Goal: Task Accomplishment & Management: Manage account settings

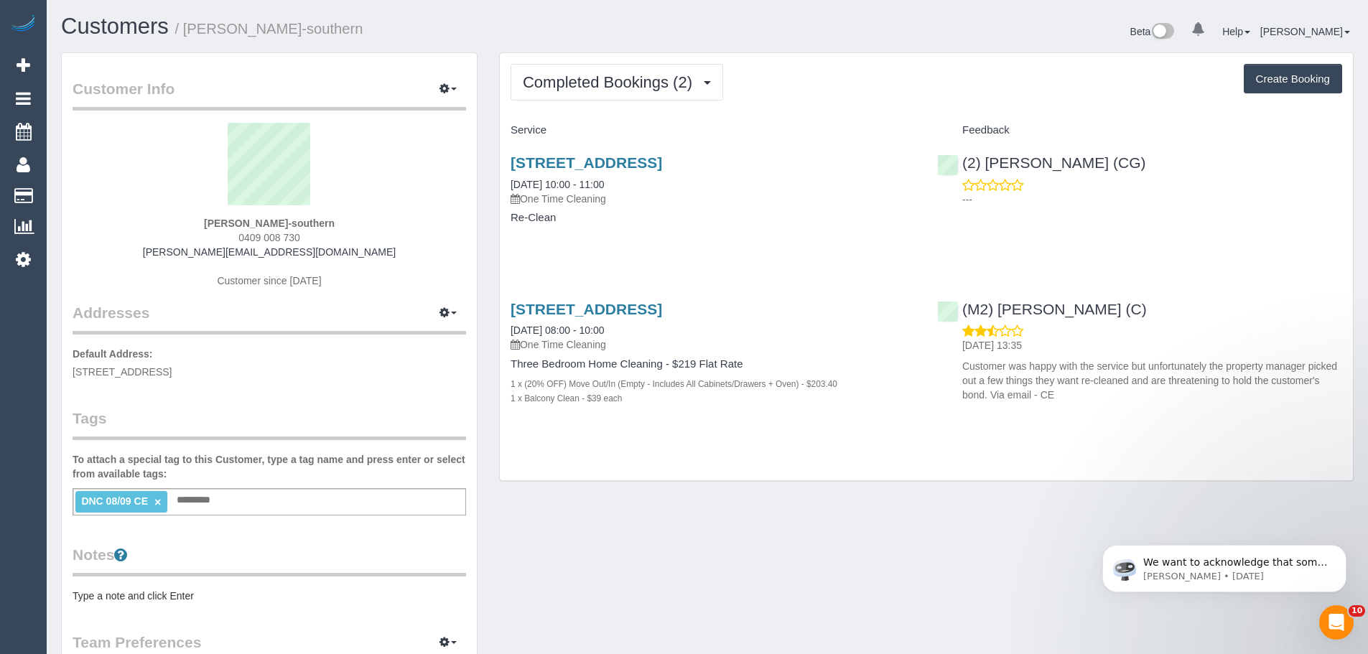
click at [161, 503] on ti-tag-item "DNC 08/09 CE ×" at bounding box center [121, 500] width 80 height 11
click at [160, 503] on link "×" at bounding box center [157, 502] width 6 height 12
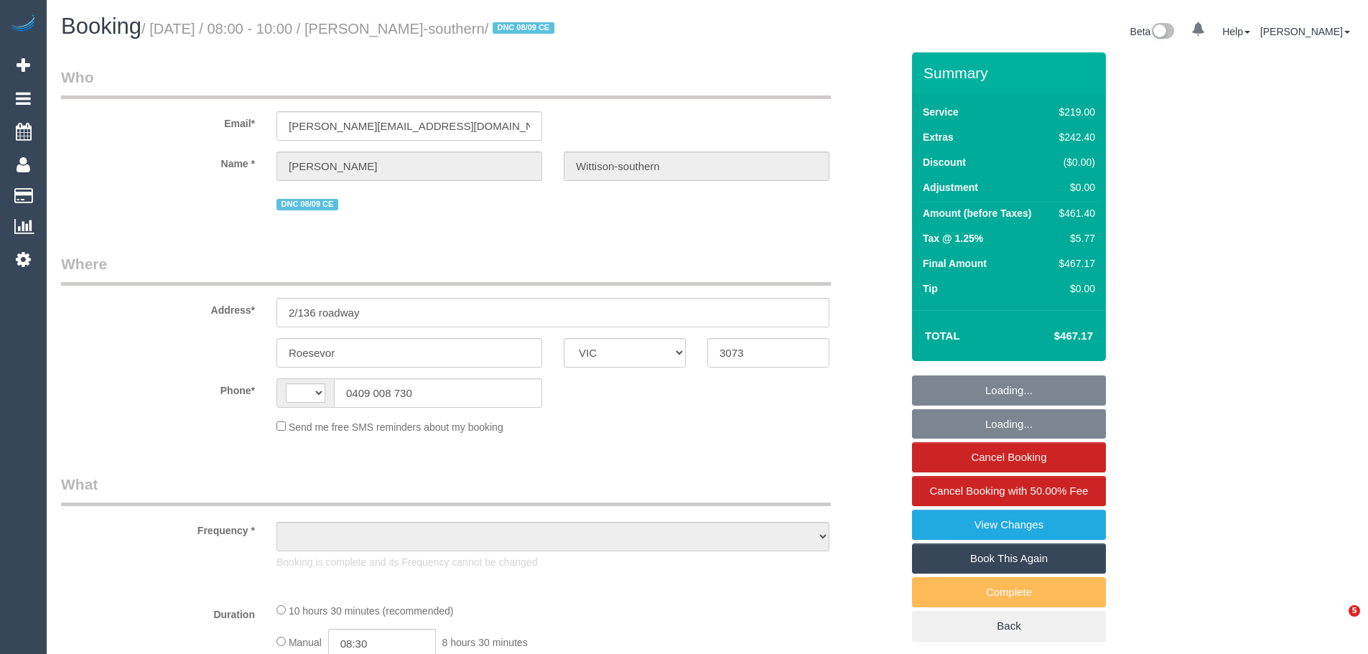
select select "VIC"
select select "string:AU"
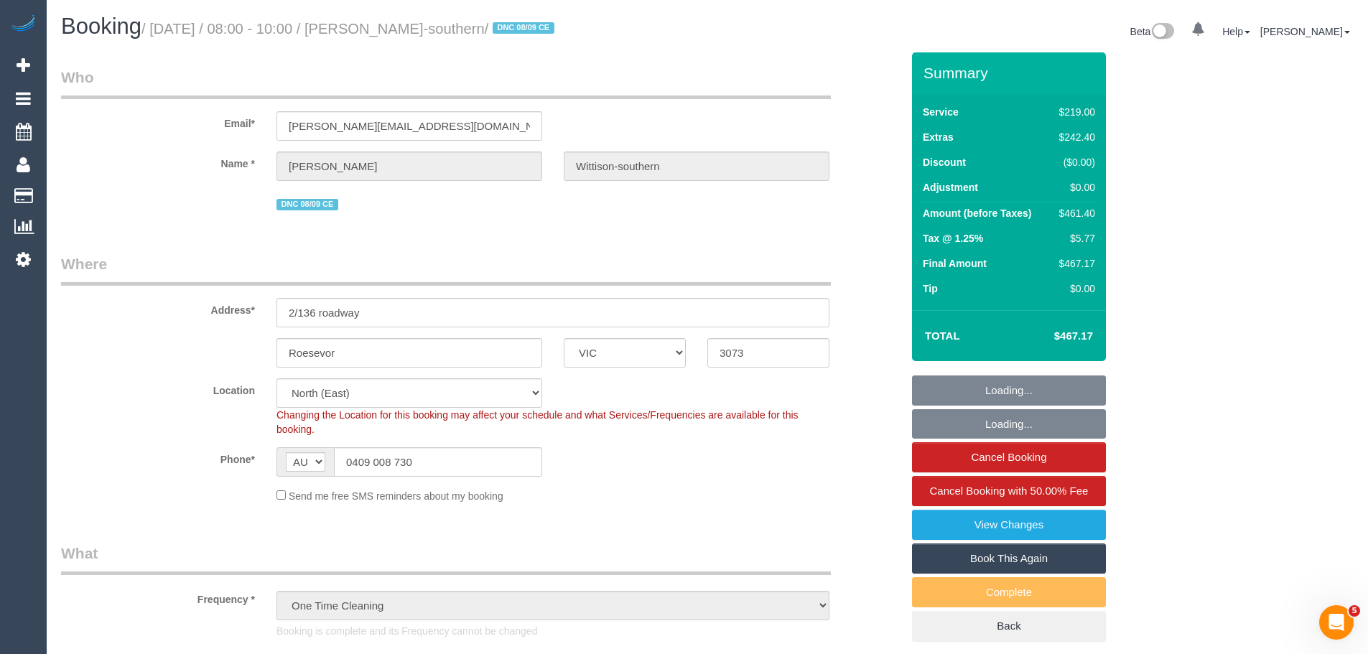
select select "object:690"
select select "string:stripe-pm_1S3Vpt2GScqysDRV4IwPfZIW"
select select "number:28"
select select "number:14"
select select "number:19"
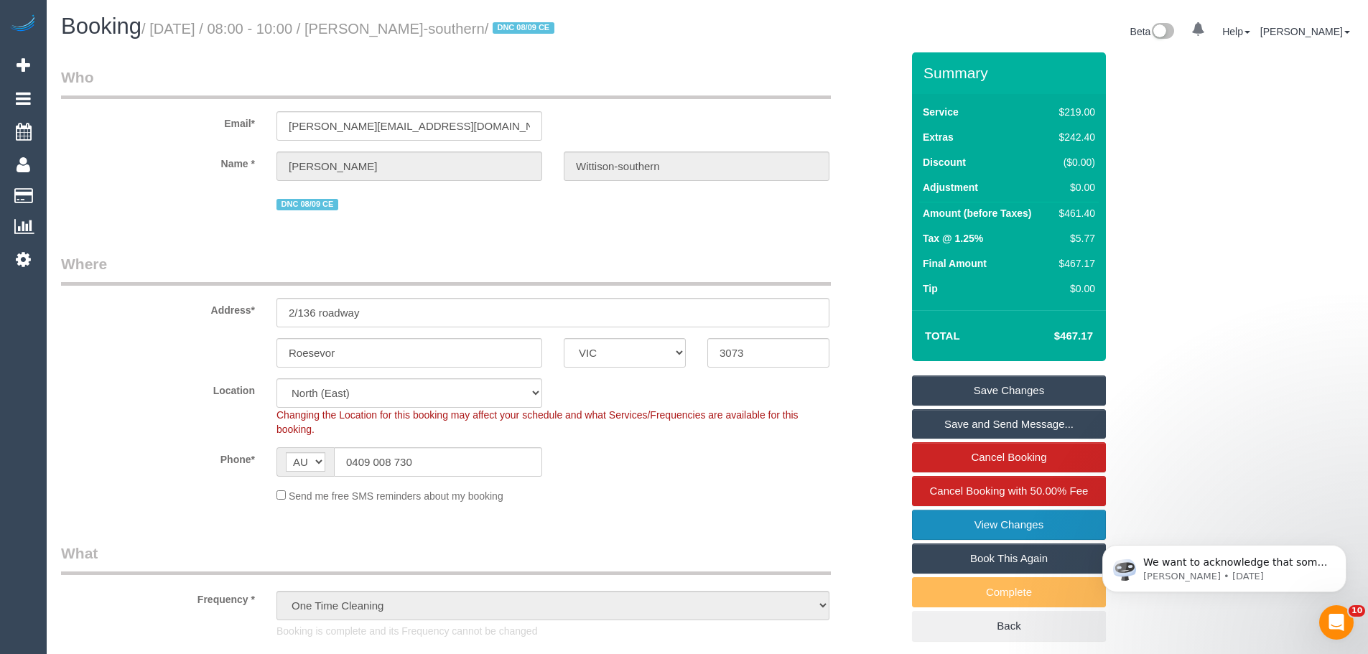
click at [1019, 530] on link "View Changes" at bounding box center [1009, 525] width 194 height 30
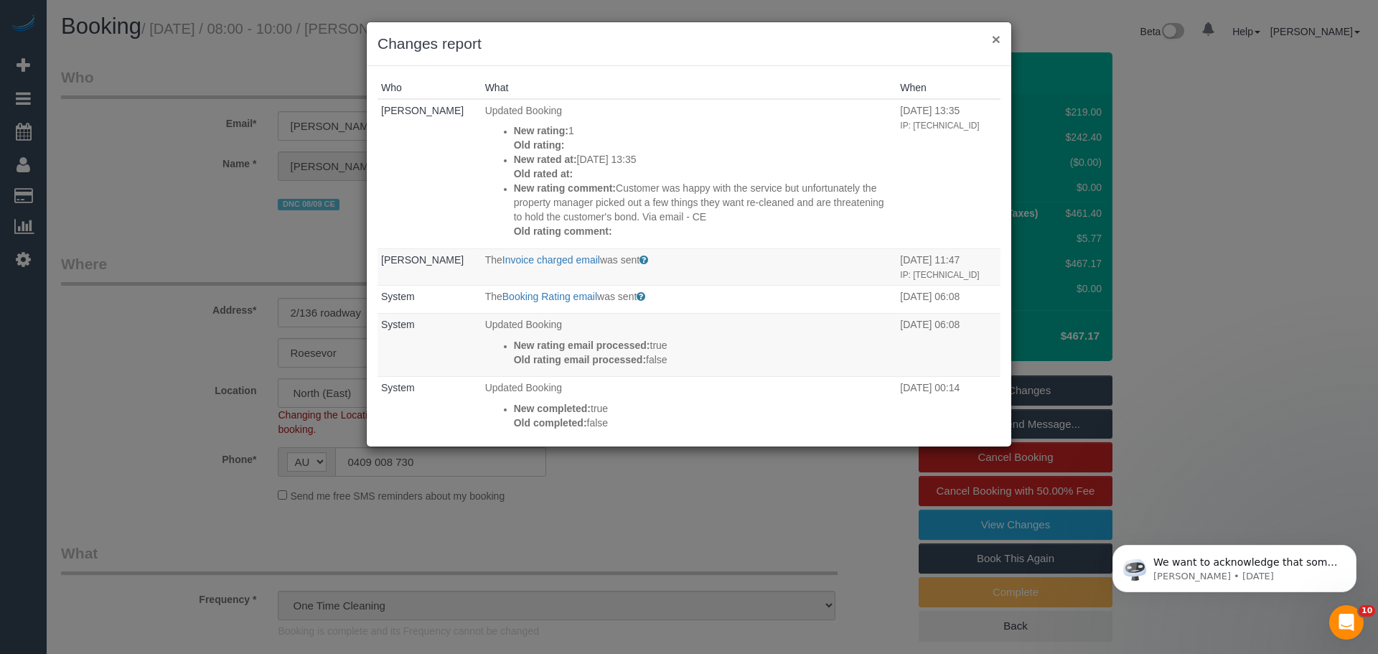
click at [997, 35] on button "×" at bounding box center [996, 39] width 9 height 15
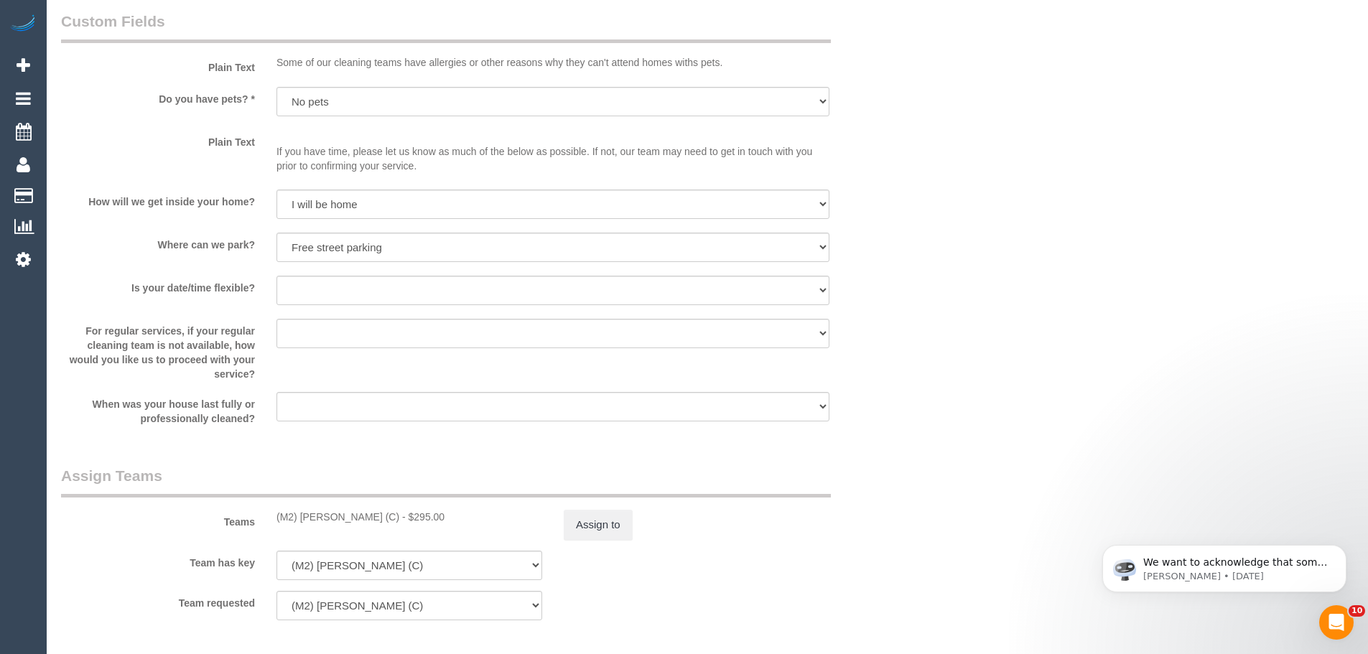
scroll to position [2154, 0]
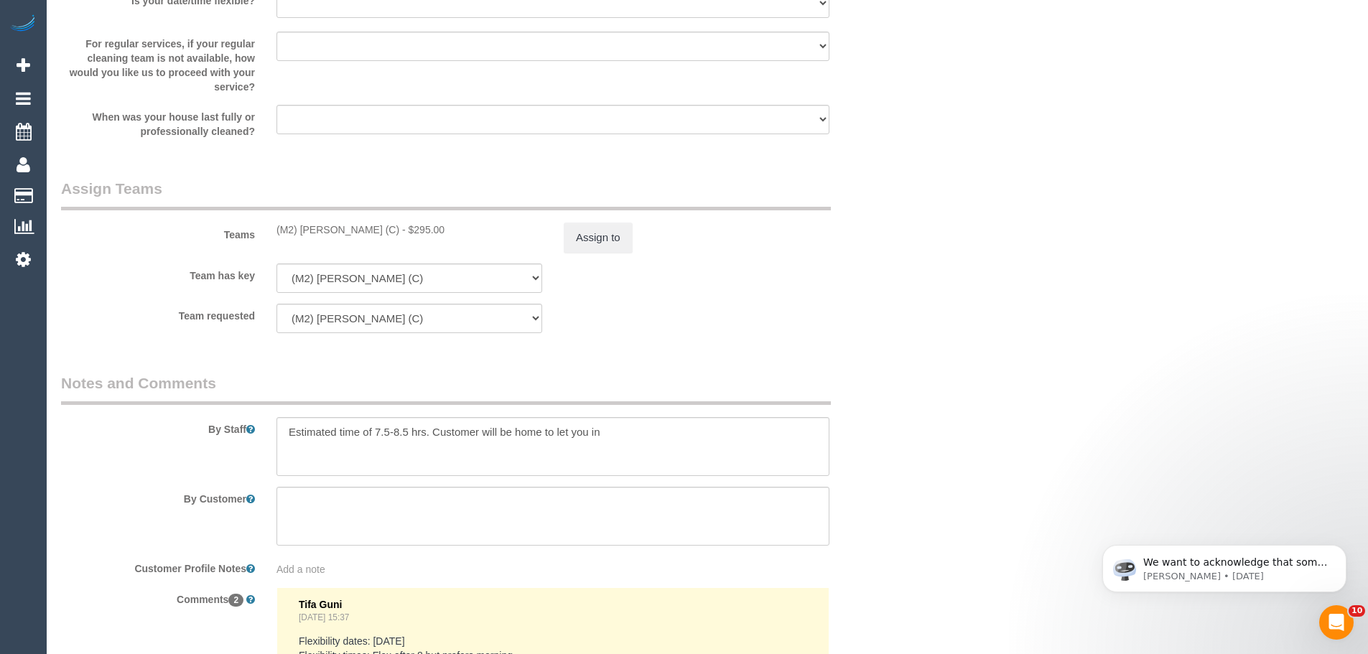
drag, startPoint x: 398, startPoint y: 237, endPoint x: 258, endPoint y: 241, distance: 140.8
click at [258, 241] on div "Teams (M2) Joseph Tshibangu (C) - $295.00 Assign to" at bounding box center [481, 215] width 862 height 75
copy div "(M2) [PERSON_NAME] (C)"
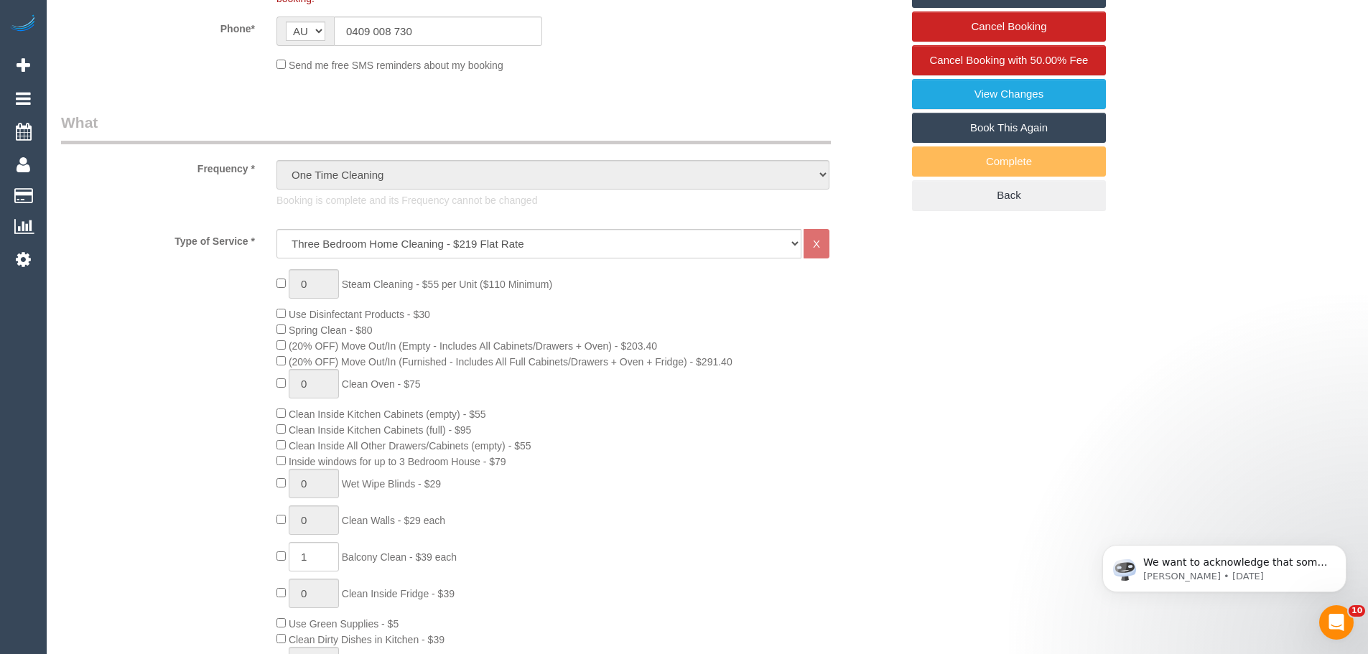
scroll to position [0, 0]
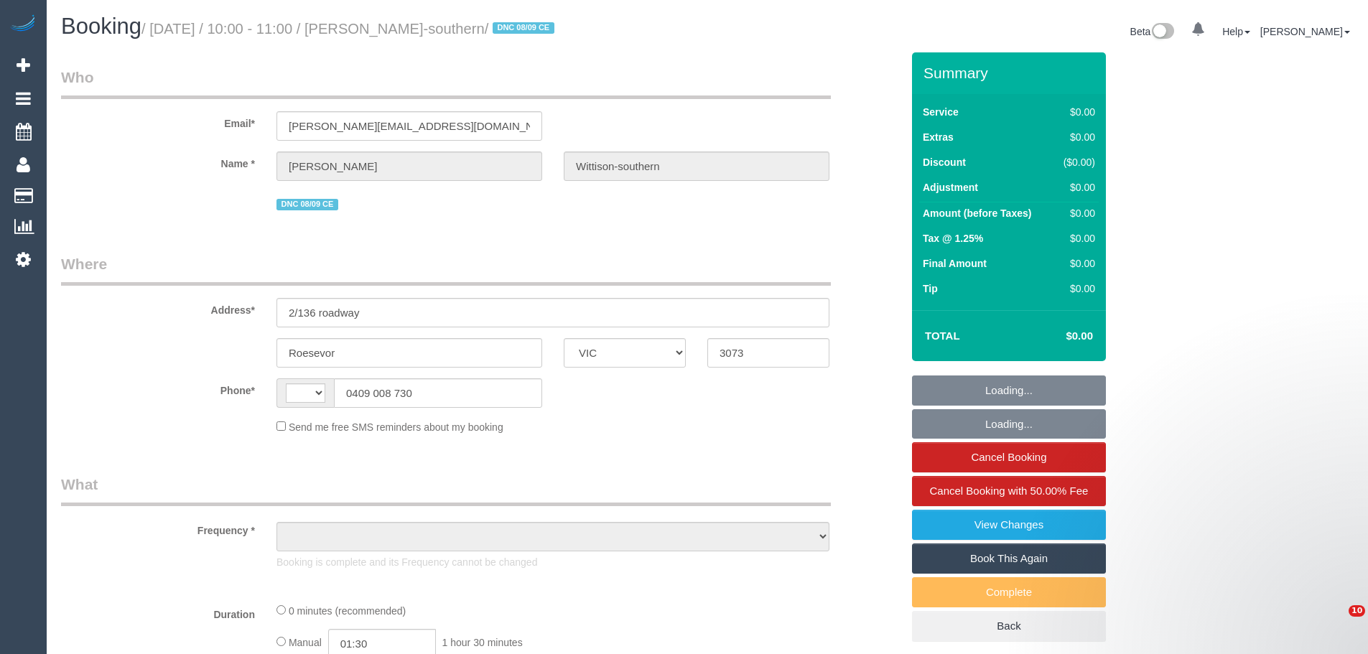
select select "VIC"
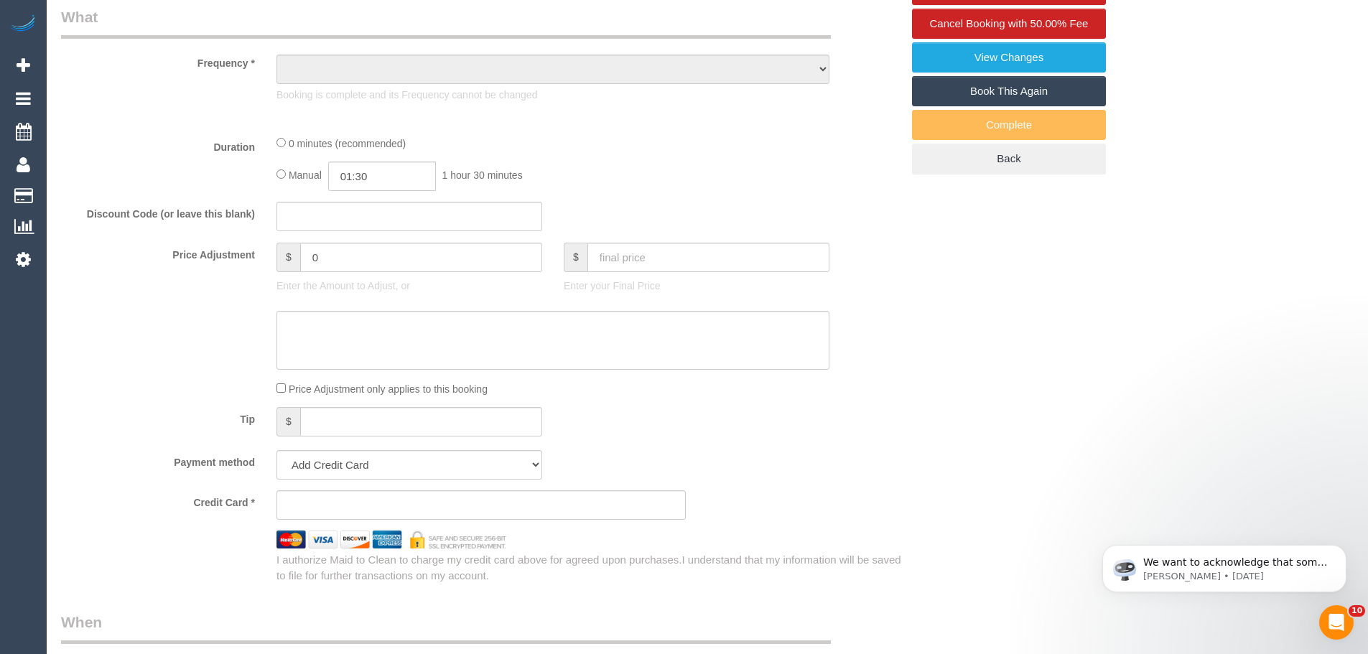
scroll to position [503, 0]
select select "string:stripe-pm_1S3Vpt2GScqysDRV4IwPfZIW"
select select "number:28"
select select "number:14"
select select "number:19"
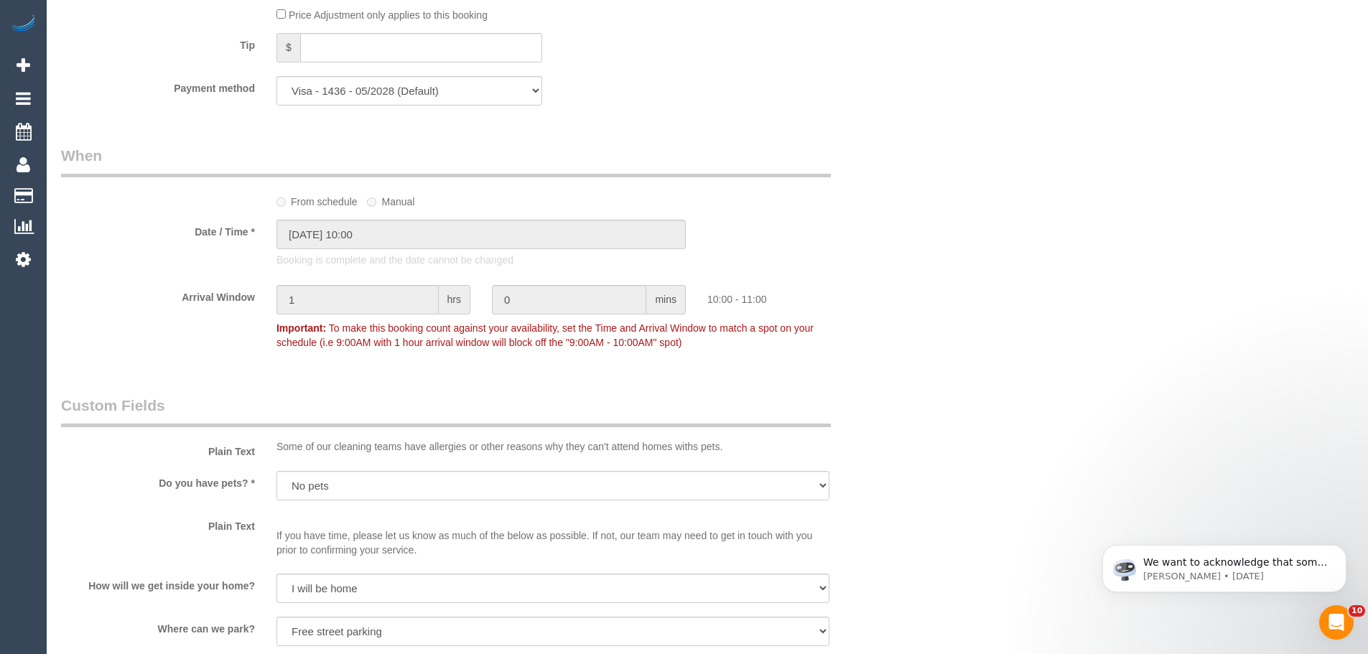
select select "string:AU"
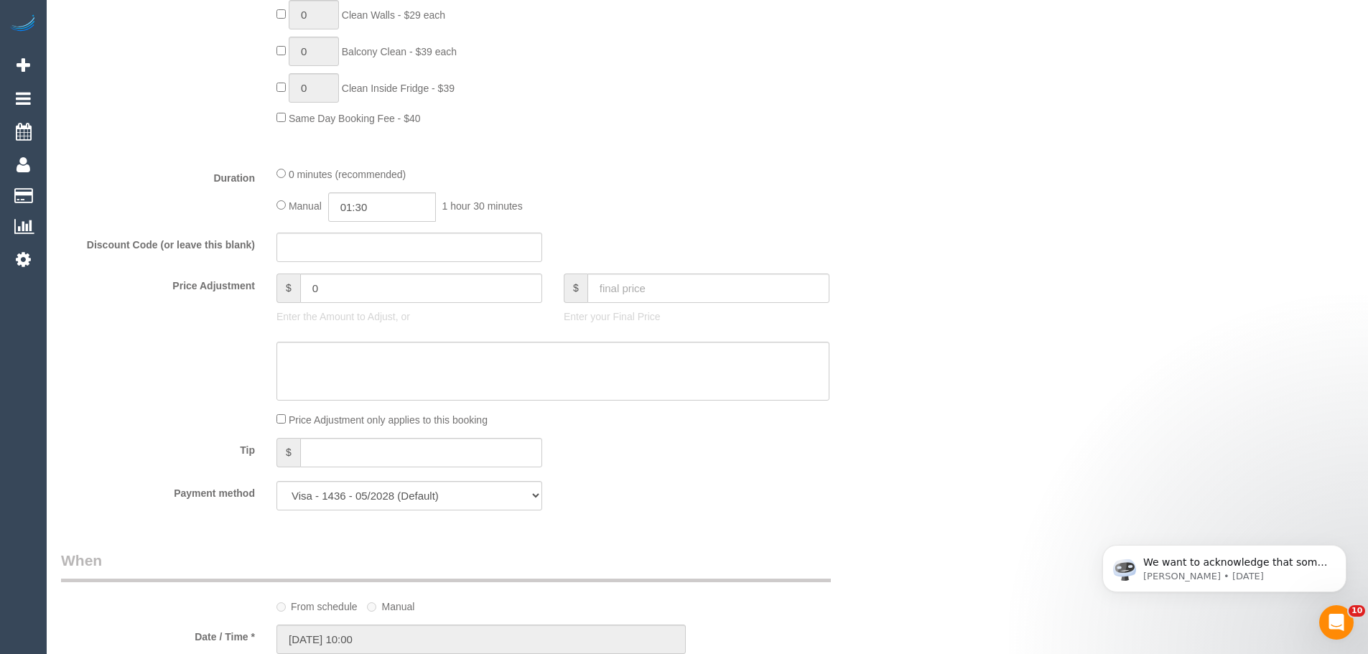
select select "object:2123"
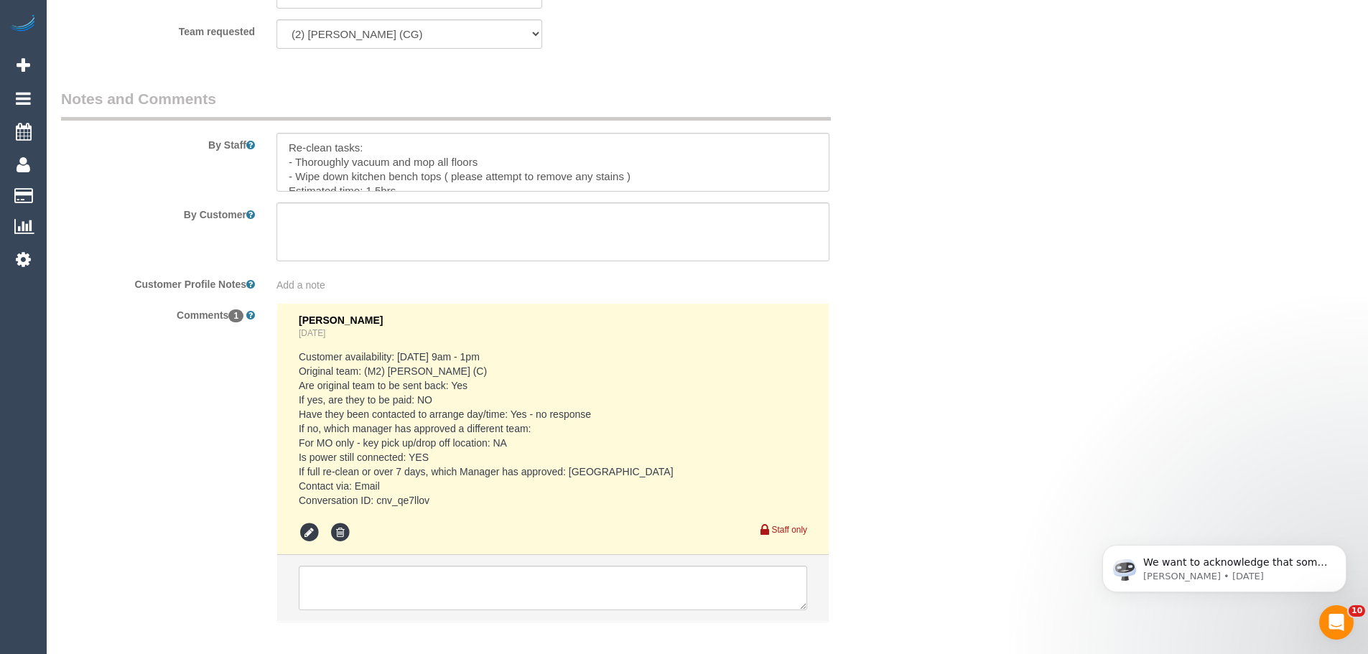
scroll to position [1843, 0]
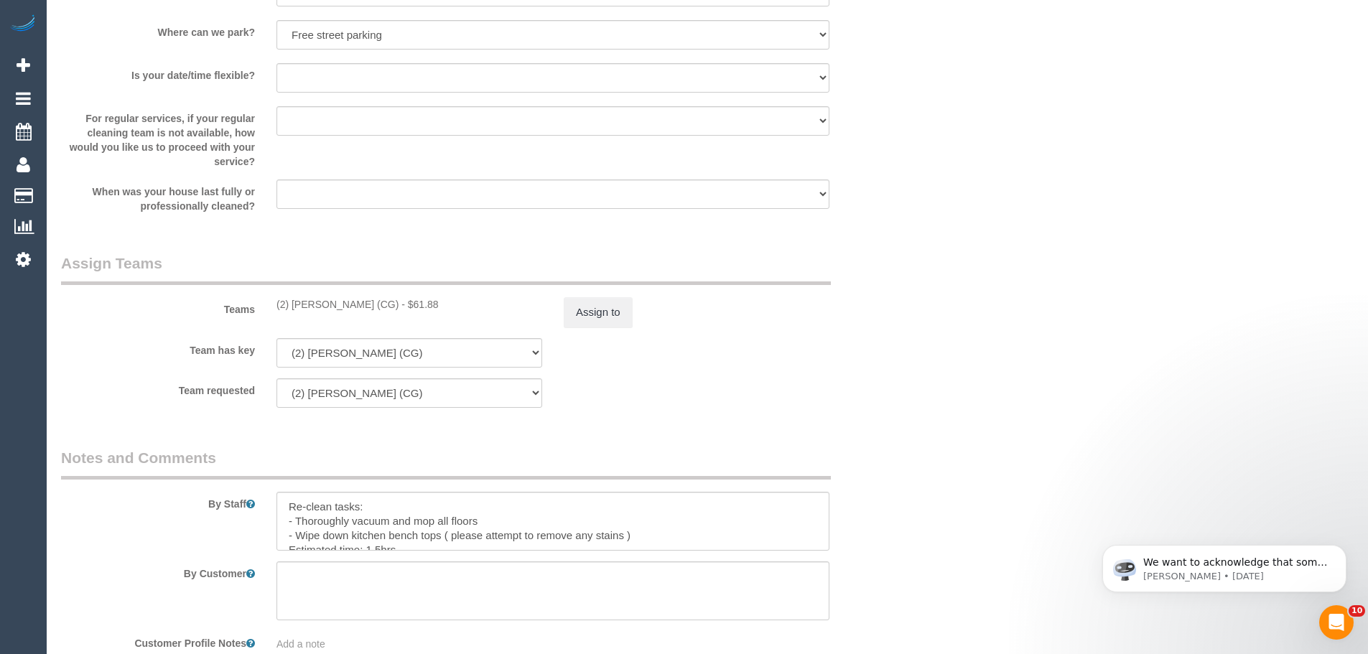
drag, startPoint x: 444, startPoint y: 301, endPoint x: 404, endPoint y: 302, distance: 40.2
click at [404, 302] on div "(2) [PERSON_NAME] (CG) - $61.88" at bounding box center [409, 304] width 266 height 14
copy div "61.88"
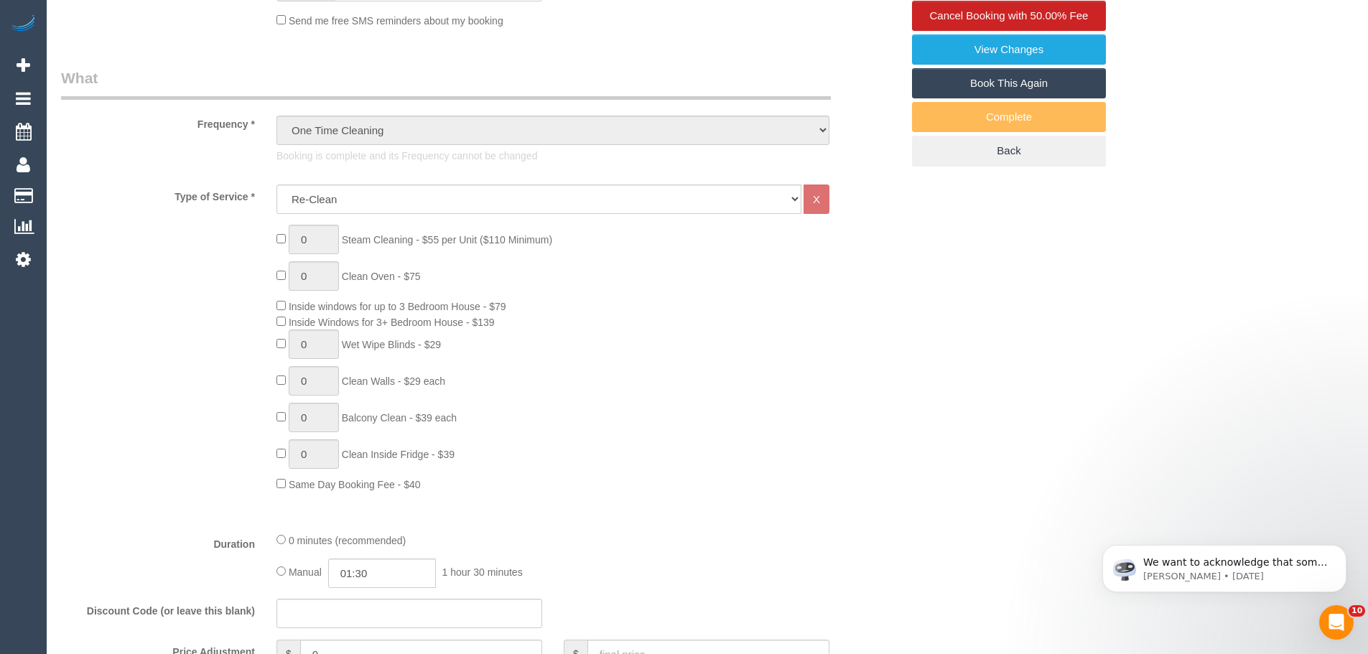
scroll to position [263, 0]
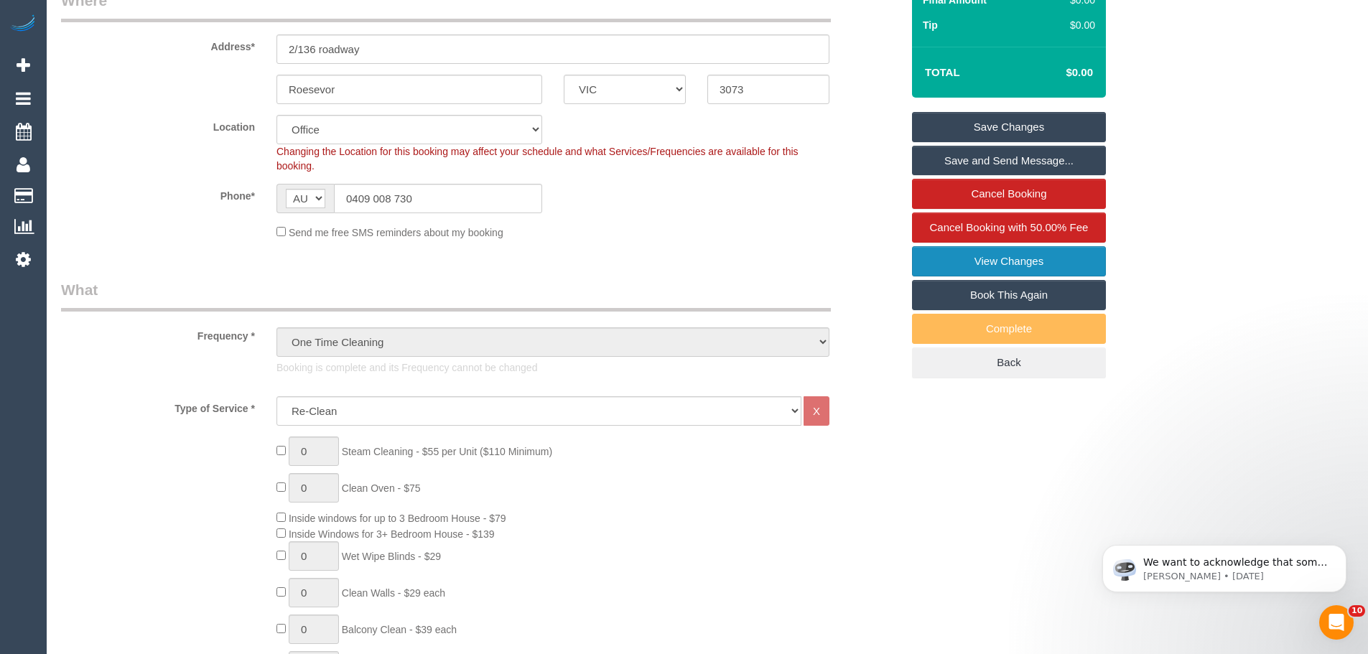
click at [1017, 266] on link "View Changes" at bounding box center [1009, 261] width 194 height 30
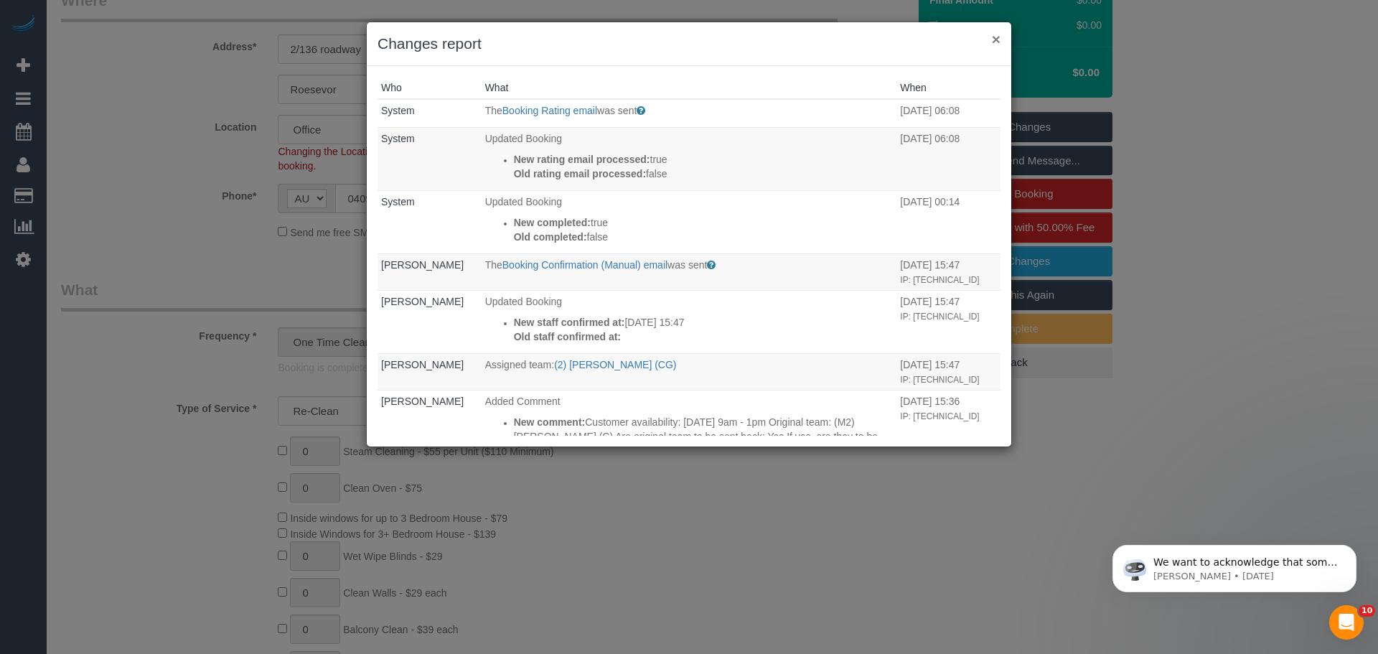
click at [994, 39] on button "×" at bounding box center [996, 39] width 9 height 15
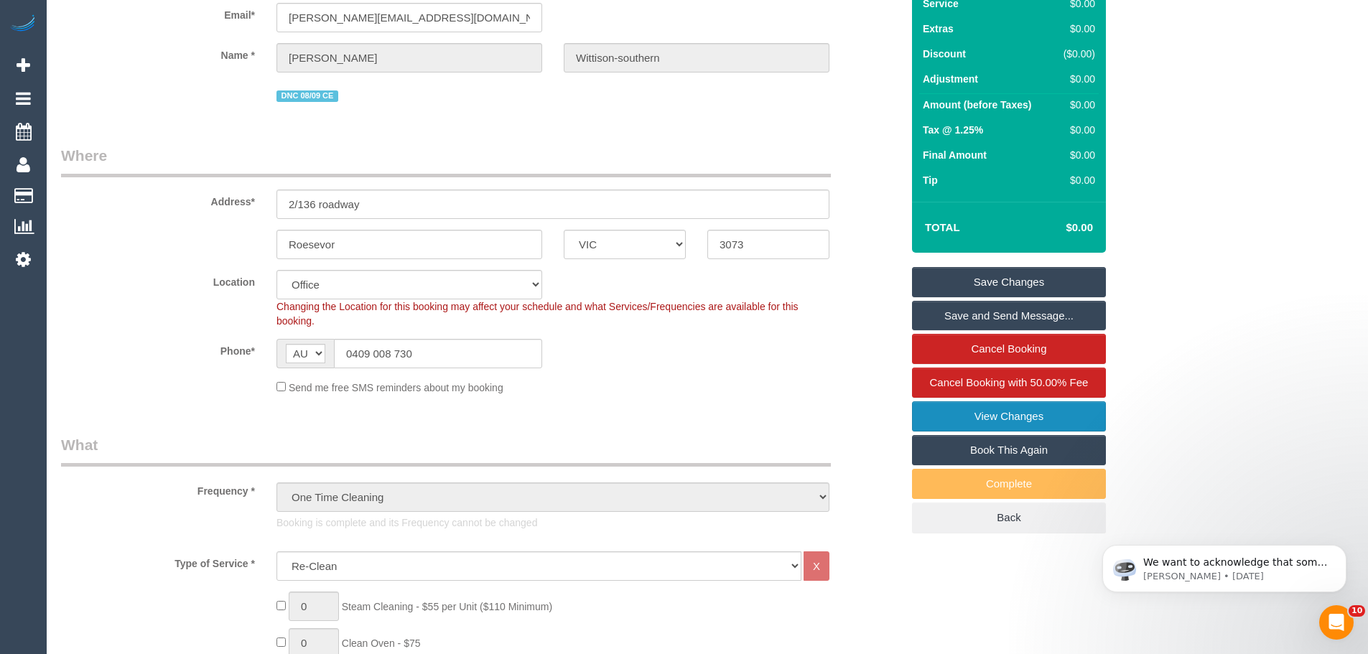
scroll to position [0, 0]
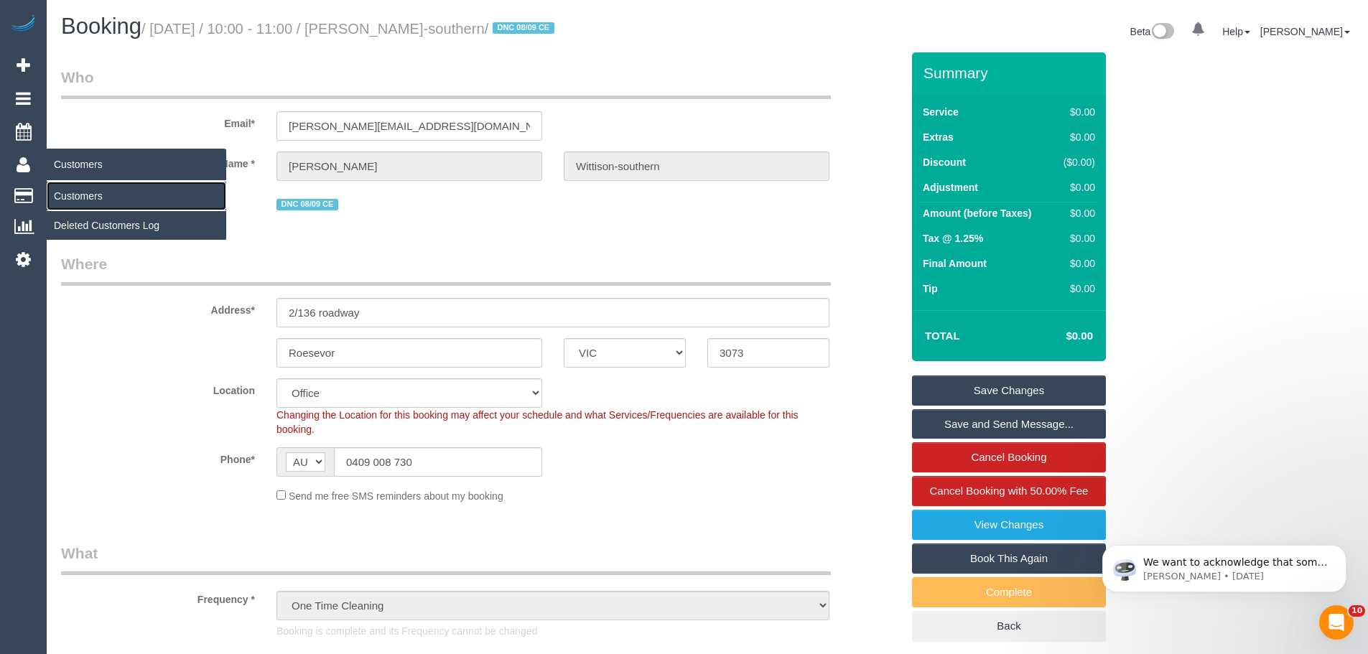
click at [67, 195] on link "Customers" at bounding box center [136, 196] width 179 height 29
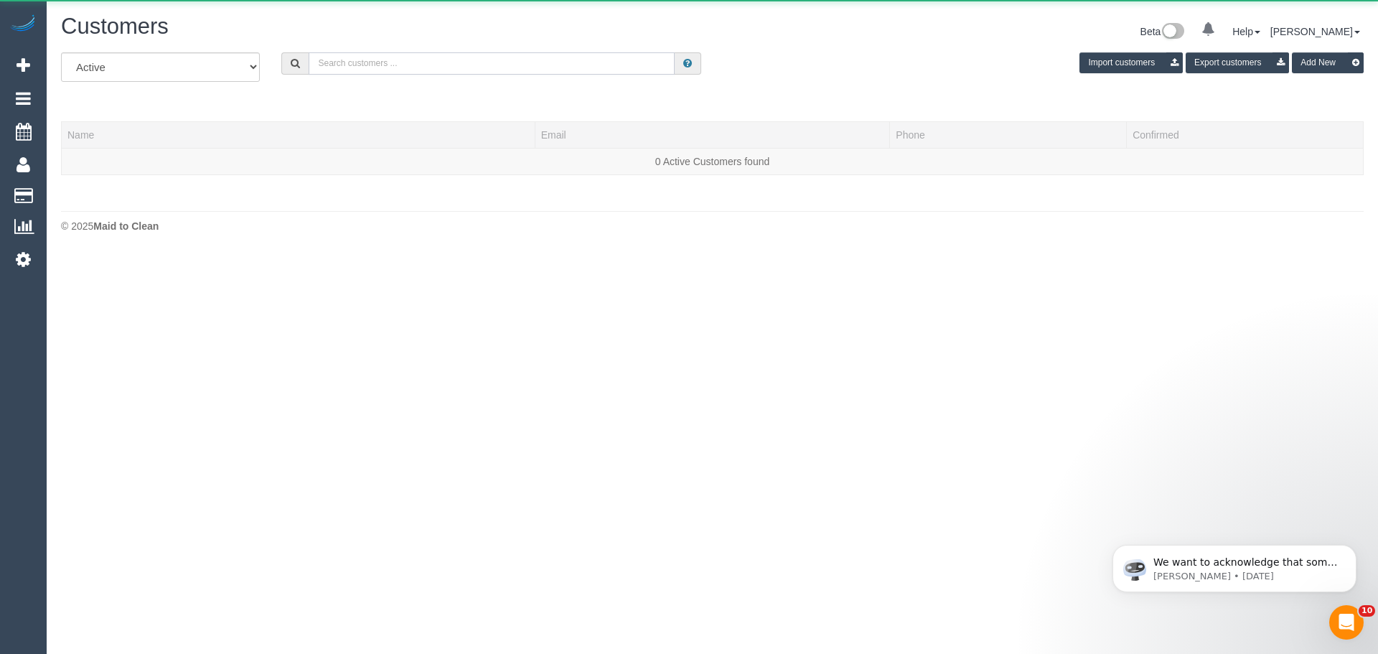
click at [453, 67] on input "text" at bounding box center [492, 63] width 366 height 22
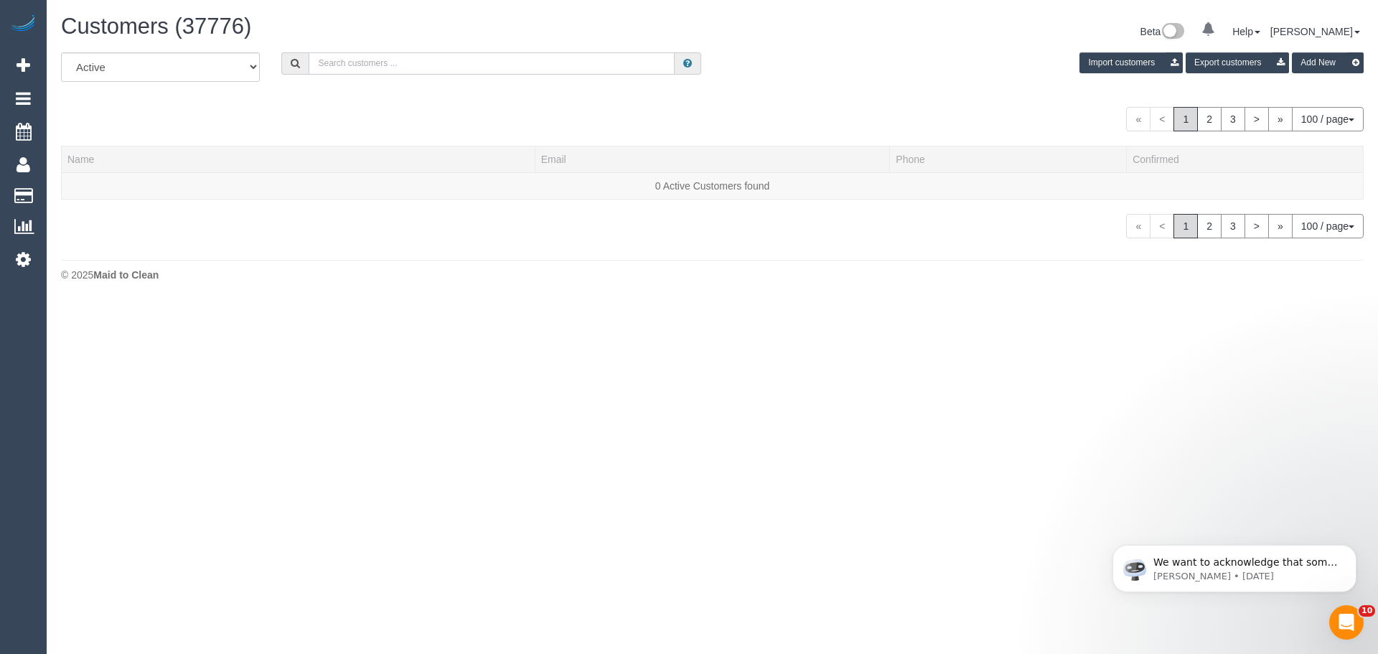
paste input "61413178413"
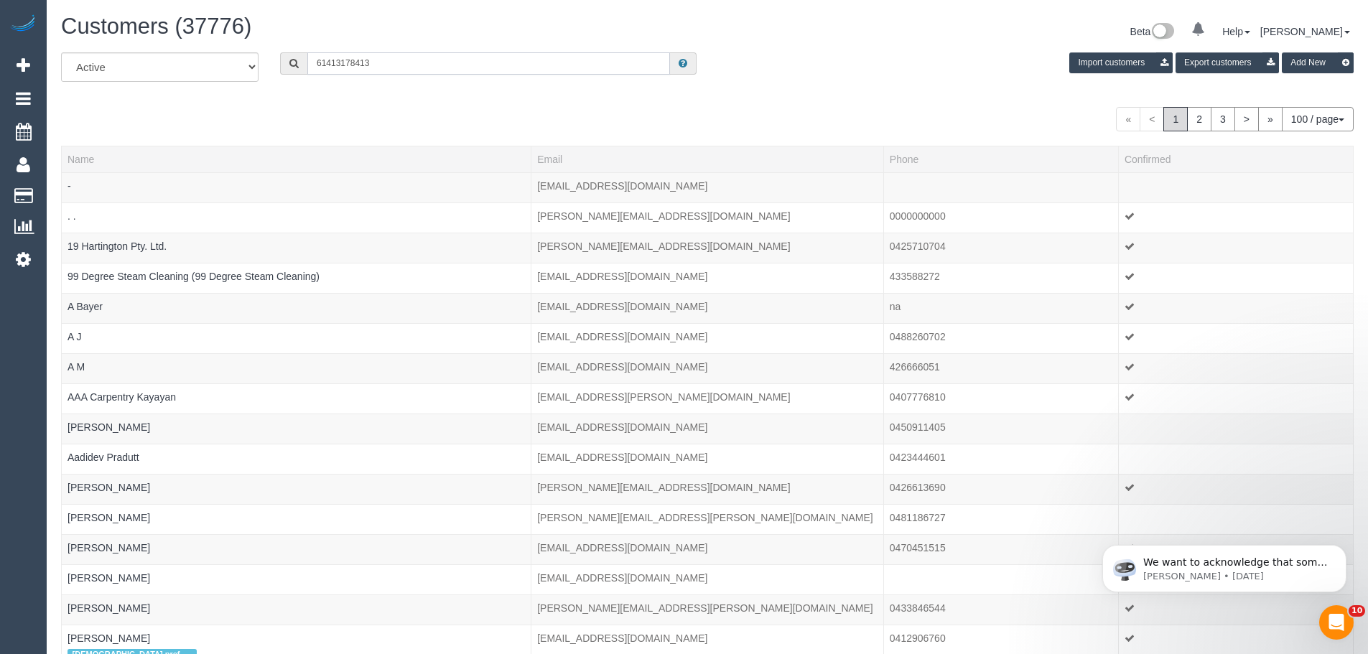
drag, startPoint x: 325, startPoint y: 68, endPoint x: 266, endPoint y: 57, distance: 59.8
click at [266, 57] on div "All Active Archived 61413178413 Import customers Export customers Add New" at bounding box center [707, 72] width 1314 height 40
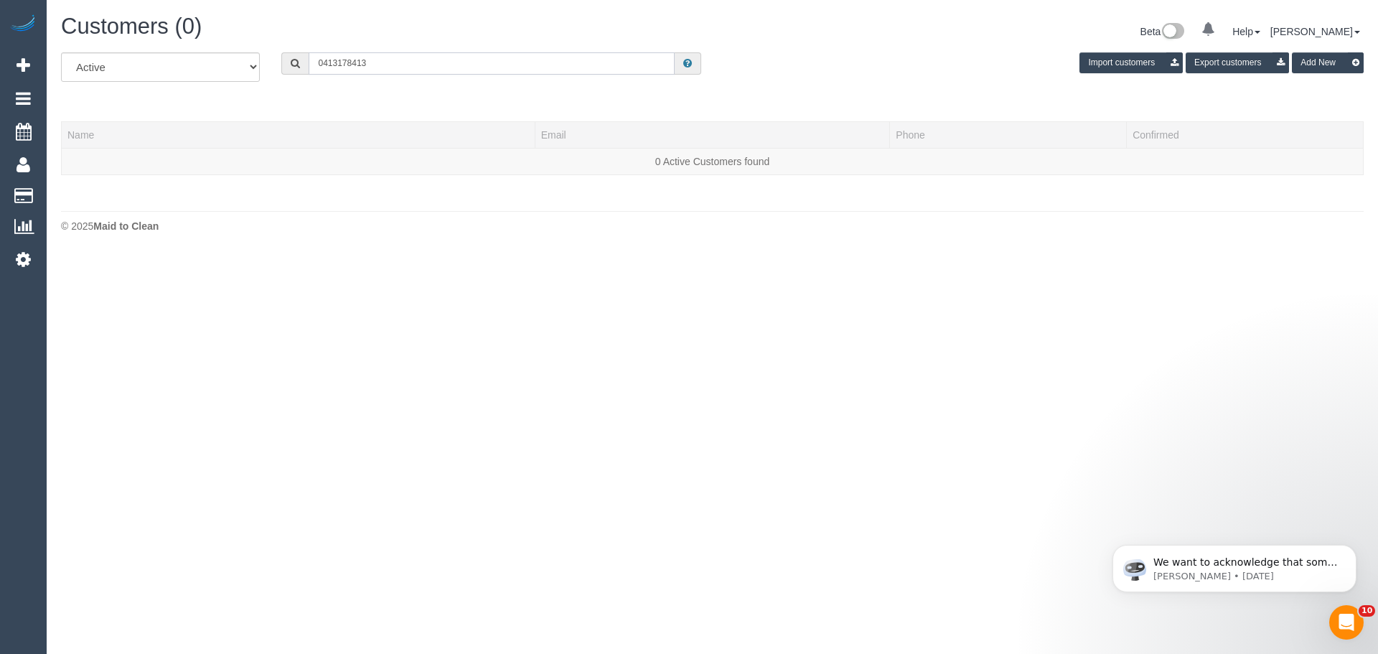
click at [337, 65] on input "0413178413" at bounding box center [492, 63] width 366 height 22
click at [354, 62] on input "0413 178413" at bounding box center [492, 63] width 366 height 22
drag, startPoint x: 391, startPoint y: 65, endPoint x: 402, endPoint y: 52, distance: 16.8
click at [392, 62] on input "0413 178 413" at bounding box center [492, 63] width 366 height 22
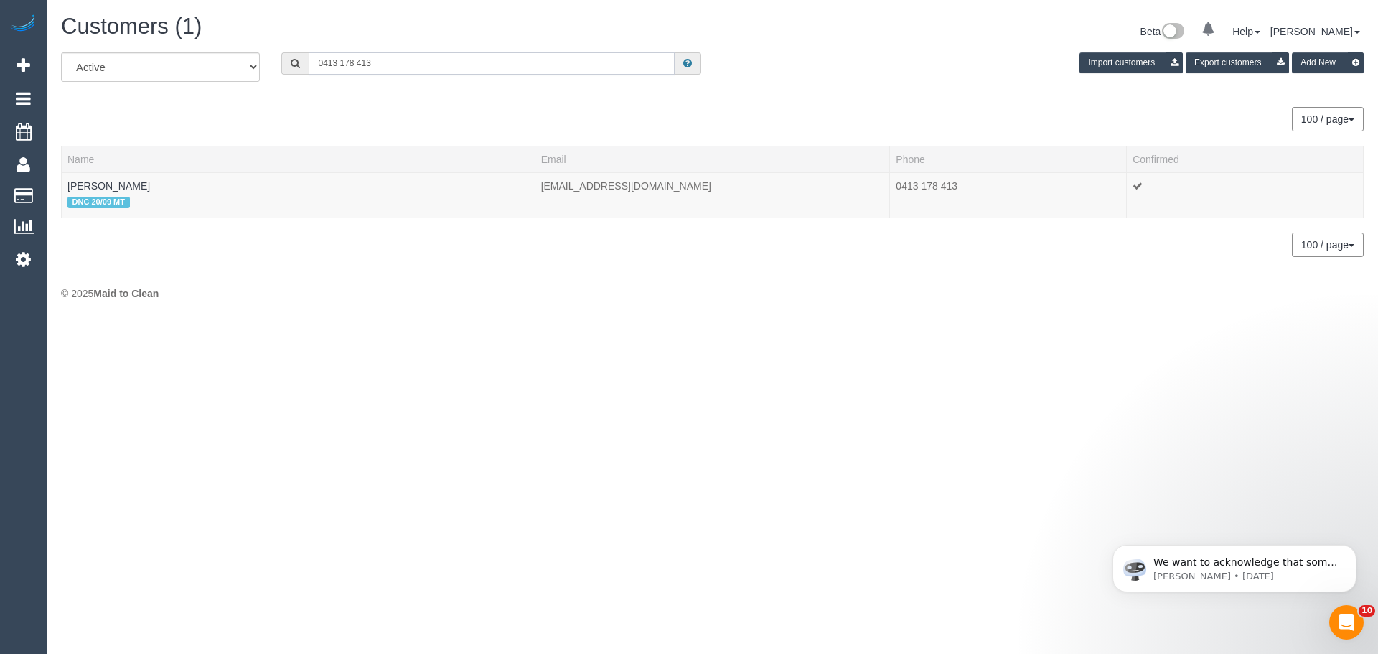
type input "0413 178 413"
click at [108, 165] on th "Name" at bounding box center [299, 159] width 474 height 27
click at [104, 185] on link "Navleen Kaur" at bounding box center [108, 185] width 83 height 11
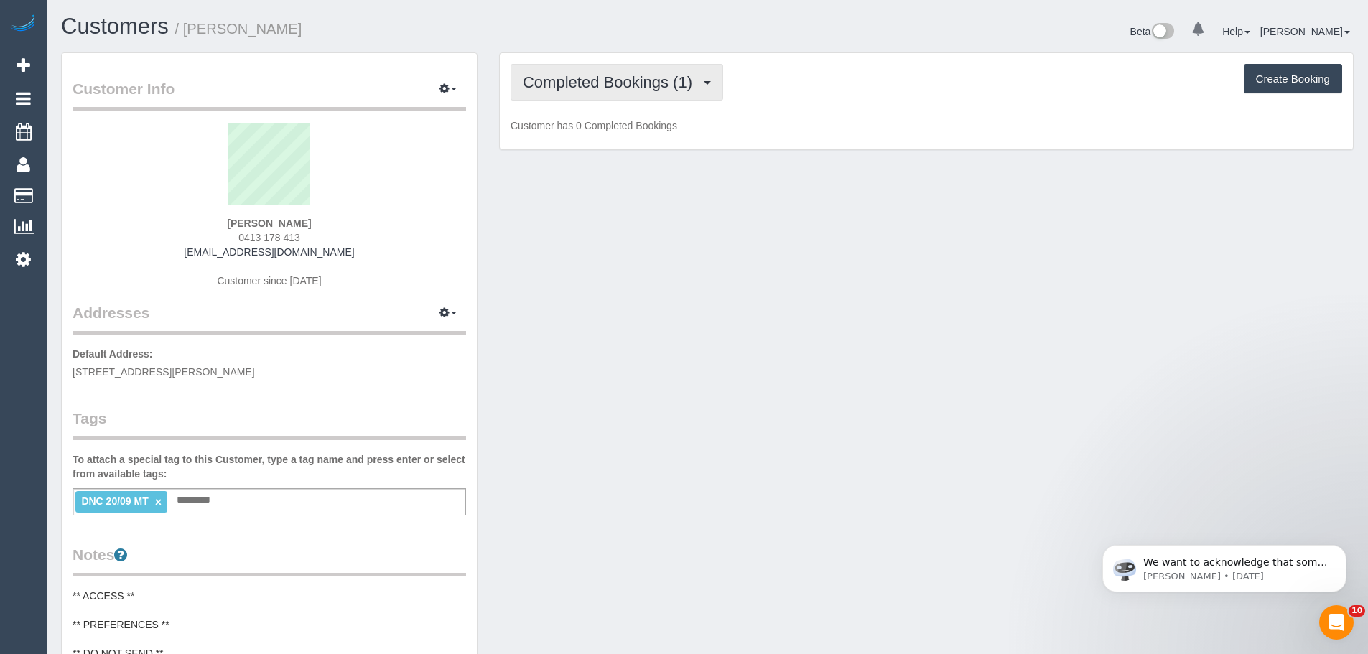
click at [638, 80] on span "Completed Bookings (1)" at bounding box center [611, 82] width 177 height 18
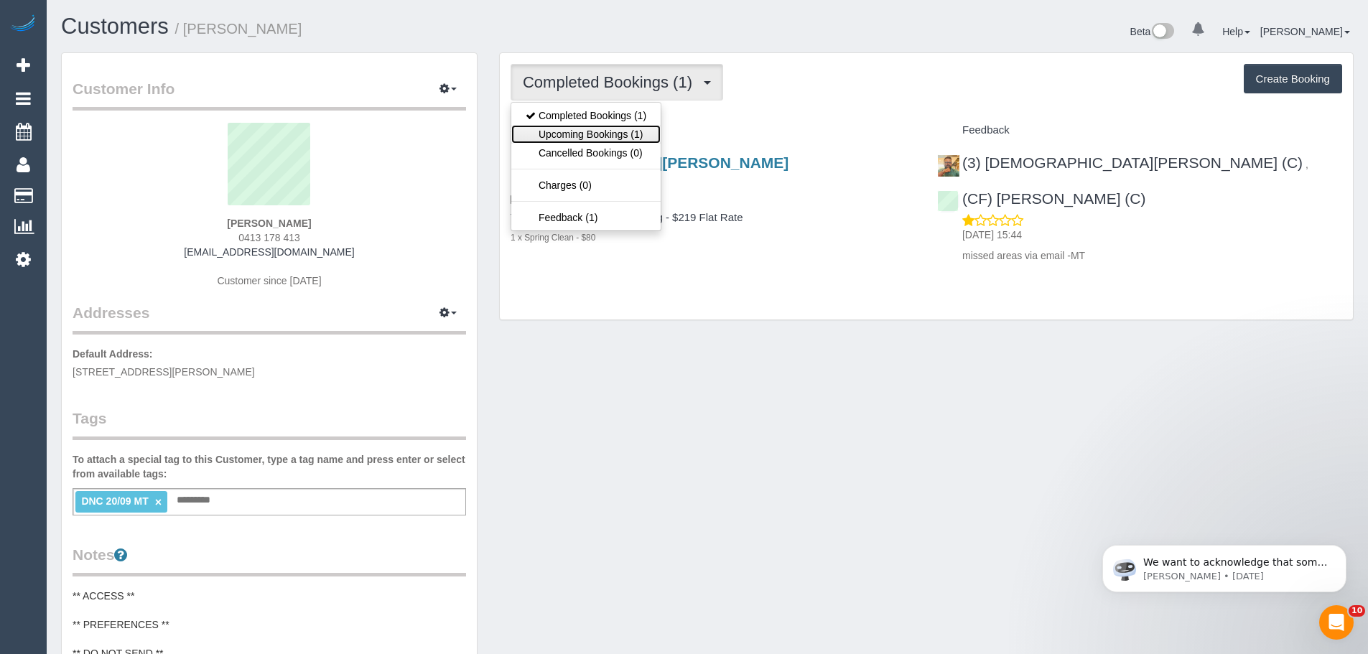
click at [599, 140] on link "Upcoming Bookings (1)" at bounding box center [585, 134] width 149 height 19
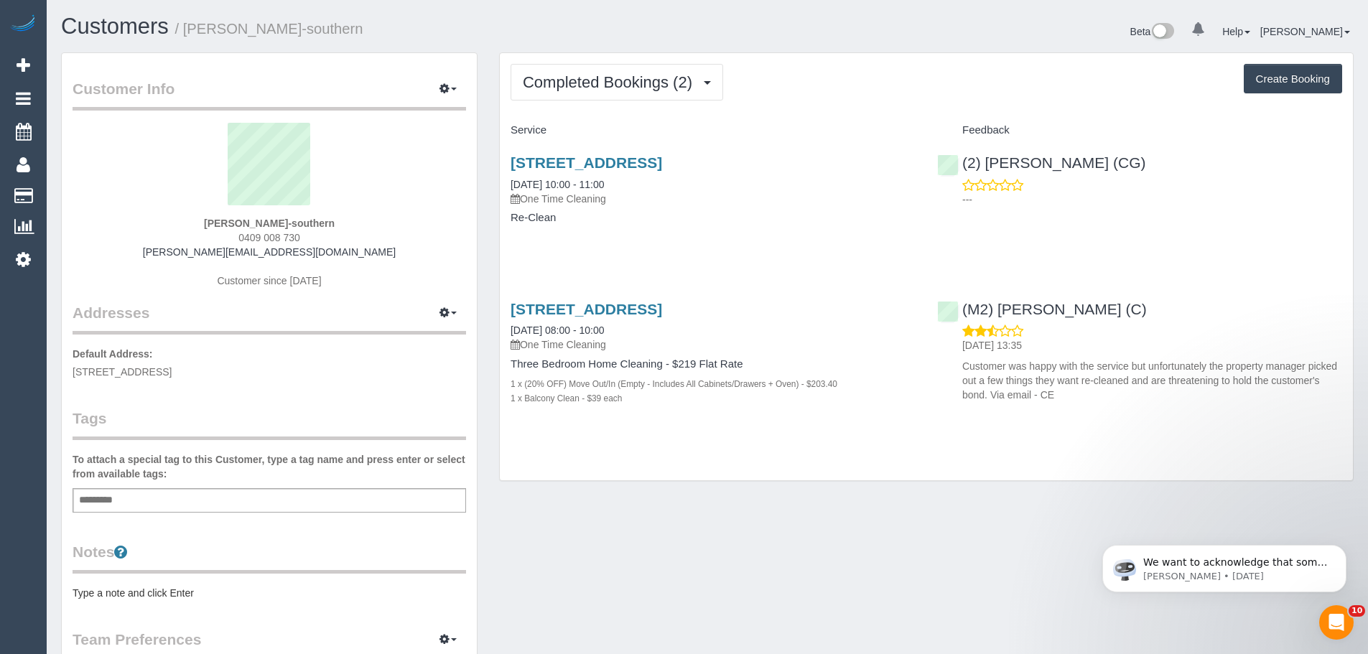
drag, startPoint x: 201, startPoint y: 216, endPoint x: 351, endPoint y: 225, distance: 150.3
click at [351, 225] on div "Tyler Wittison-southern 0409 008 730 tyler.southern@outlook.com Customer since …" at bounding box center [269, 212] width 393 height 179
copy strong "Tyler Wittison-southern"
drag, startPoint x: 253, startPoint y: 378, endPoint x: 70, endPoint y: 375, distance: 183.1
click at [70, 375] on div "Customer Info Edit Contact Info Send Message Email Preferences Special Sales Ta…" at bounding box center [269, 519] width 415 height 932
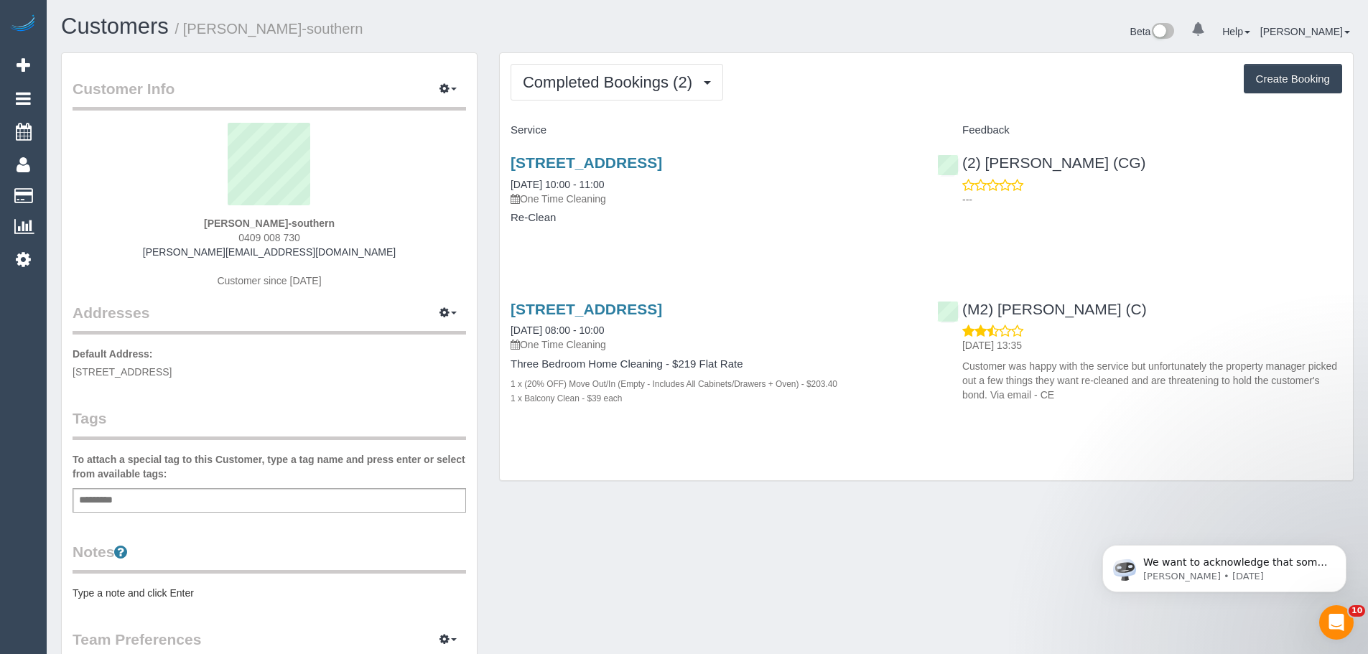
copy span "2/136 roadway, Roesevor, VIC 3073"
drag, startPoint x: 637, startPoint y: 327, endPoint x: 505, endPoint y: 320, distance: 131.5
click at [505, 320] on div "2/136 Roadway, Roesevor, VIC 3073 08/09/2025 08:00 - 10:00 One Time Cleaning Th…" at bounding box center [713, 361] width 426 height 145
copy link "08/09/2025 08:00 - 10:00"
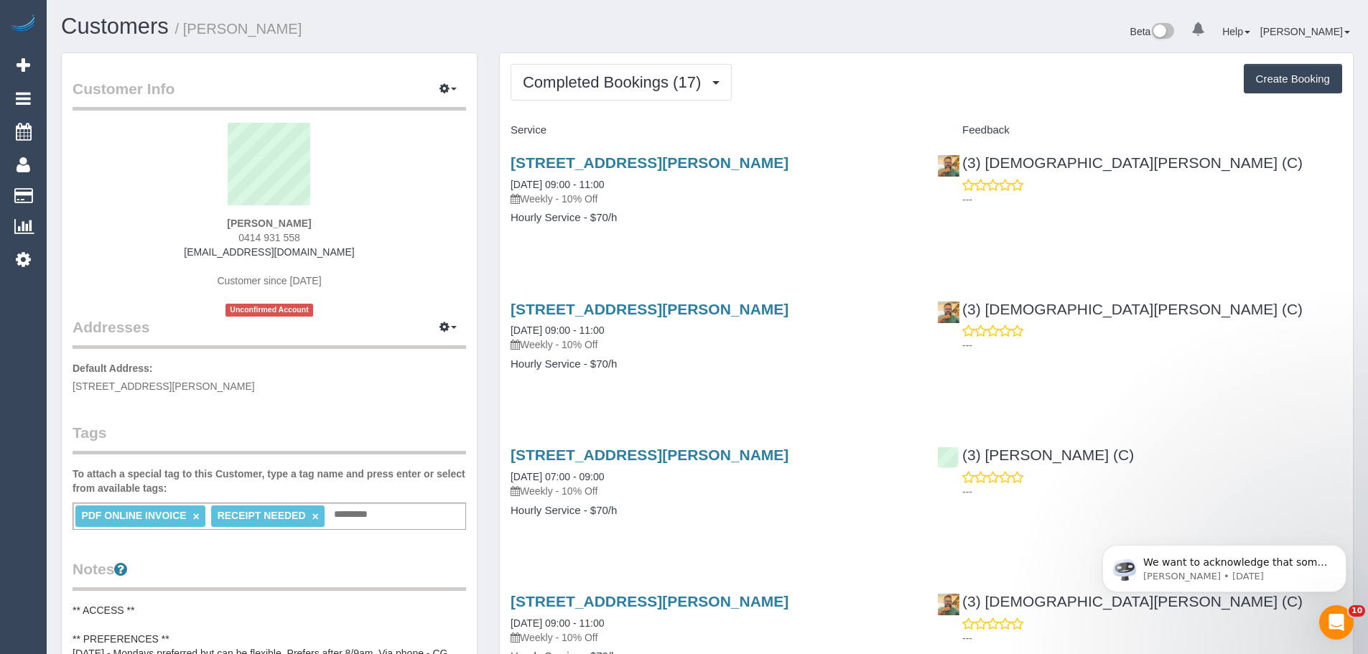
drag, startPoint x: 350, startPoint y: 225, endPoint x: 205, endPoint y: 218, distance: 145.2
click at [205, 218] on div "Paryrokh Ghashghaee 0414 931 558 gramchandani27@gmail.com Customer since 2025 U…" at bounding box center [269, 220] width 393 height 194
copy strong "Paryrokh Ghashghaee"
drag, startPoint x: 200, startPoint y: 217, endPoint x: 352, endPoint y: 235, distance: 153.3
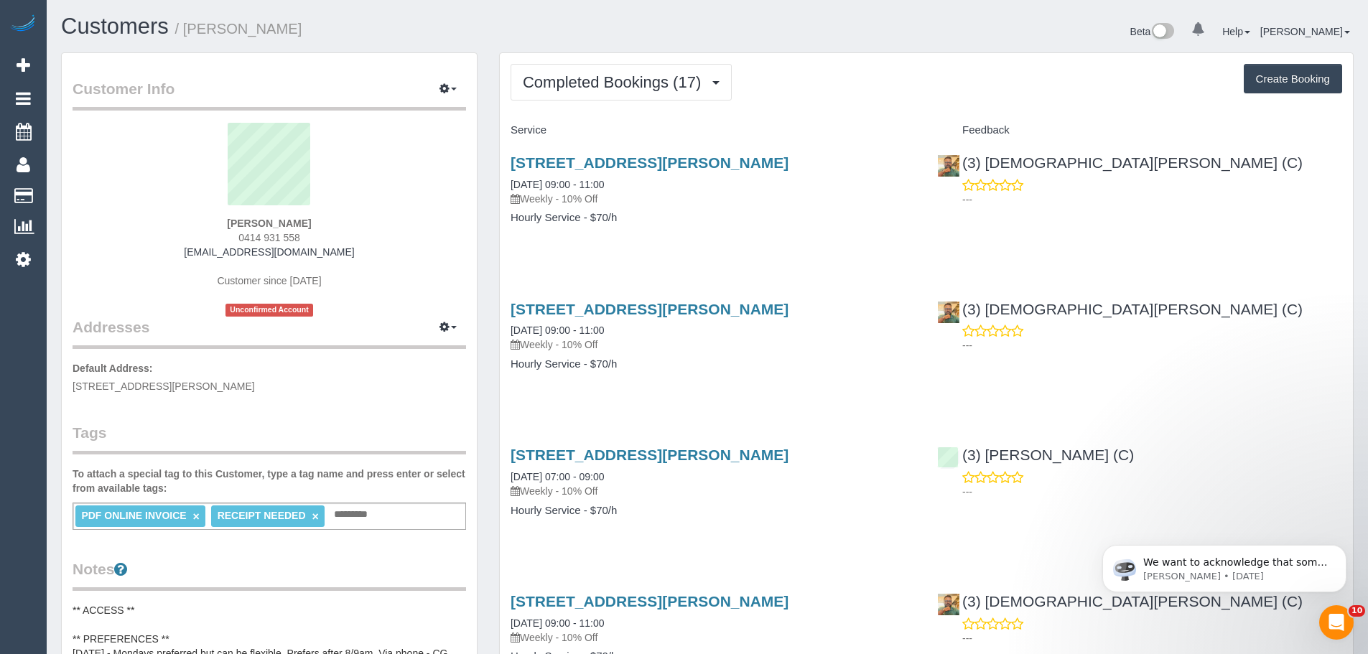
click at [352, 235] on div "Paryrokh Ghashghaee 0414 931 558 gramchandani27@gmail.com Customer since 2025 U…" at bounding box center [269, 220] width 393 height 194
click at [371, 220] on div "Paryrokh Ghashghaee 0414 931 558 gramchandani27@gmail.com Customer since 2025 U…" at bounding box center [269, 220] width 393 height 194
drag, startPoint x: 371, startPoint y: 220, endPoint x: 225, endPoint y: 215, distance: 146.6
click at [225, 215] on div "Paryrokh Ghashghaee 0414 931 558 gramchandani27@gmail.com Customer since 2025 U…" at bounding box center [269, 220] width 393 height 194
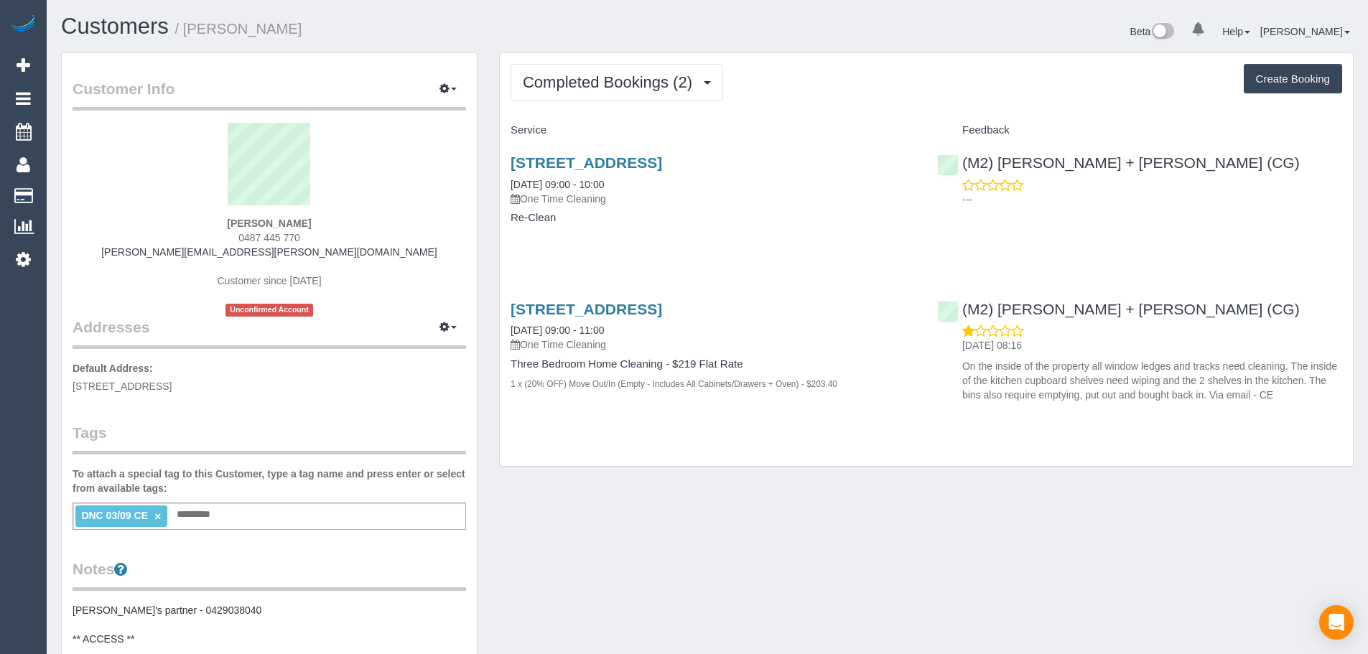
drag, startPoint x: 313, startPoint y: 221, endPoint x: 218, endPoint y: 219, distance: 95.5
click at [218, 219] on div "Danny Balla 0487 445 770 danny.balla@gmail.com Customer since 2025 Unconfirmed …" at bounding box center [269, 220] width 393 height 194
copy strong "Danny Balla"
click at [640, 97] on button "Completed Bookings (2)" at bounding box center [616, 82] width 213 height 37
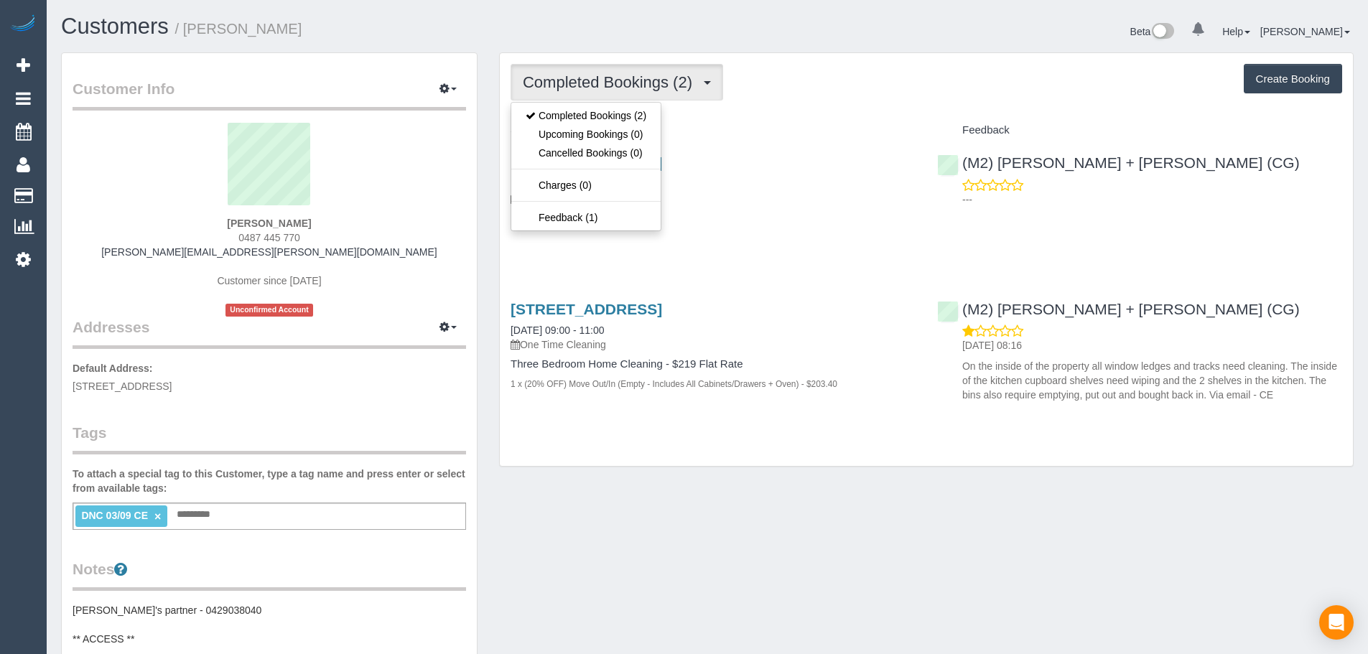
click at [643, 91] on button "Completed Bookings (2)" at bounding box center [616, 82] width 213 height 37
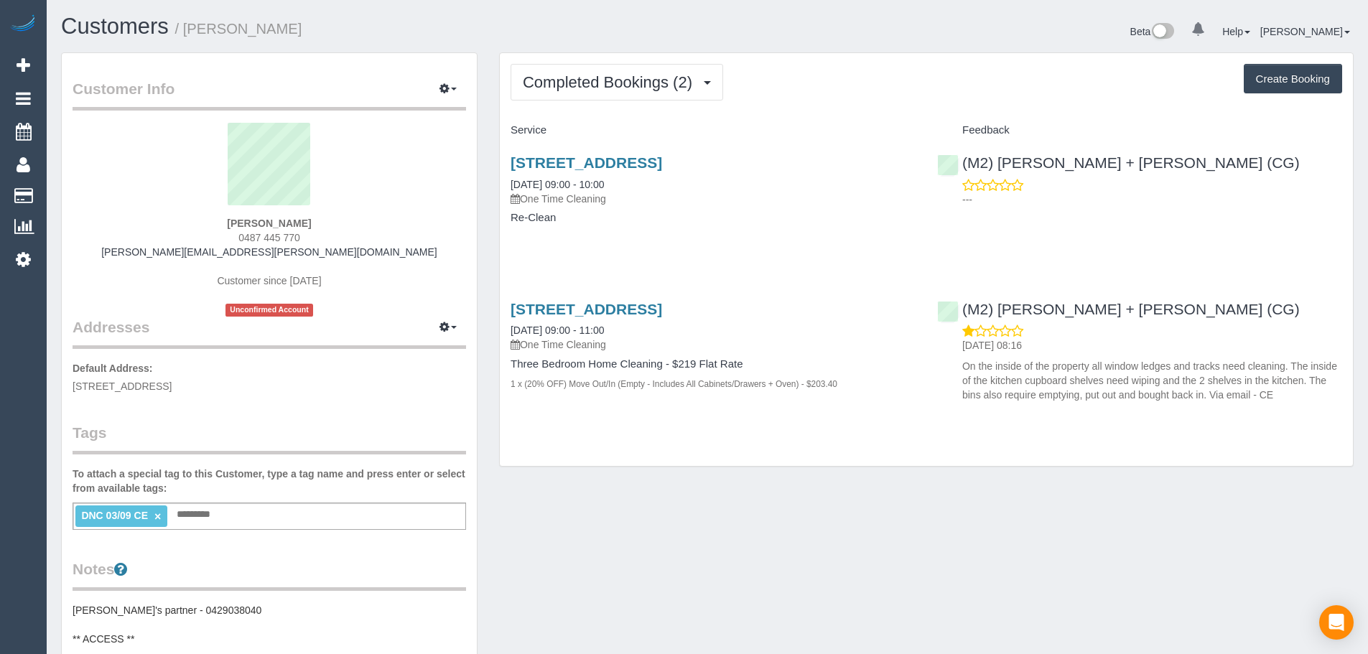
click at [158, 517] on link "×" at bounding box center [157, 516] width 6 height 12
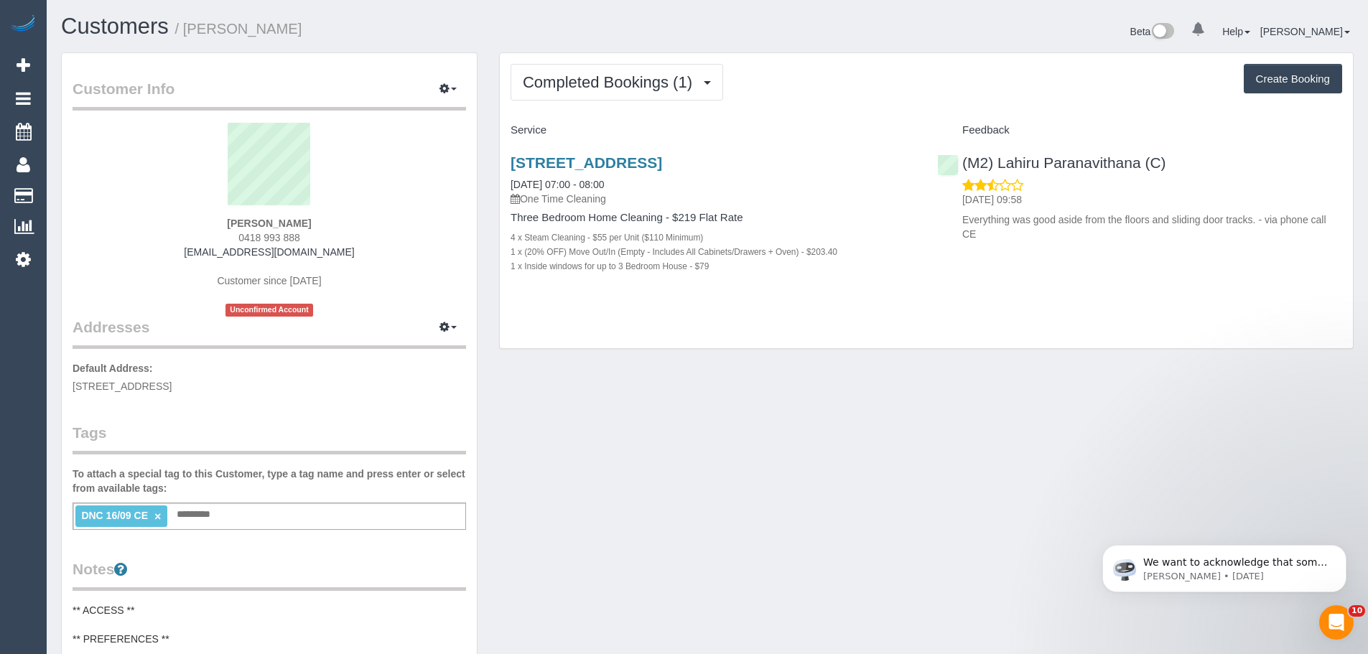
click at [1229, 246] on div "(M2) Lahiru Paranavithana (C) [DATE] 09:58 Everything was good aside from the f…" at bounding box center [1139, 195] width 426 height 106
drag, startPoint x: 314, startPoint y: 233, endPoint x: 213, endPoint y: 230, distance: 102.0
click at [213, 230] on div "Raquel Campese 0418 993 888 r_geremia@hotmail.com Customer since 2025 Unconfirm…" at bounding box center [269, 220] width 393 height 194
click at [216, 234] on div "Raquel Campese 0418 993 888 r_geremia@hotmail.com Customer since 2025 Unconfirm…" at bounding box center [269, 220] width 393 height 194
drag, startPoint x: 216, startPoint y: 235, endPoint x: 328, endPoint y: 234, distance: 112.0
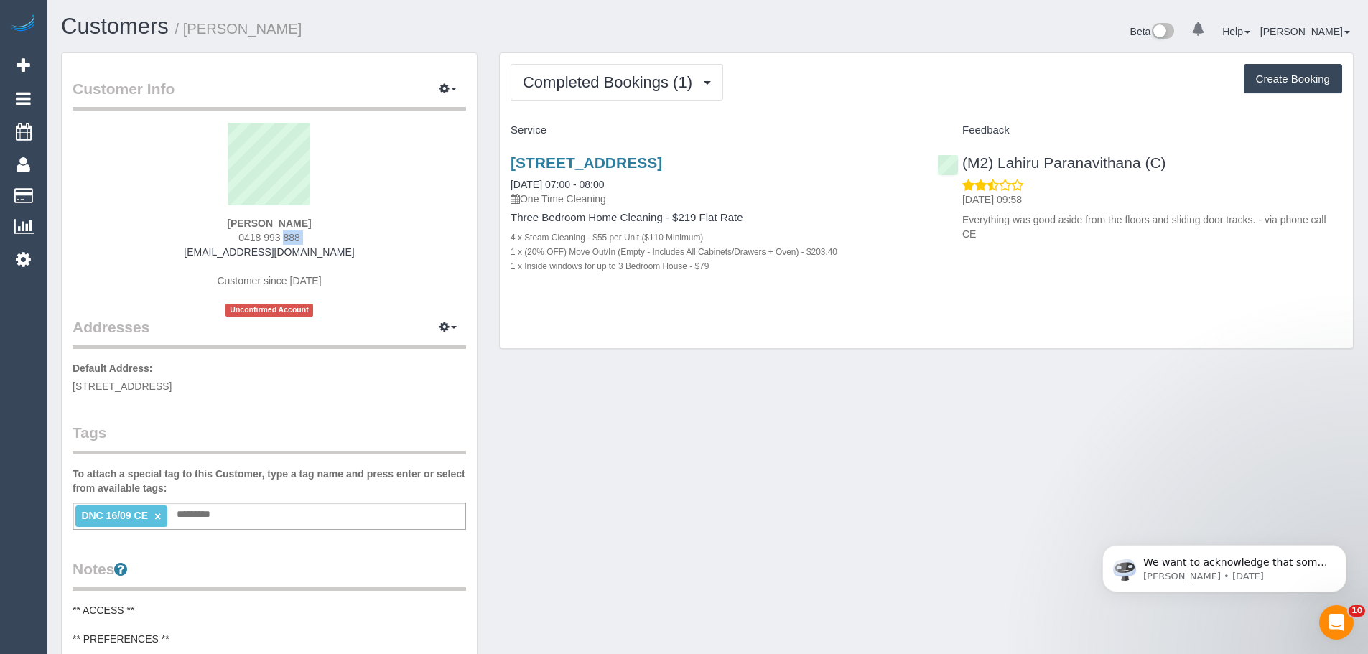
click at [328, 234] on div "Raquel Campese 0418 993 888 r_geremia@hotmail.com Customer since 2025 Unconfirm…" at bounding box center [269, 220] width 393 height 194
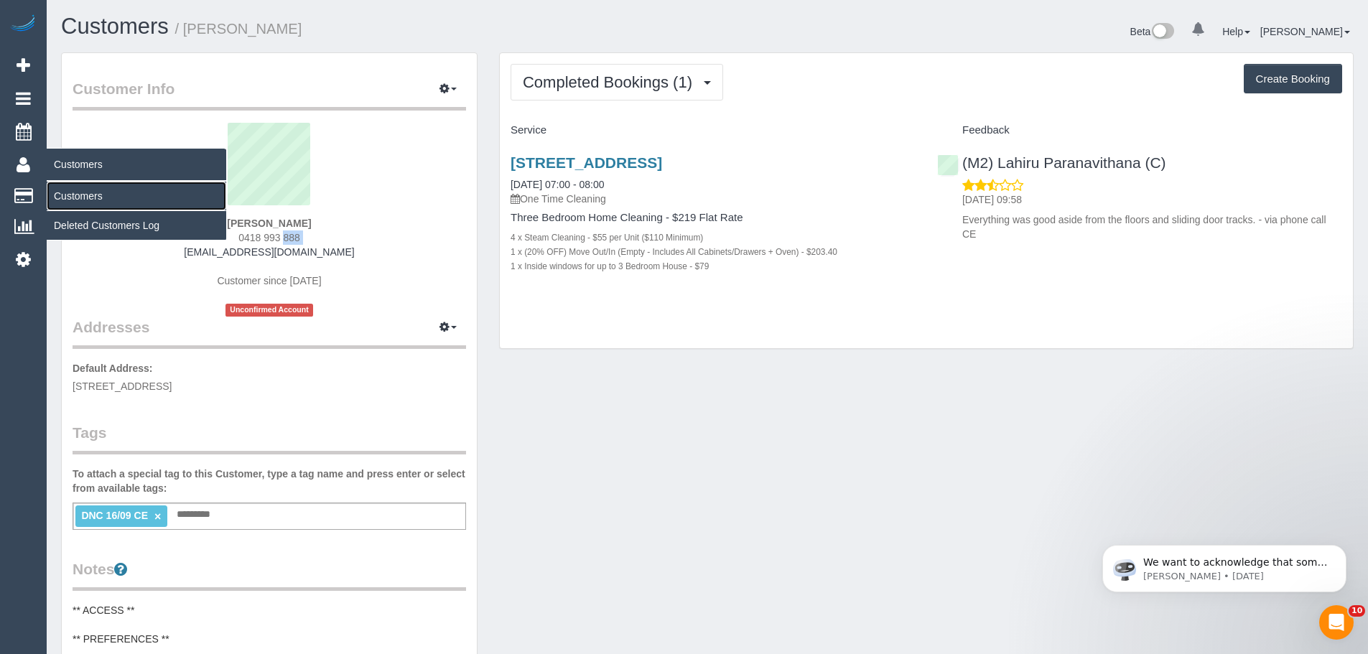
click at [94, 192] on link "Customers" at bounding box center [136, 196] width 179 height 29
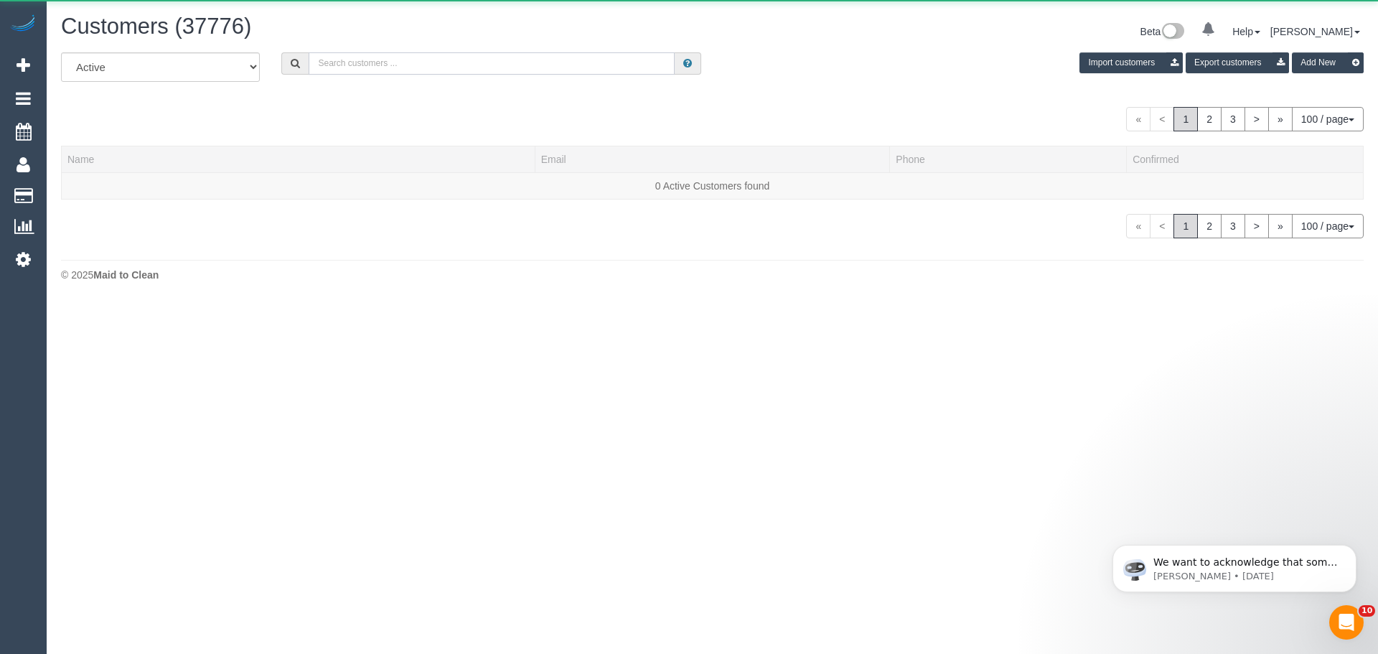
click at [492, 61] on input "text" at bounding box center [492, 63] width 366 height 22
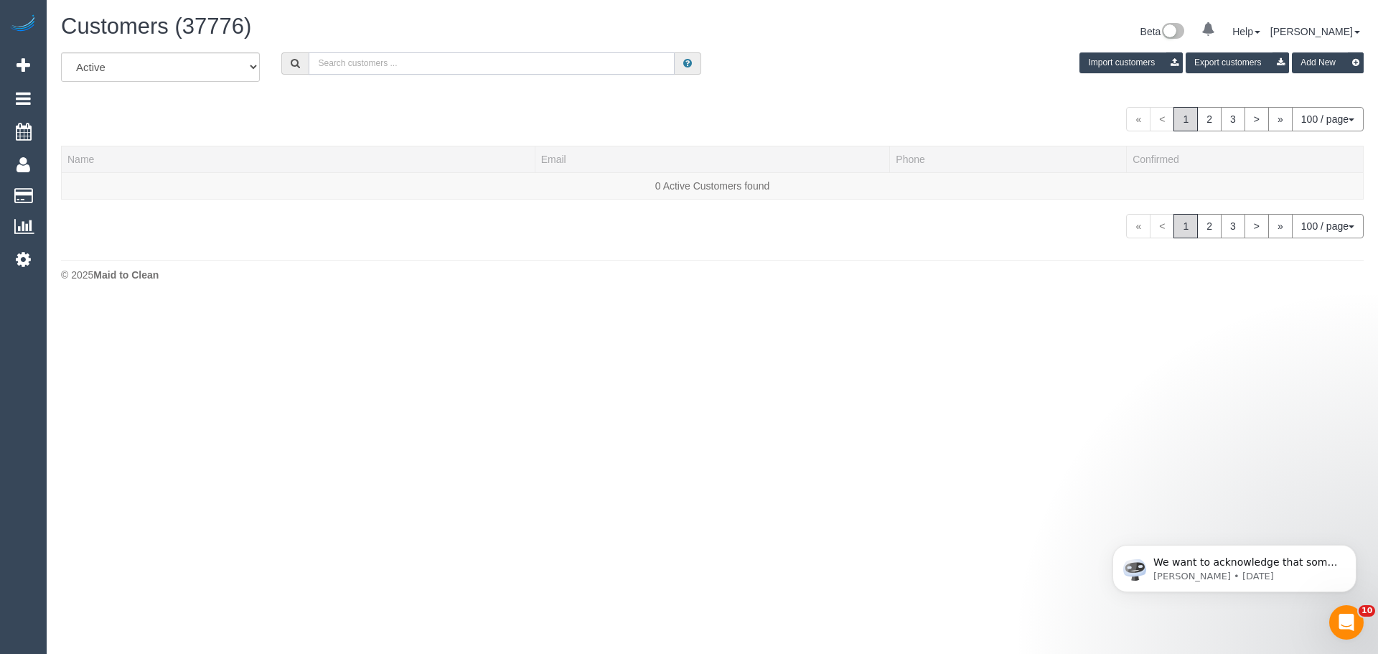
paste input "https://maidtoclean.launch27.com/admin/customers/25076/edit"
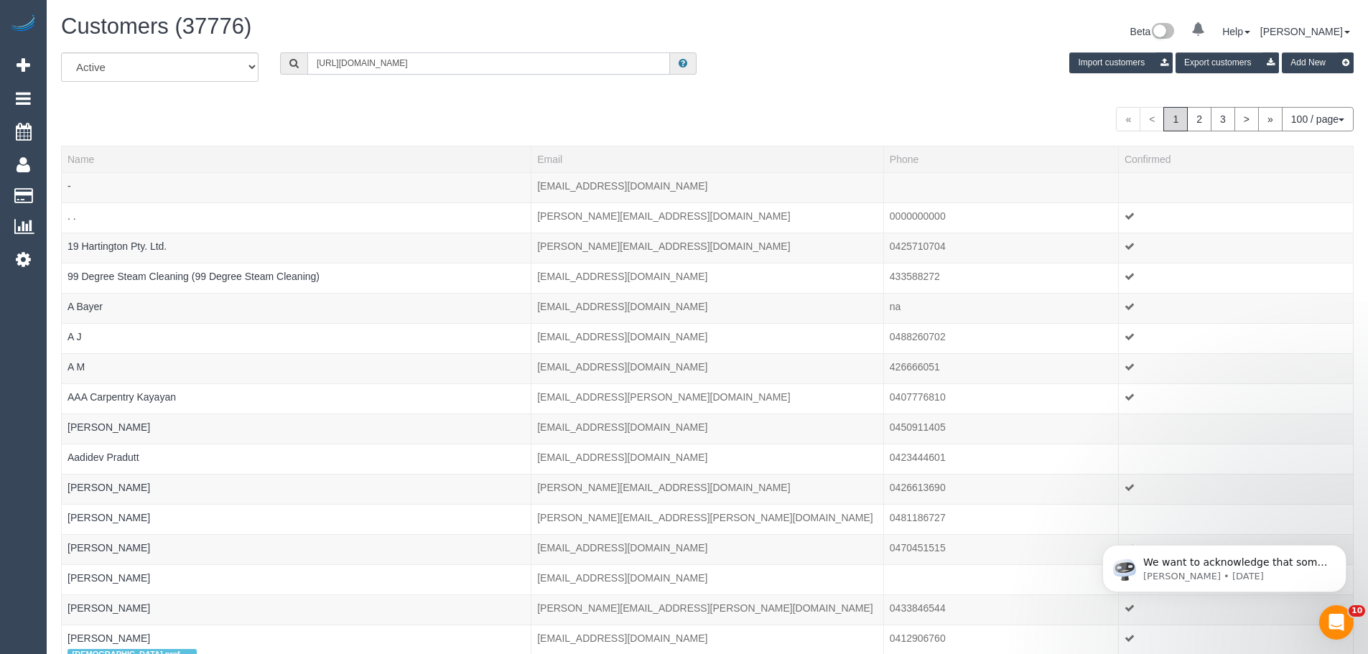
type input "https://maidtoclean.launch27.com/admin/customers/25076/edit"
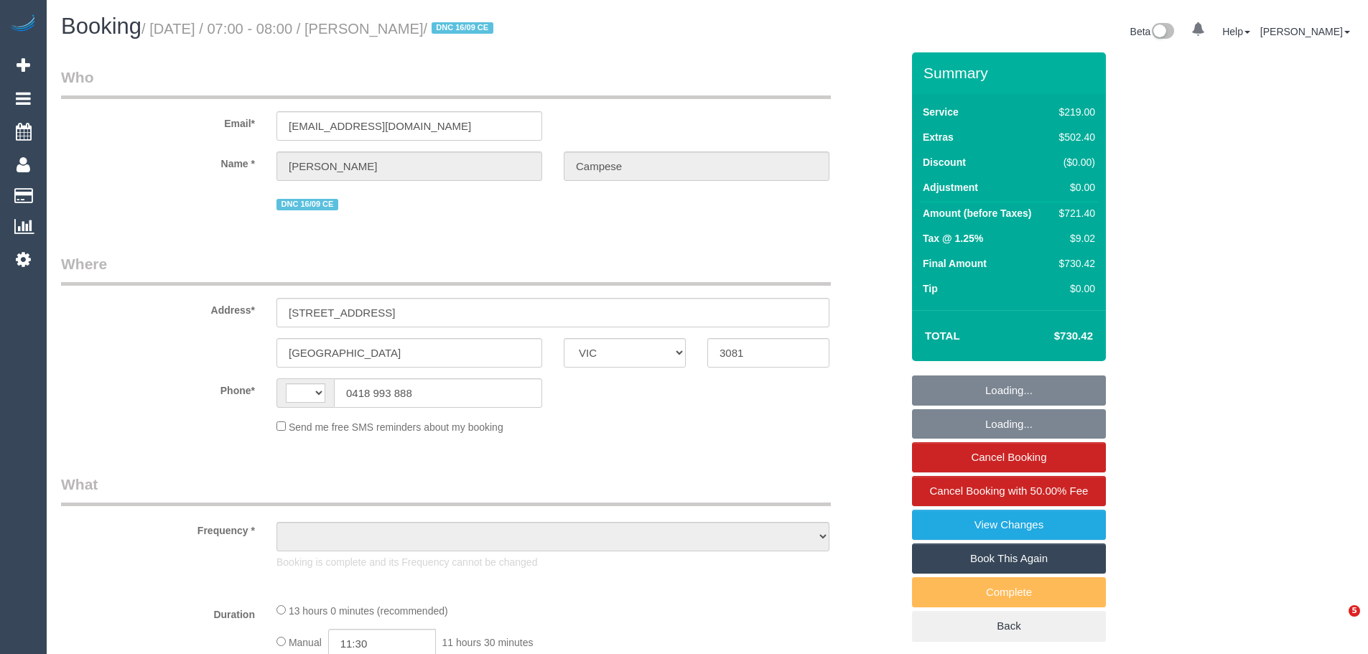
select select "VIC"
select select "object:540"
select select "spot1"
select select "number:28"
select select "number:14"
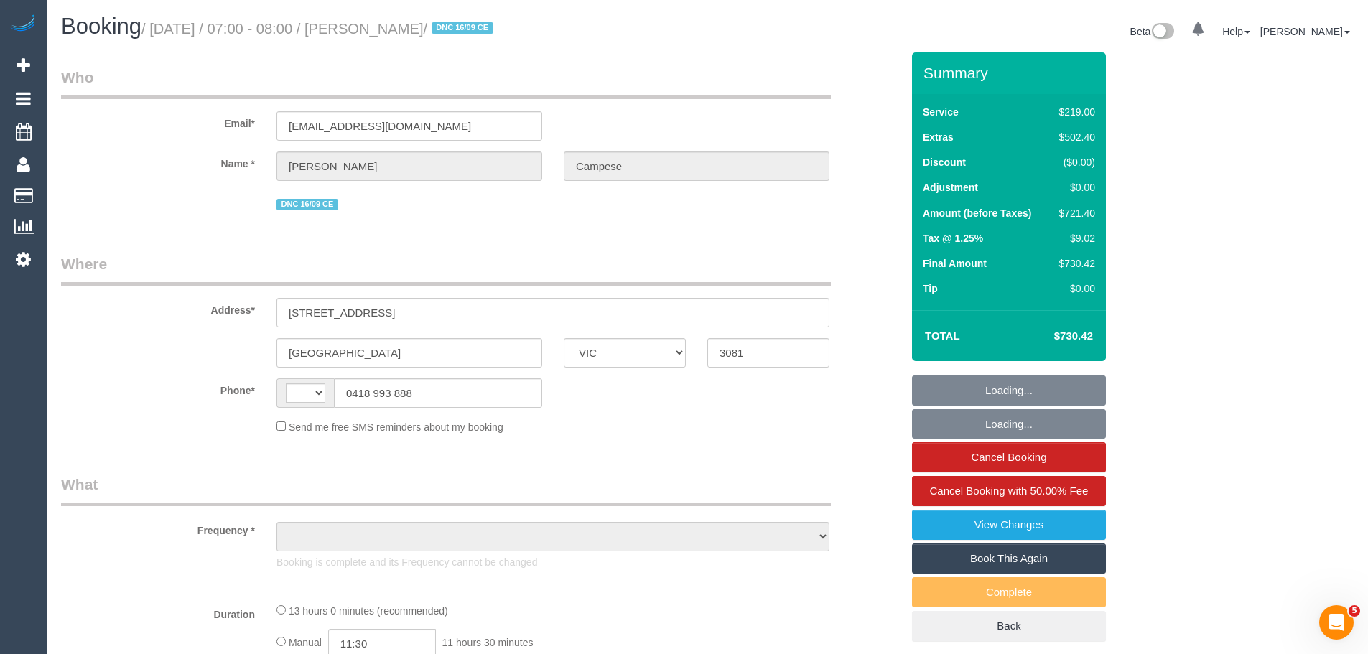
select select "number:18"
select select "number:24"
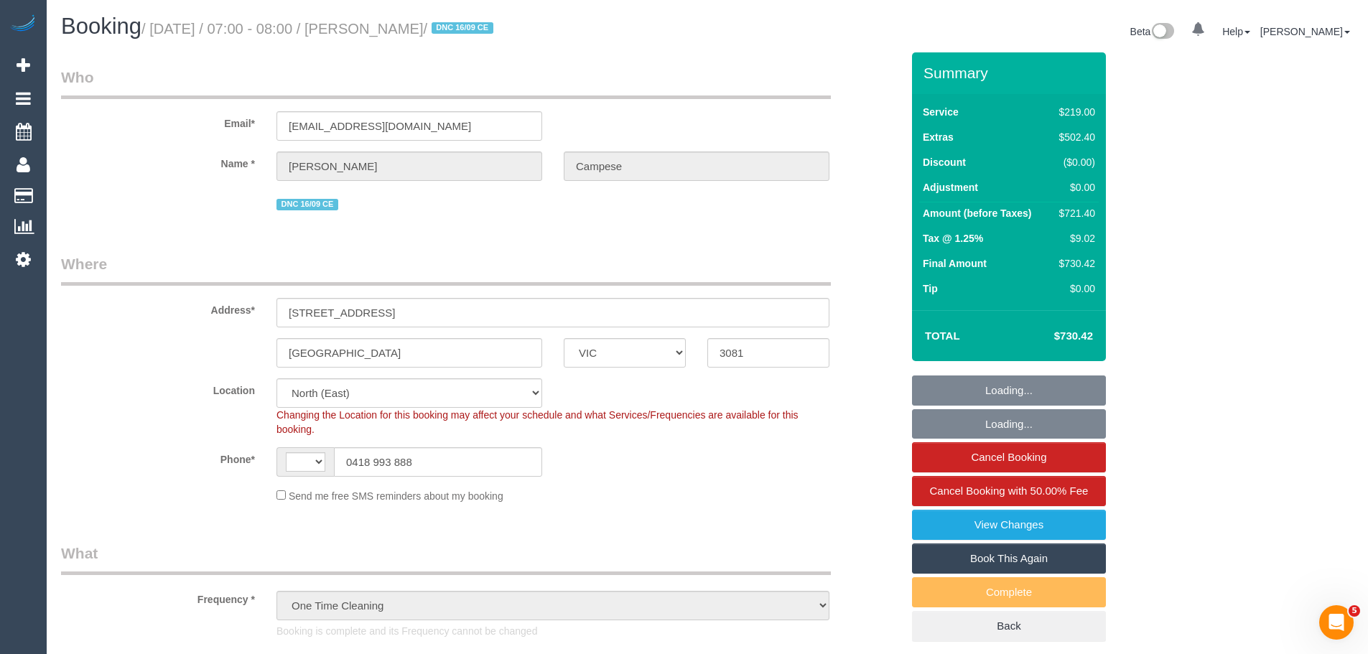
select select "string:AU"
select select "string:stripe-pm_1S0Aig2GScqysDRVSdr05YDD"
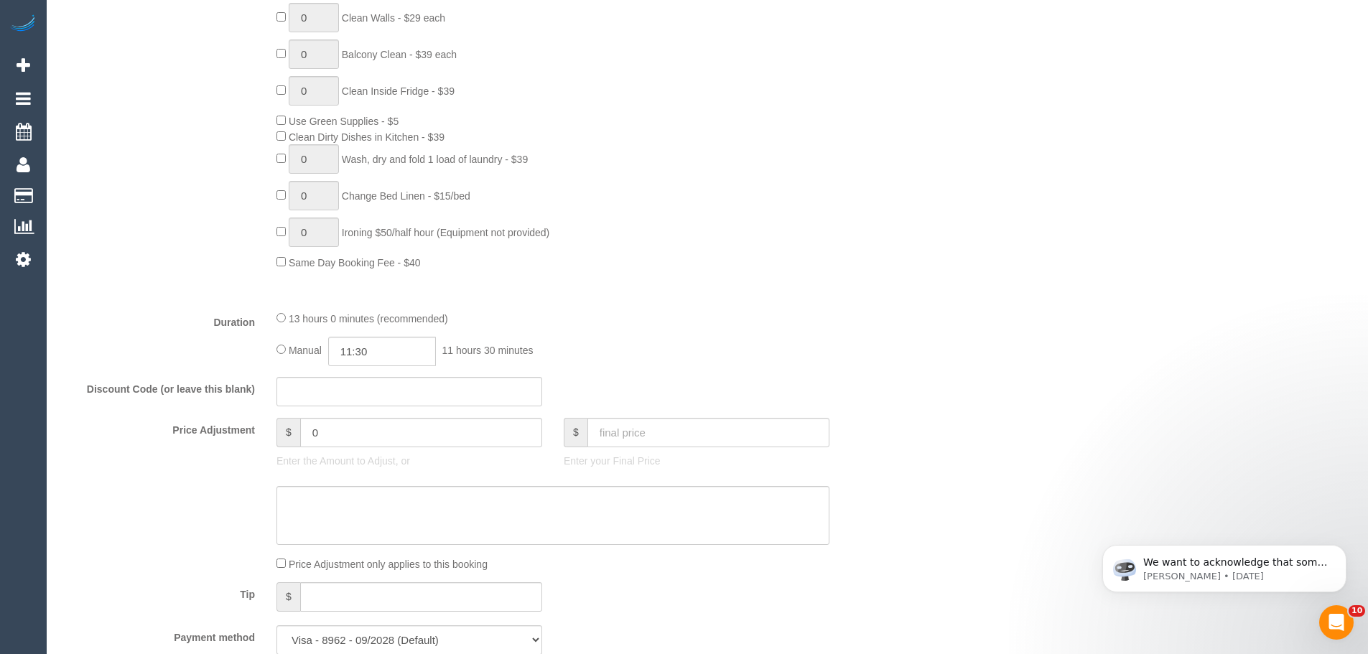
scroll to position [1005, 0]
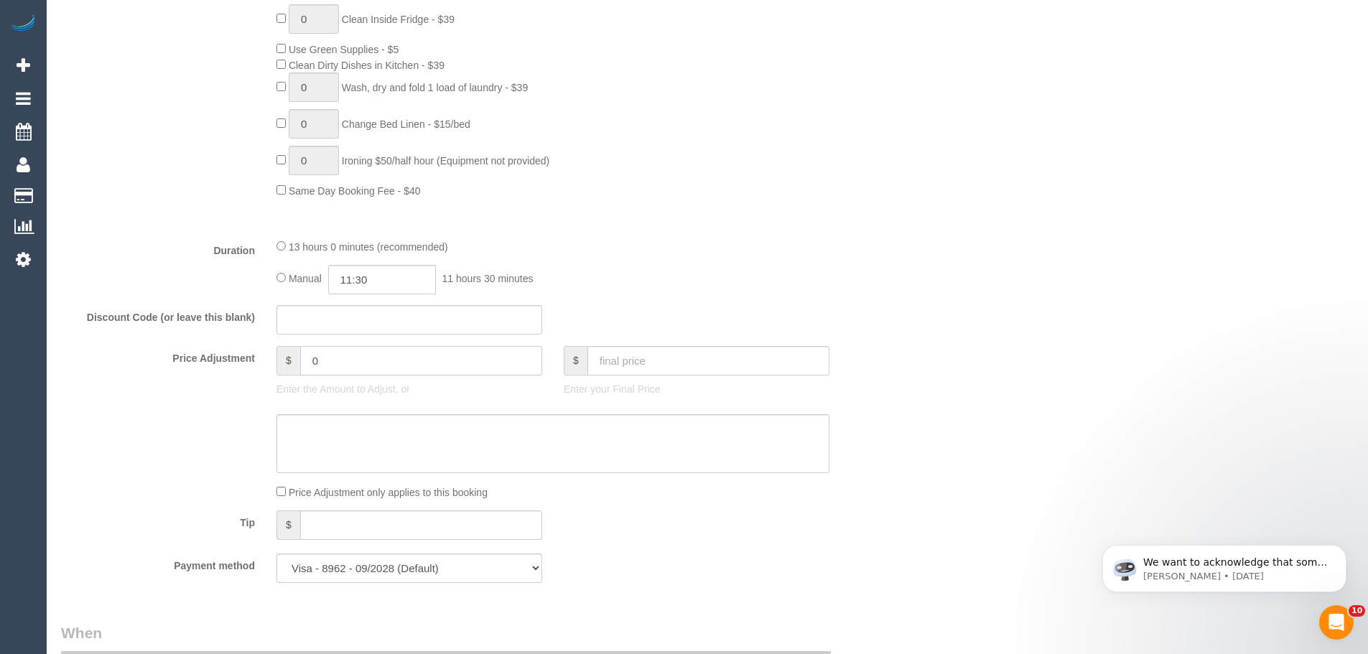
click at [406, 368] on input "0" at bounding box center [421, 360] width 242 height 29
type input "-100"
click at [389, 460] on textarea at bounding box center [552, 443] width 553 height 59
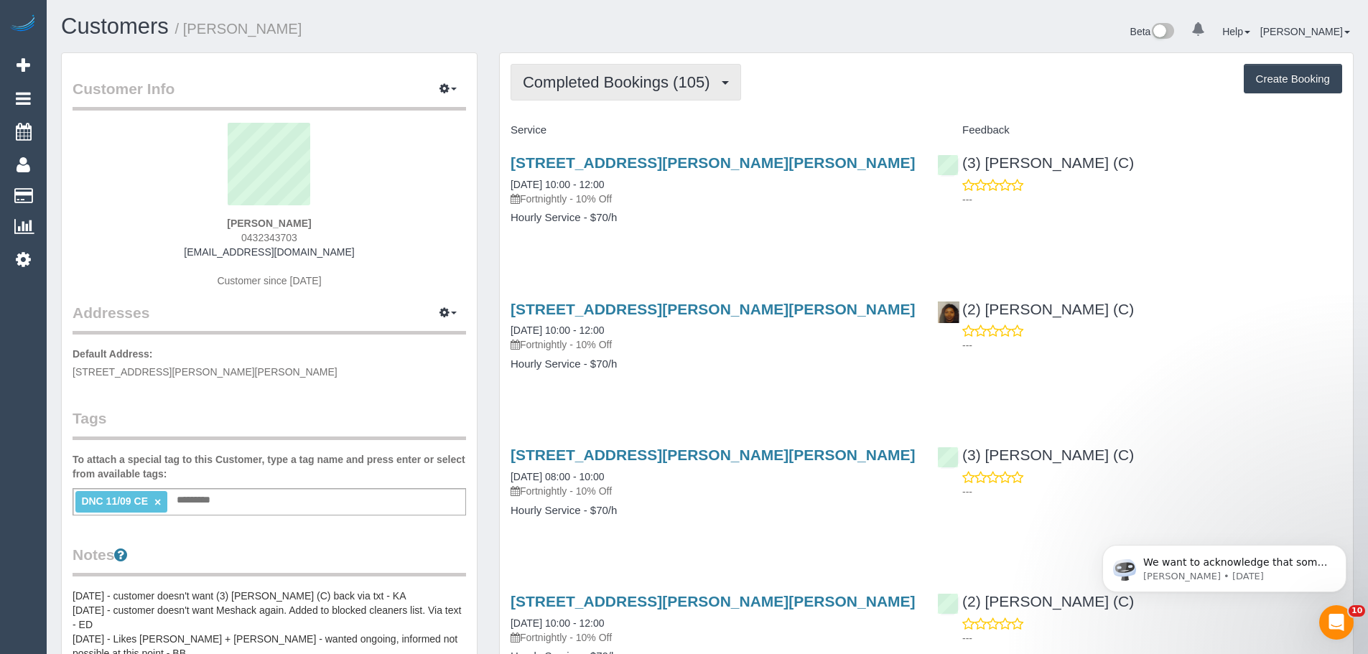
click at [587, 96] on button "Completed Bookings (105)" at bounding box center [625, 82] width 230 height 37
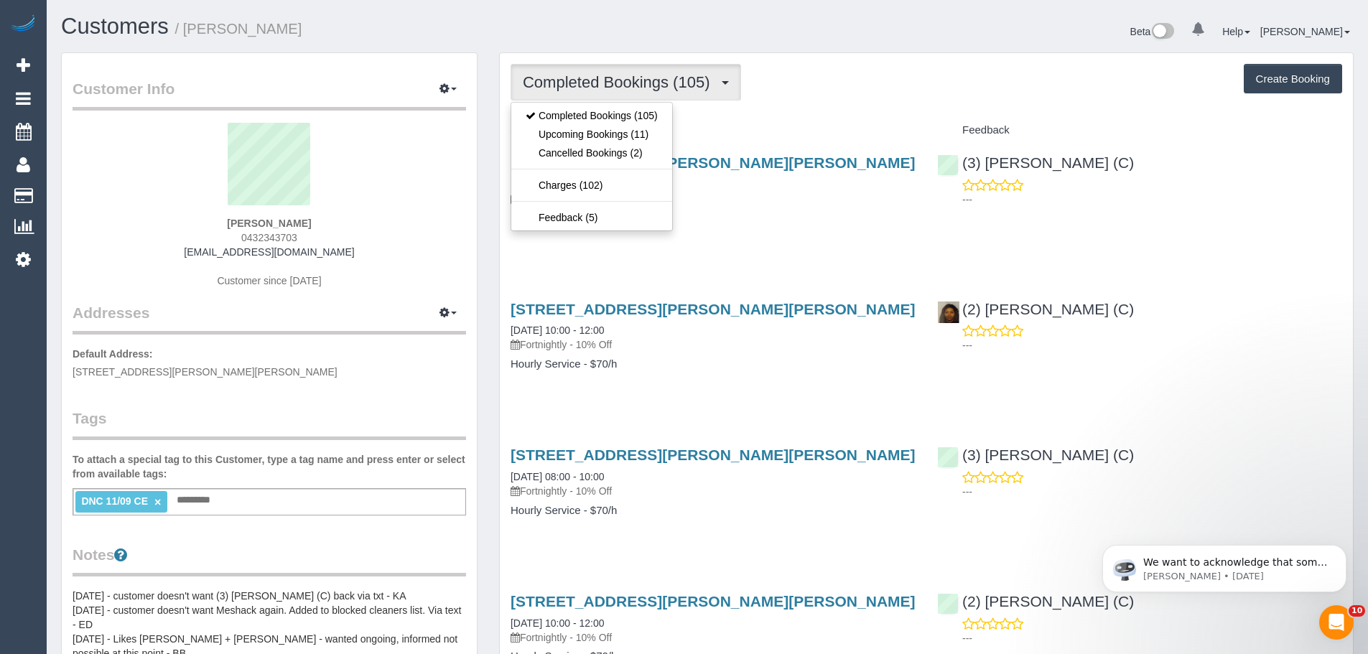
click at [869, 95] on div "Completed Bookings (105) Completed Bookings (105) Upcoming Bookings (11) Cancel…" at bounding box center [925, 82] width 831 height 37
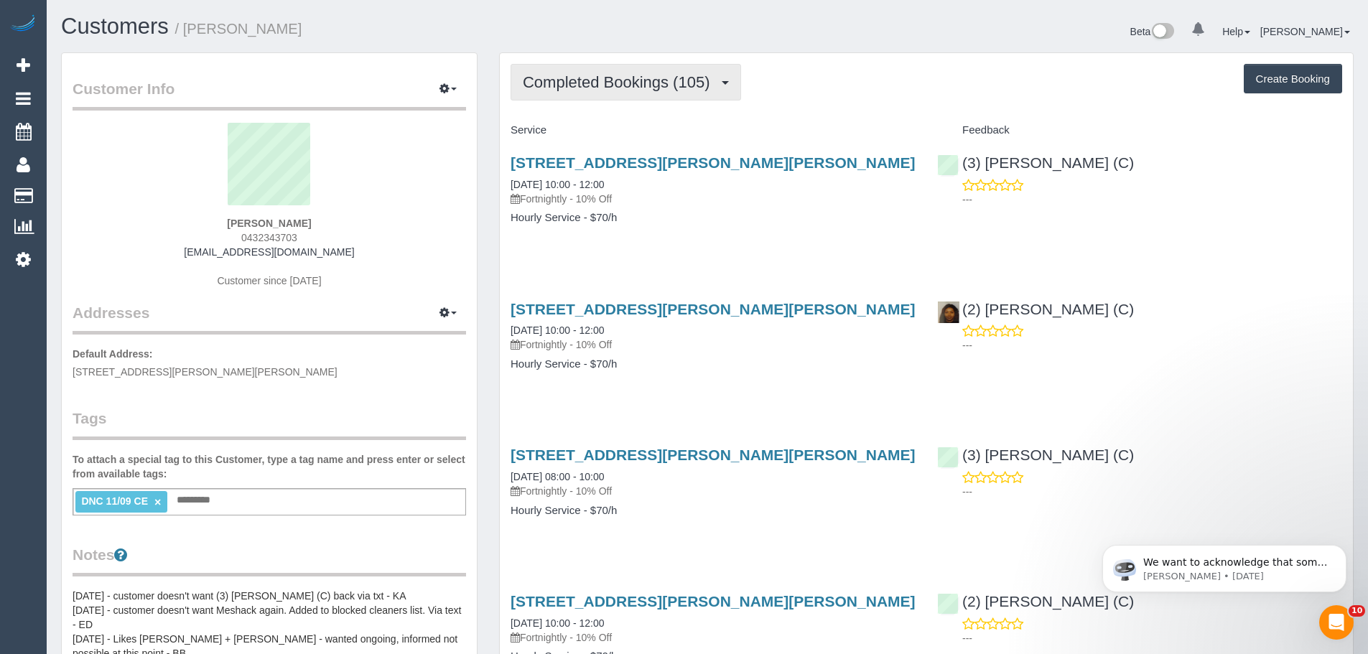
click at [604, 79] on span "Completed Bookings (105)" at bounding box center [620, 82] width 194 height 18
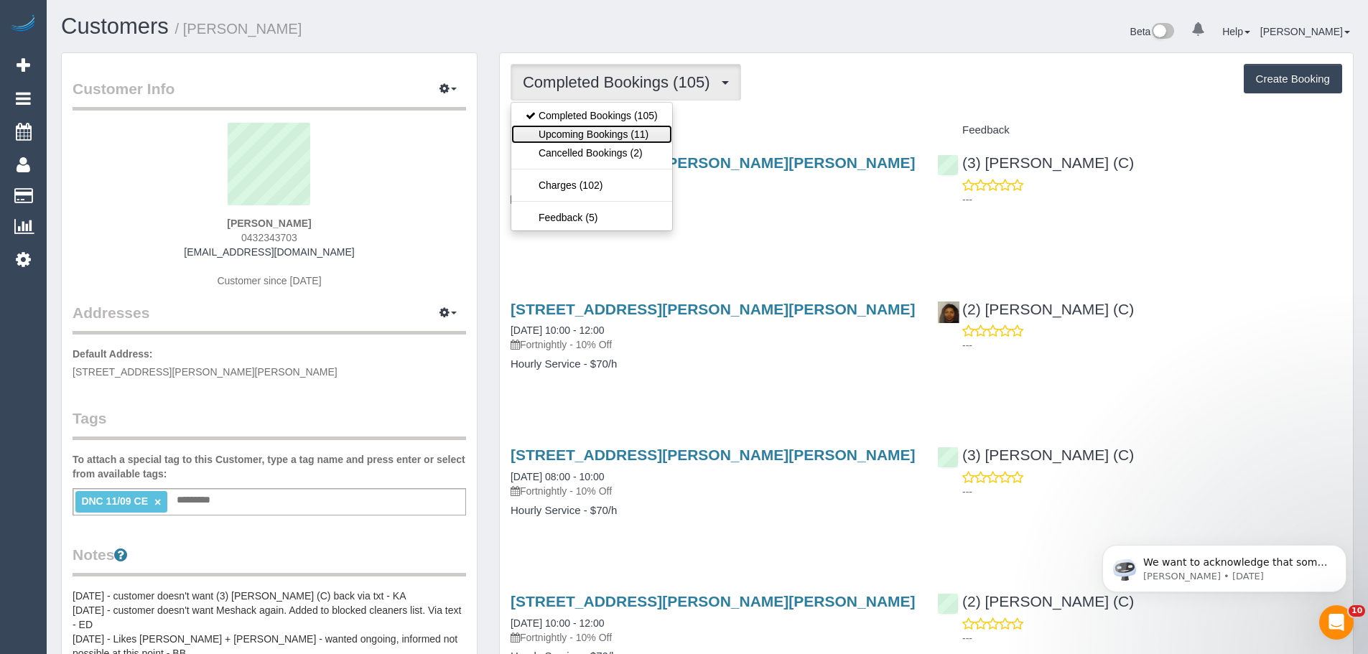
click at [584, 129] on link "Upcoming Bookings (11)" at bounding box center [591, 134] width 161 height 19
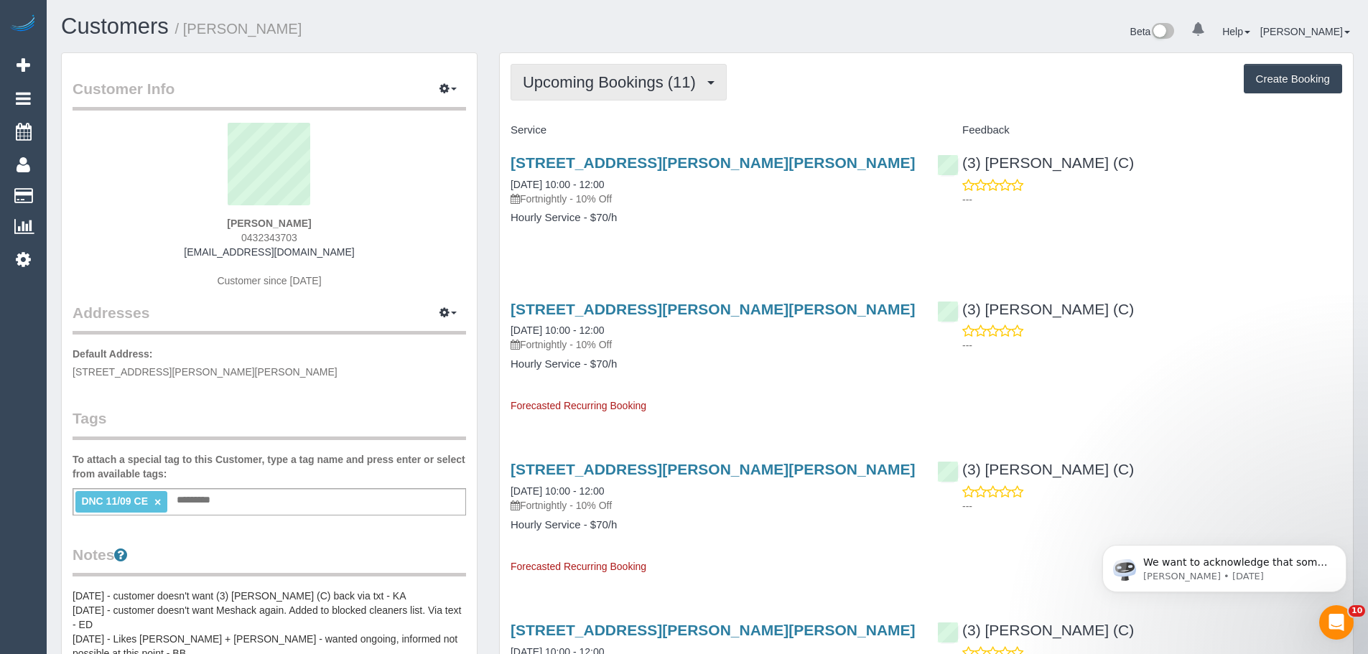
click at [602, 75] on span "Upcoming Bookings (11)" at bounding box center [613, 82] width 180 height 18
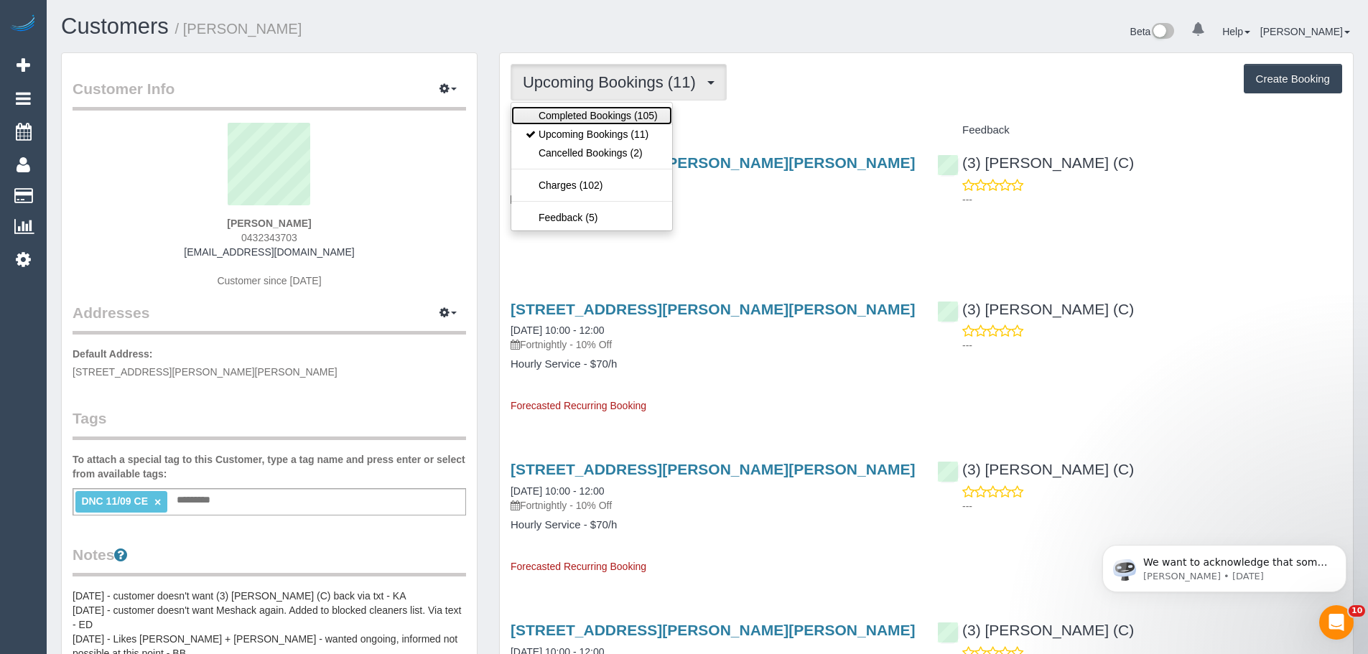
click at [604, 117] on link "Completed Bookings (105)" at bounding box center [591, 115] width 161 height 19
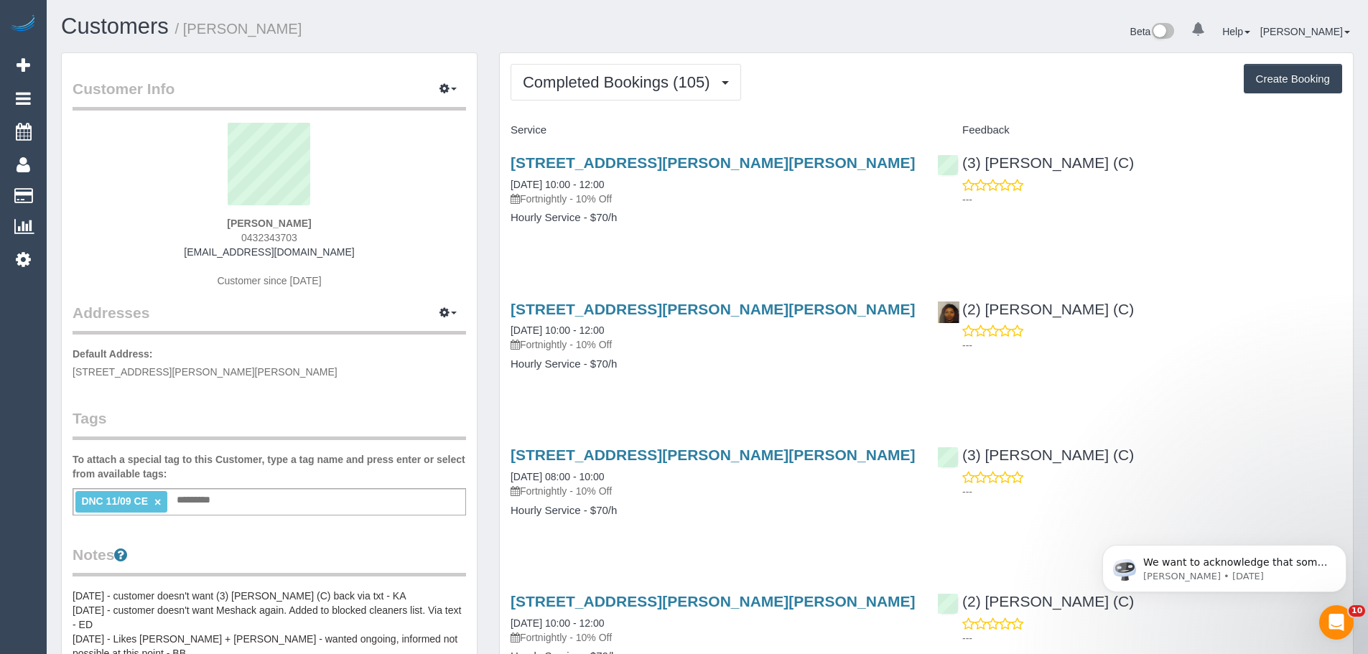
click at [309, 235] on div "[PERSON_NAME] 0432343703 [EMAIL_ADDRESS][DOMAIN_NAME] Customer since [DATE]" at bounding box center [269, 212] width 393 height 179
click at [307, 236] on div "[PERSON_NAME] 0432343703 [EMAIL_ADDRESS][DOMAIN_NAME] Customer since [DATE]" at bounding box center [269, 212] width 393 height 179
drag, startPoint x: 312, startPoint y: 239, endPoint x: 210, endPoint y: 238, distance: 102.7
click at [210, 238] on div "[PERSON_NAME] 0432343703 [EMAIL_ADDRESS][DOMAIN_NAME] Customer since [DATE]" at bounding box center [269, 212] width 393 height 179
copy span "0432343703"
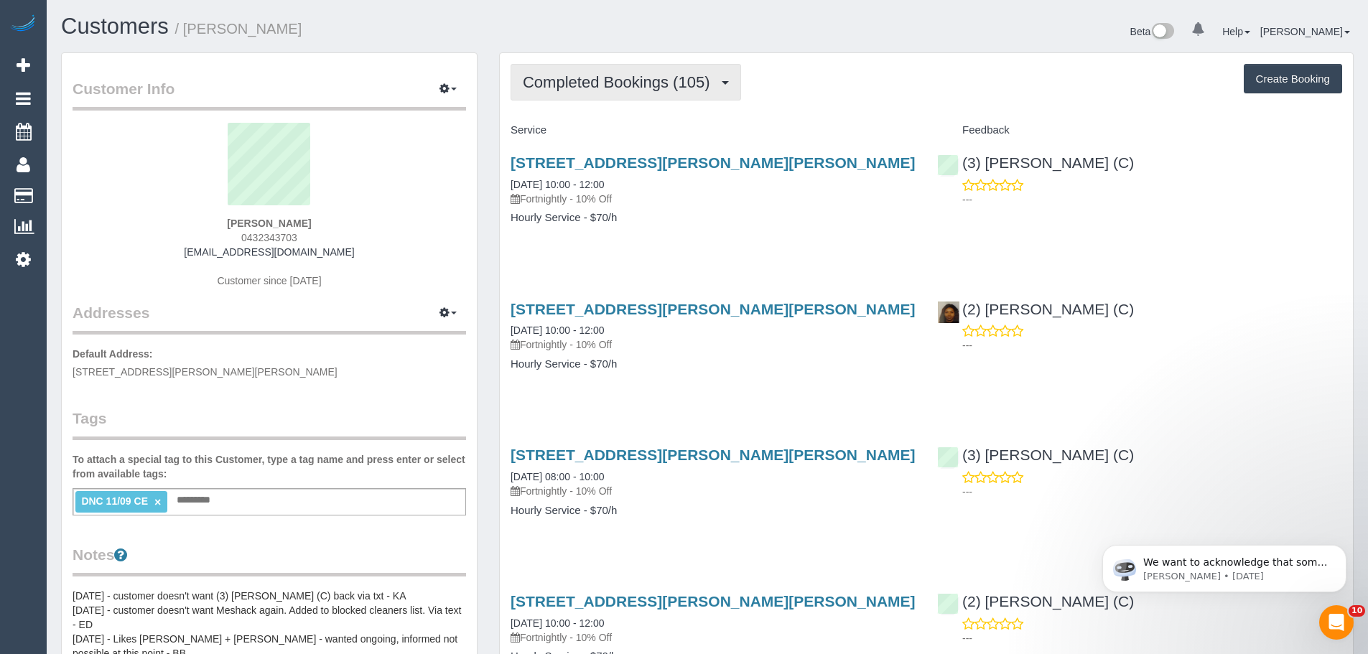
click at [574, 91] on button "Completed Bookings (105)" at bounding box center [625, 82] width 230 height 37
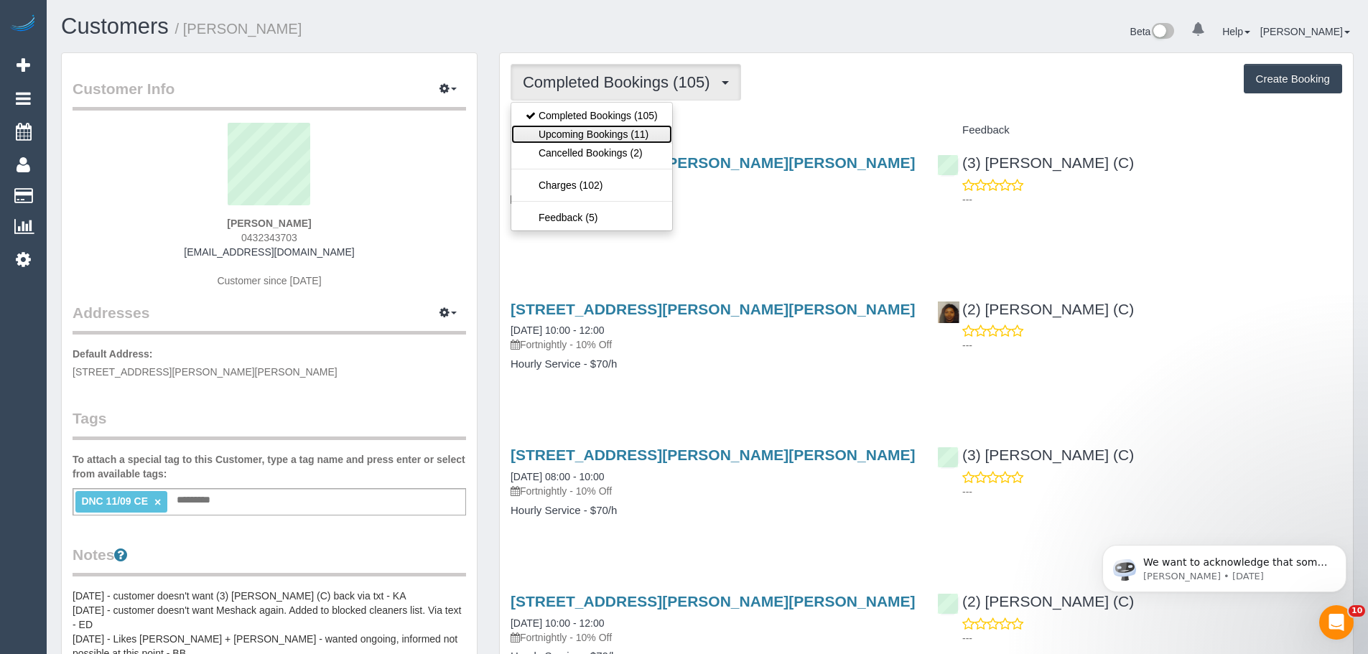
click at [594, 126] on link "Upcoming Bookings (11)" at bounding box center [591, 134] width 161 height 19
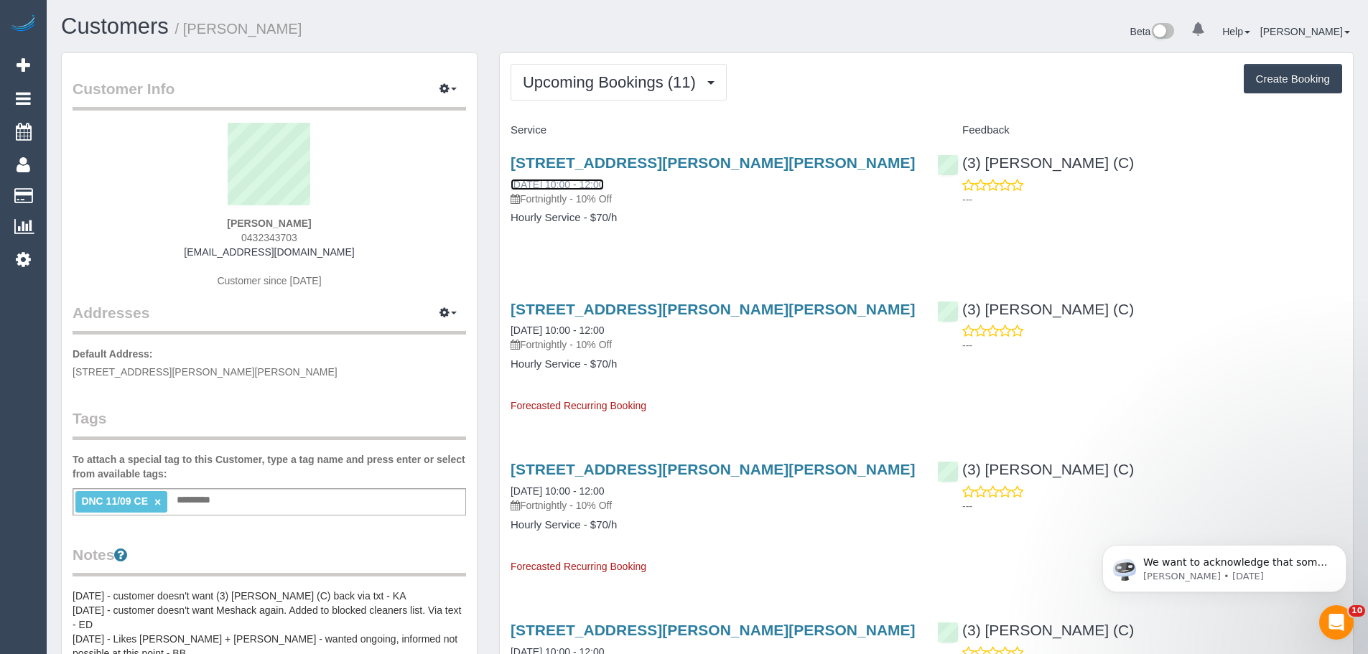
click at [553, 179] on link "25/09/2025 10:00 - 12:00" at bounding box center [556, 184] width 93 height 11
click at [610, 90] on span "Upcoming Bookings (11)" at bounding box center [613, 82] width 180 height 18
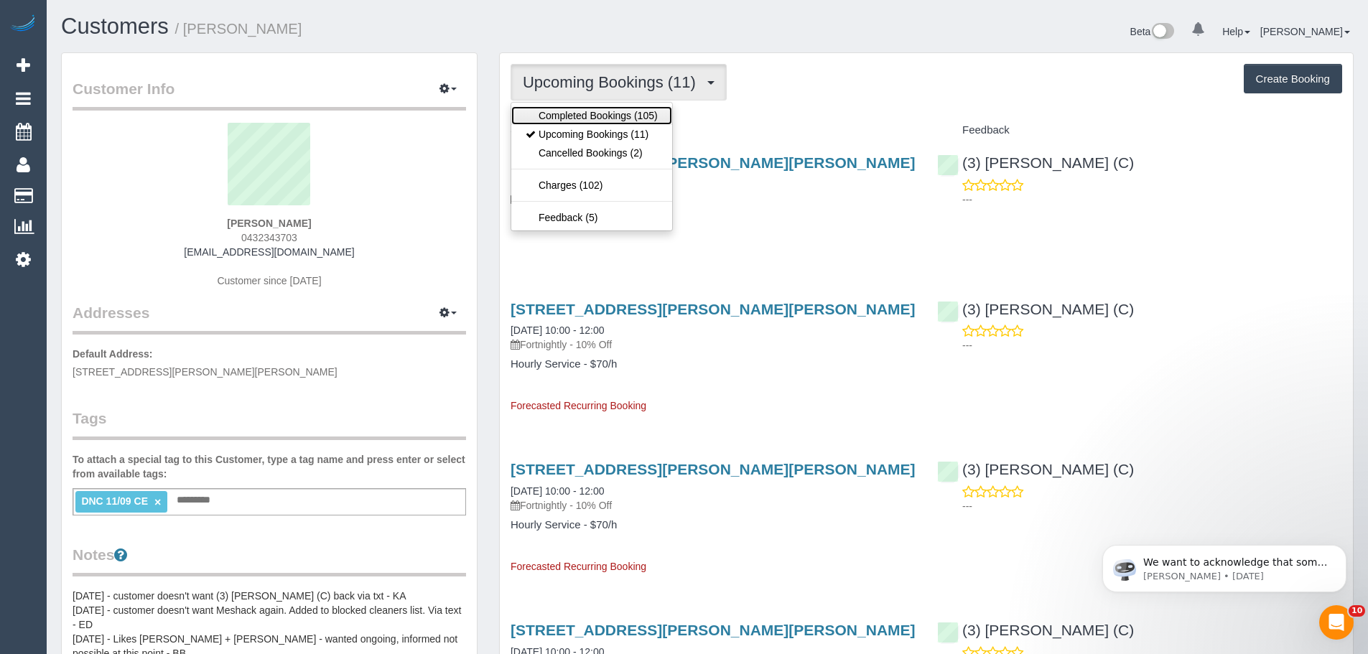
click at [599, 116] on link "Completed Bookings (105)" at bounding box center [591, 115] width 161 height 19
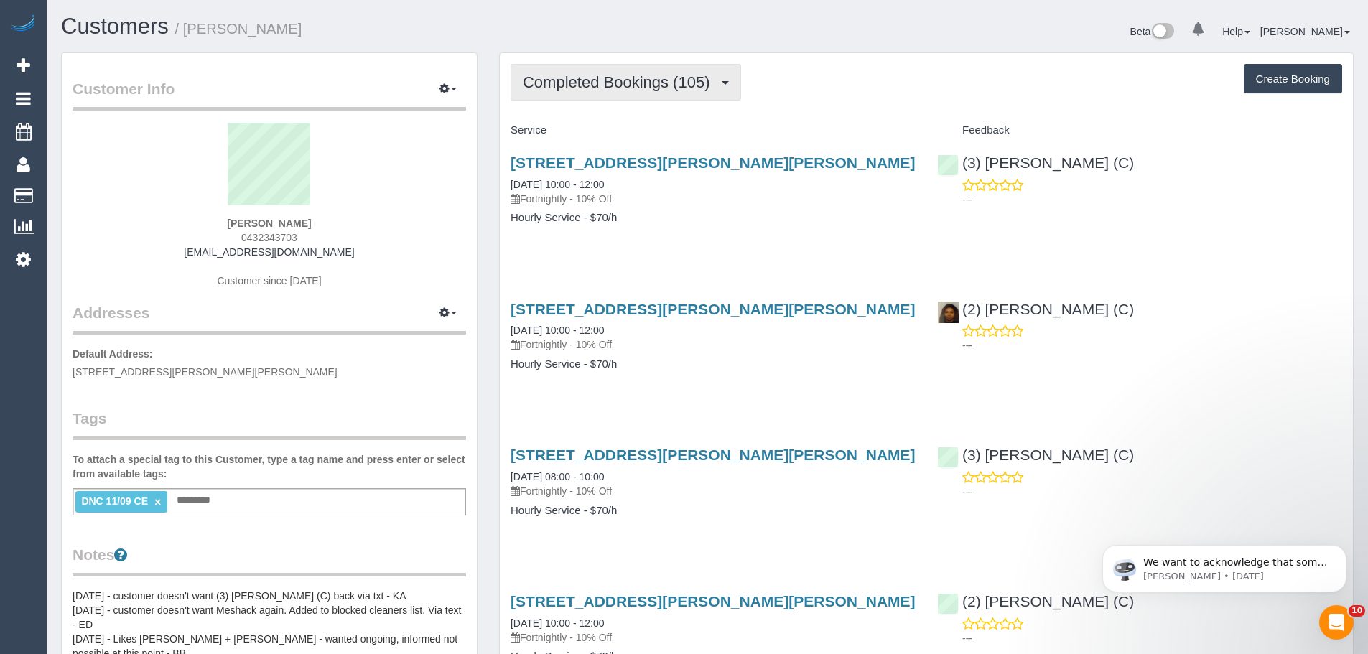
click at [615, 88] on span "Completed Bookings (105)" at bounding box center [620, 82] width 194 height 18
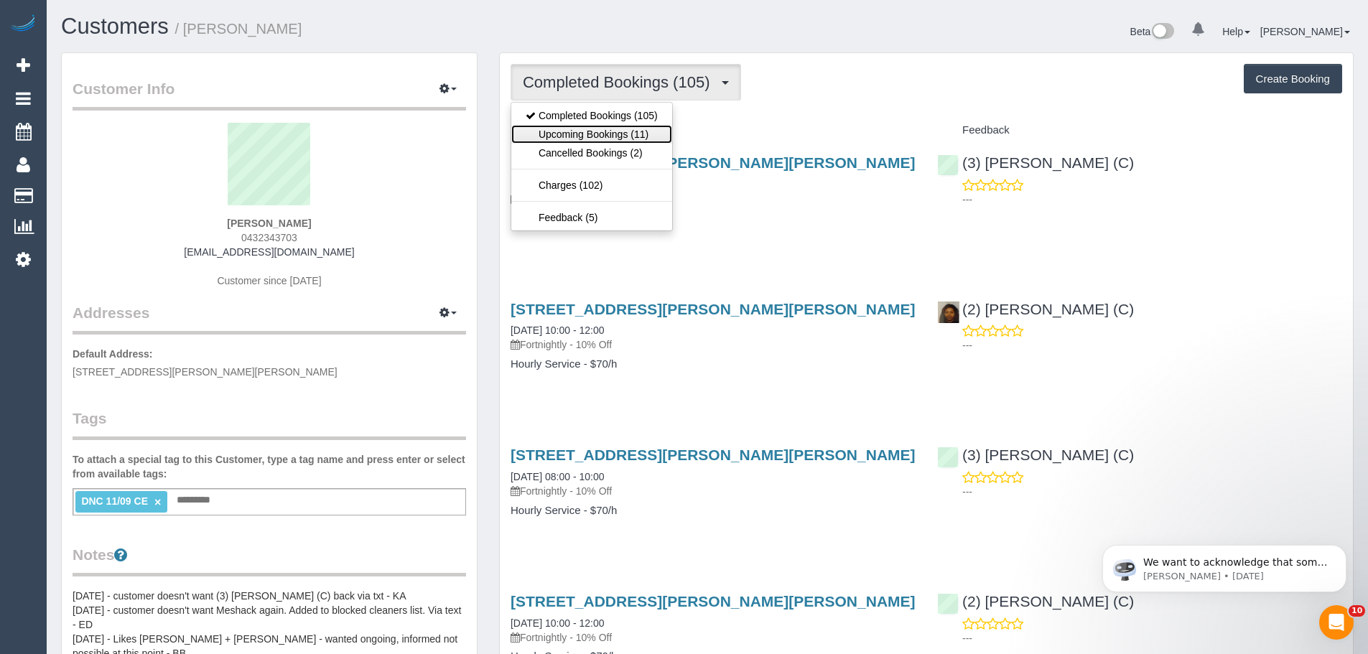
click at [594, 130] on link "Upcoming Bookings (11)" at bounding box center [591, 134] width 161 height 19
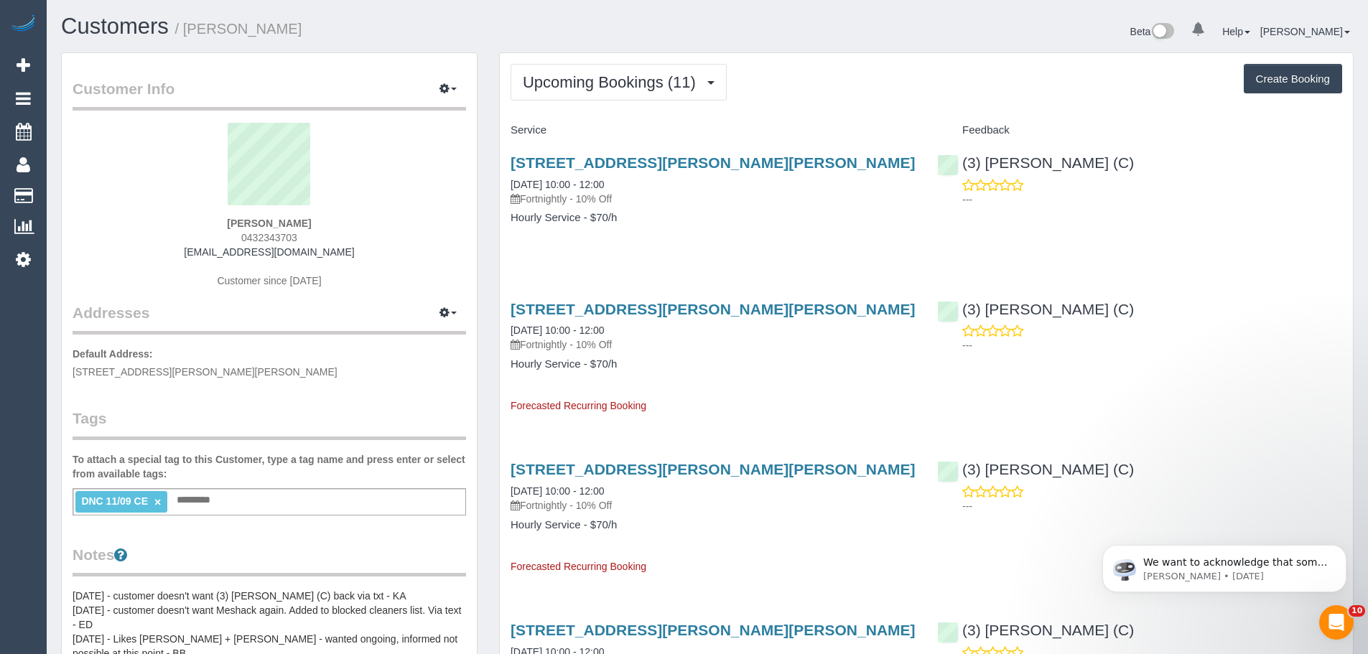
drag, startPoint x: 504, startPoint y: 176, endPoint x: 679, endPoint y: 238, distance: 186.0
click at [679, 238] on div "30 Kerferd Rd, Glen Iris, VIC 3146 25/09/2025 10:00 - 12:00 Fortnightly - 10% O…" at bounding box center [713, 197] width 426 height 111
drag, startPoint x: 503, startPoint y: 326, endPoint x: 711, endPoint y: 375, distance: 213.8
click at [711, 375] on div "30 Kerferd Rd, Glen Iris, VIC 3146 09/10/2025 10:00 - 12:00 Fortnightly - 10% O…" at bounding box center [713, 351] width 426 height 125
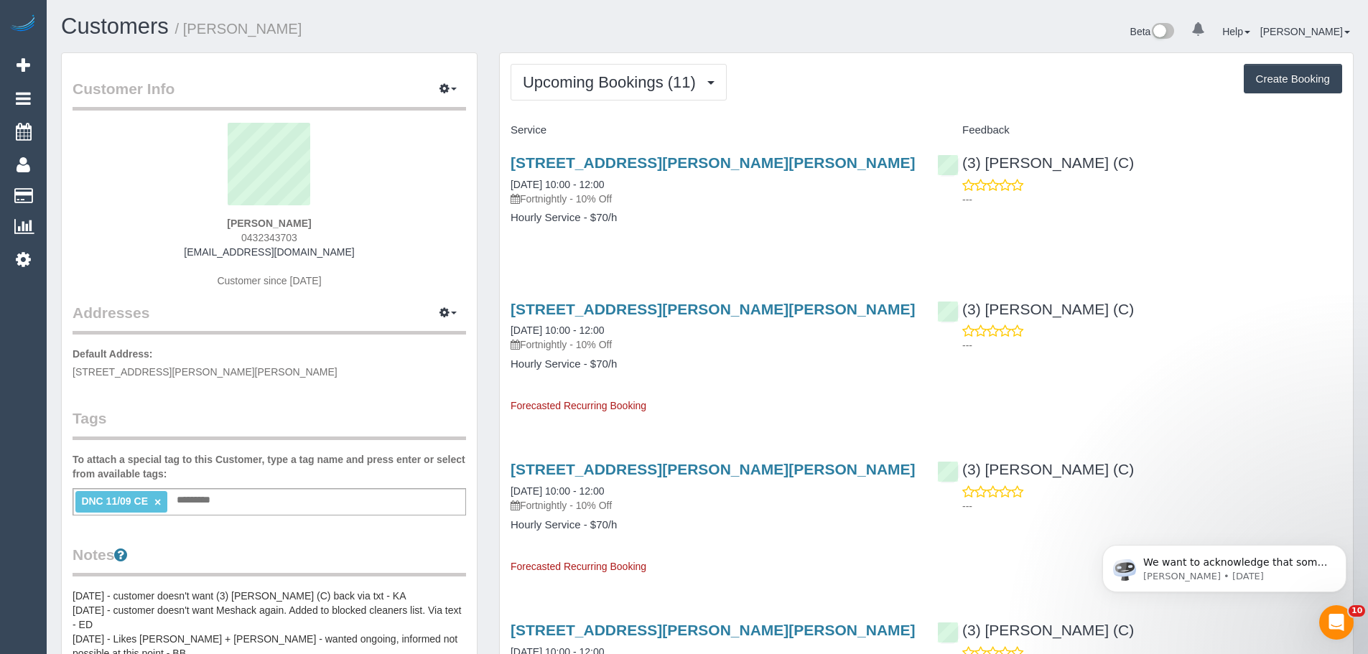
click at [590, 76] on span "Upcoming Bookings (11)" at bounding box center [613, 82] width 180 height 18
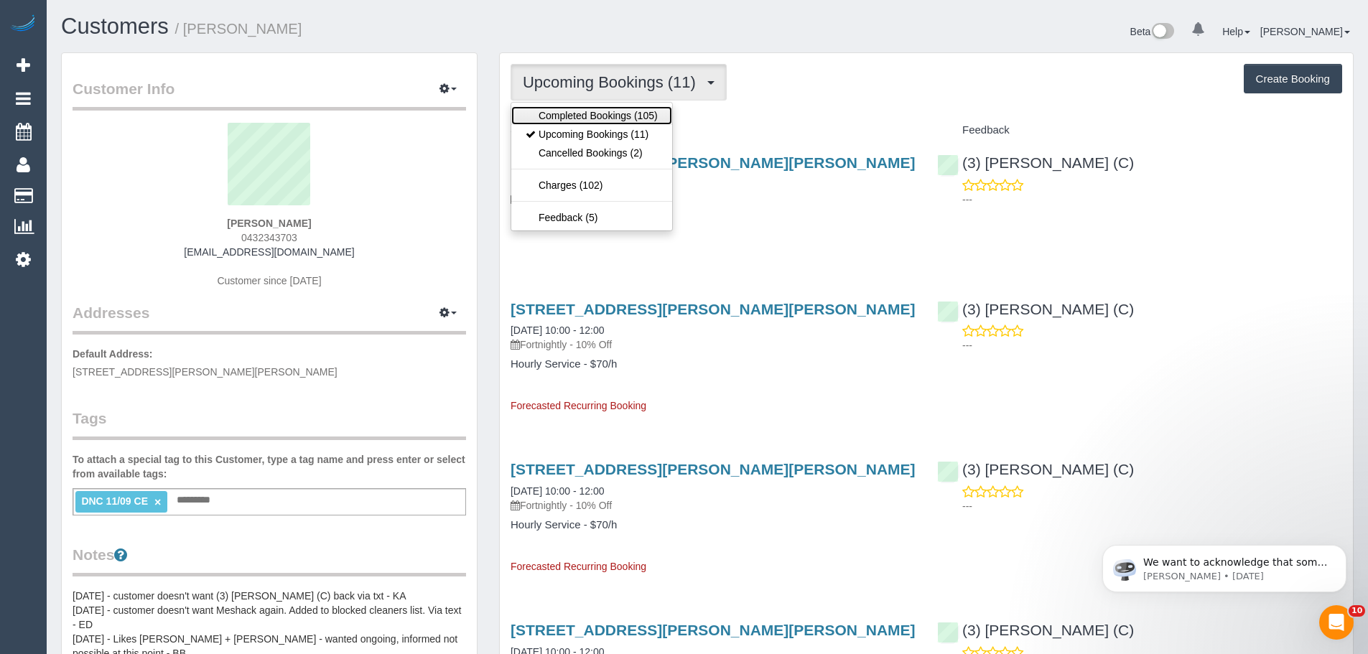
click at [578, 106] on link "Completed Bookings (105)" at bounding box center [591, 115] width 161 height 19
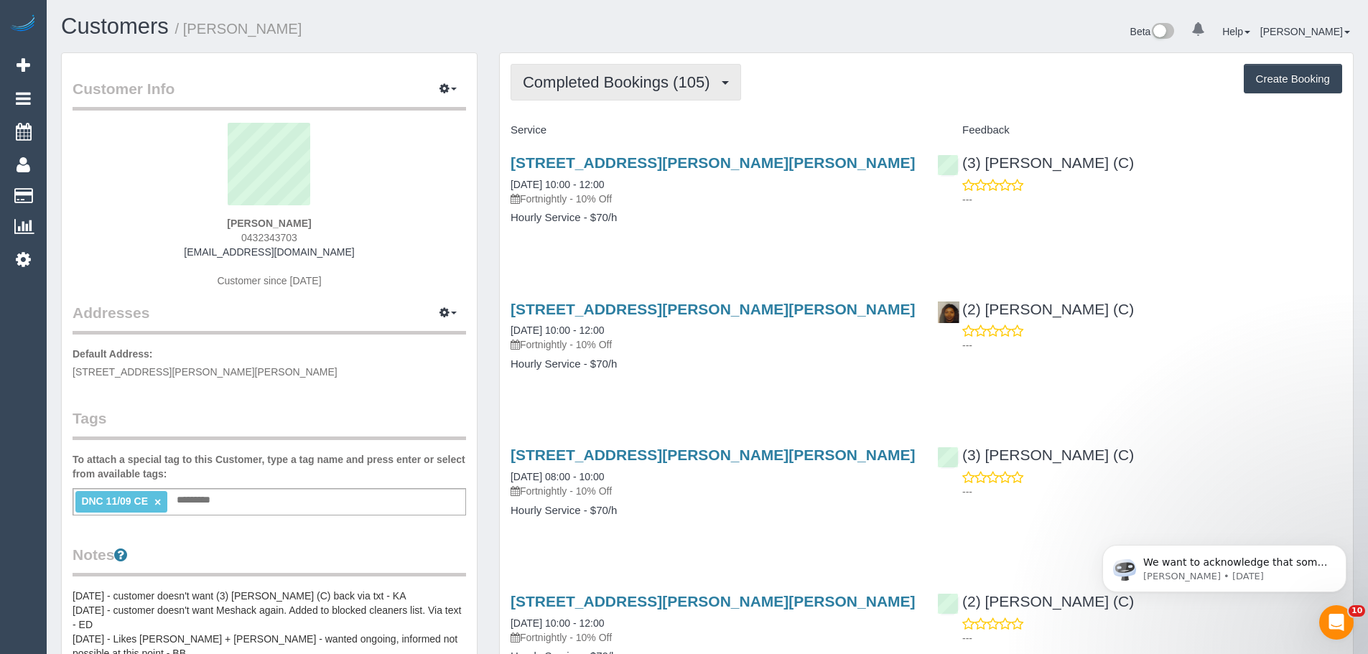
click at [590, 87] on span "Completed Bookings (105)" at bounding box center [620, 82] width 194 height 18
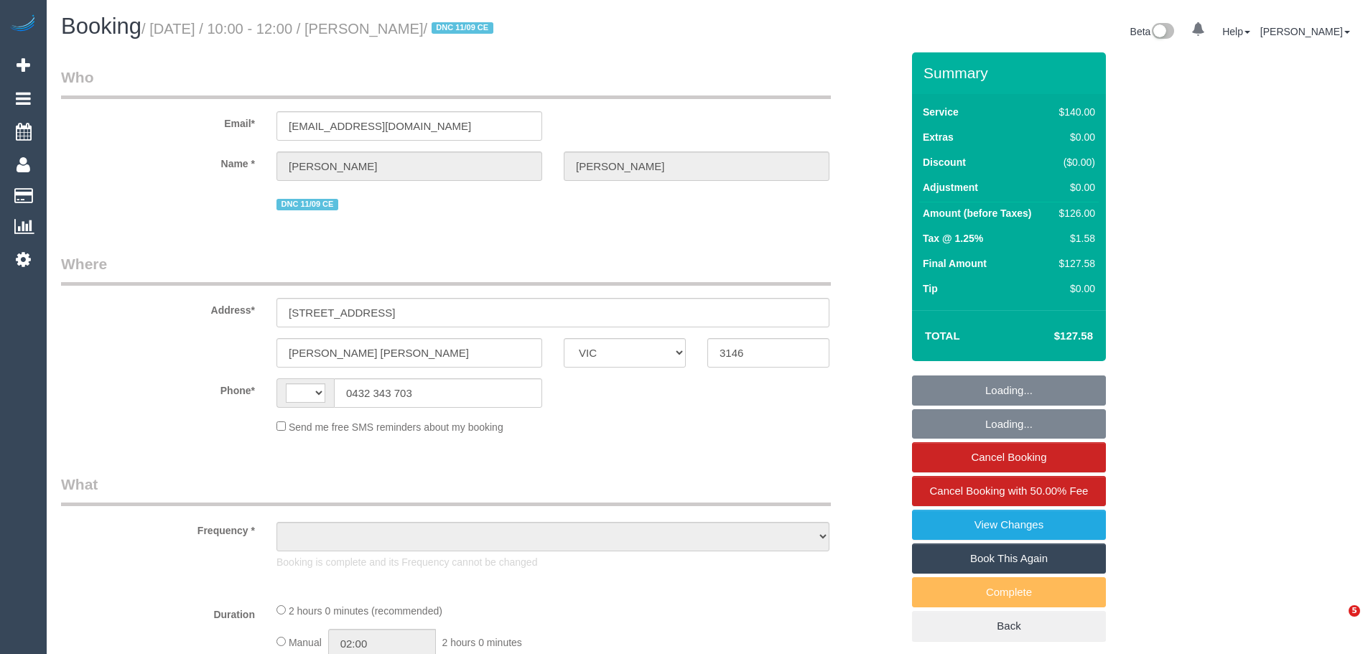
select select "VIC"
select select "string:AU"
select select "number:28"
select select "number:15"
select select "number:19"
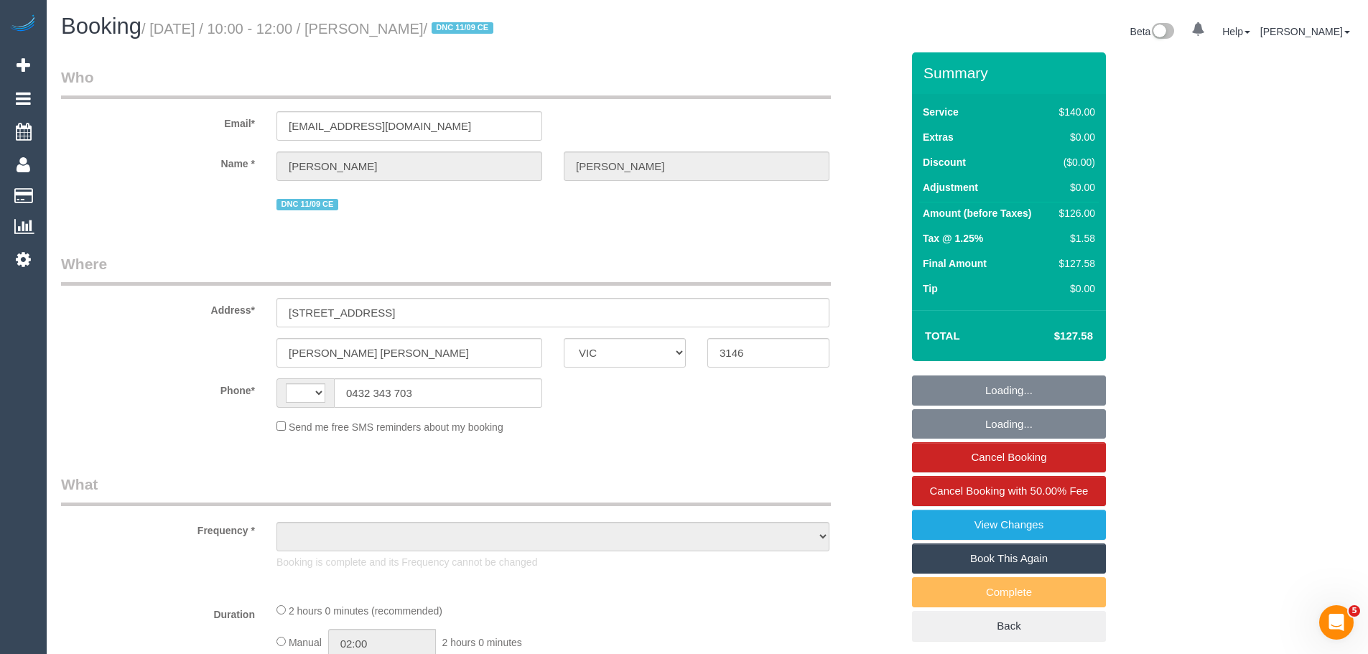
select select "number:22"
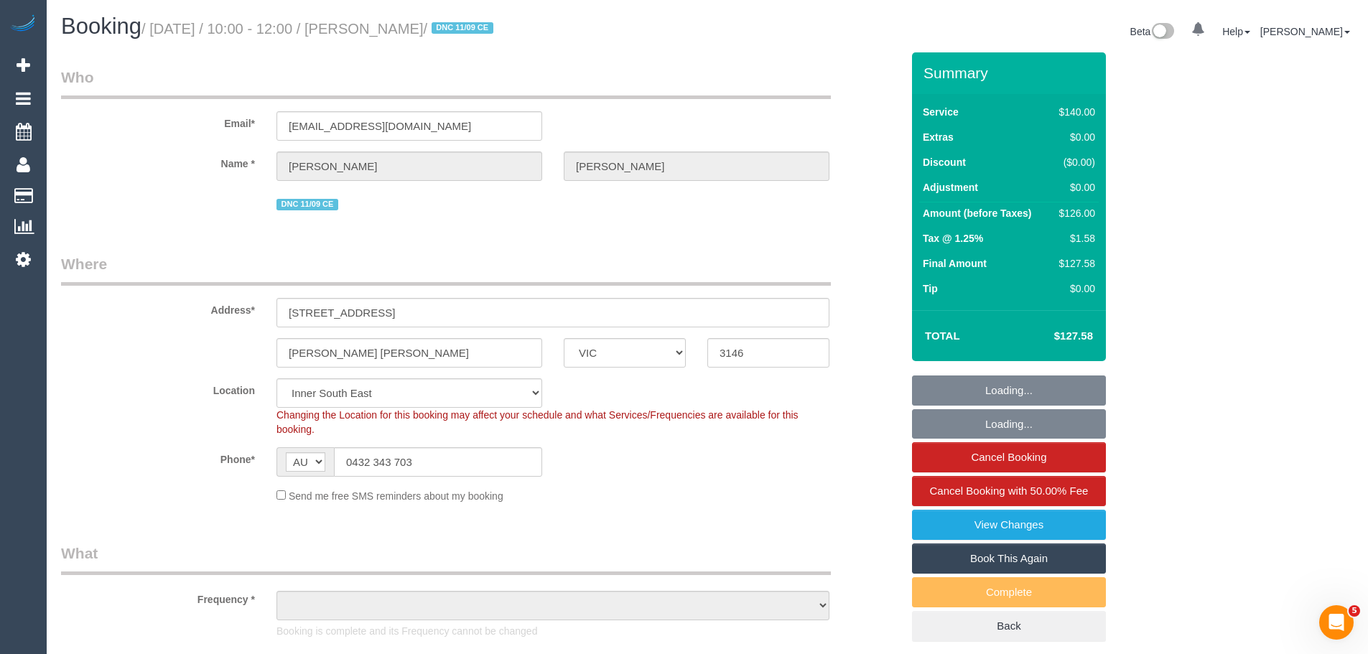
select select "string:stripe-pm_1Mlpvq2GScqysDRV2oXtTaw3"
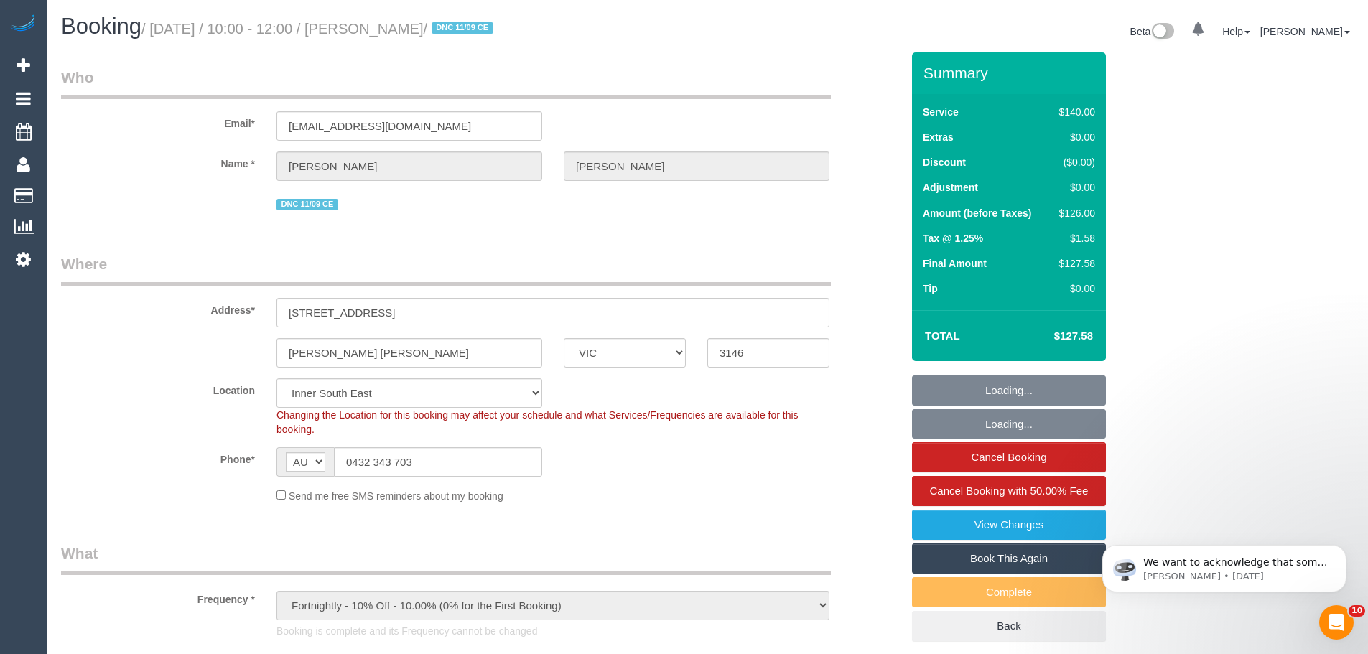
select select "object:1503"
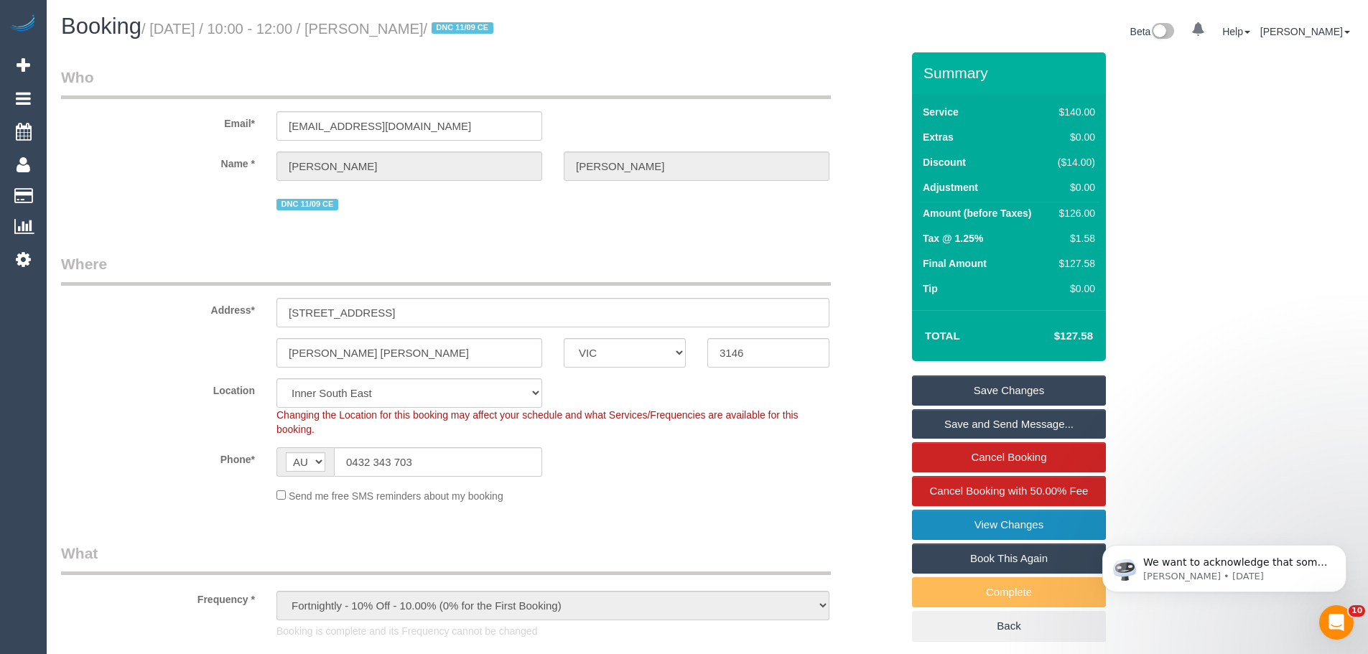
click at [1001, 516] on link "View Changes" at bounding box center [1009, 525] width 194 height 30
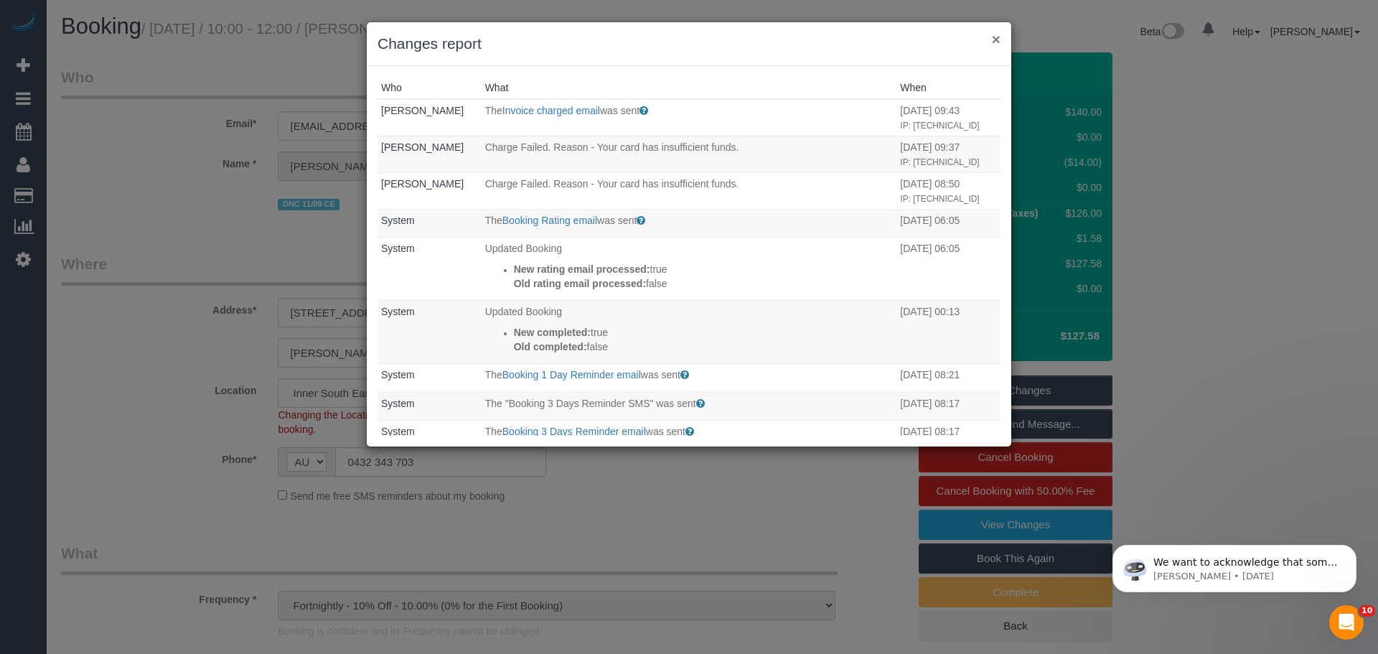
click at [994, 37] on button "×" at bounding box center [996, 39] width 9 height 15
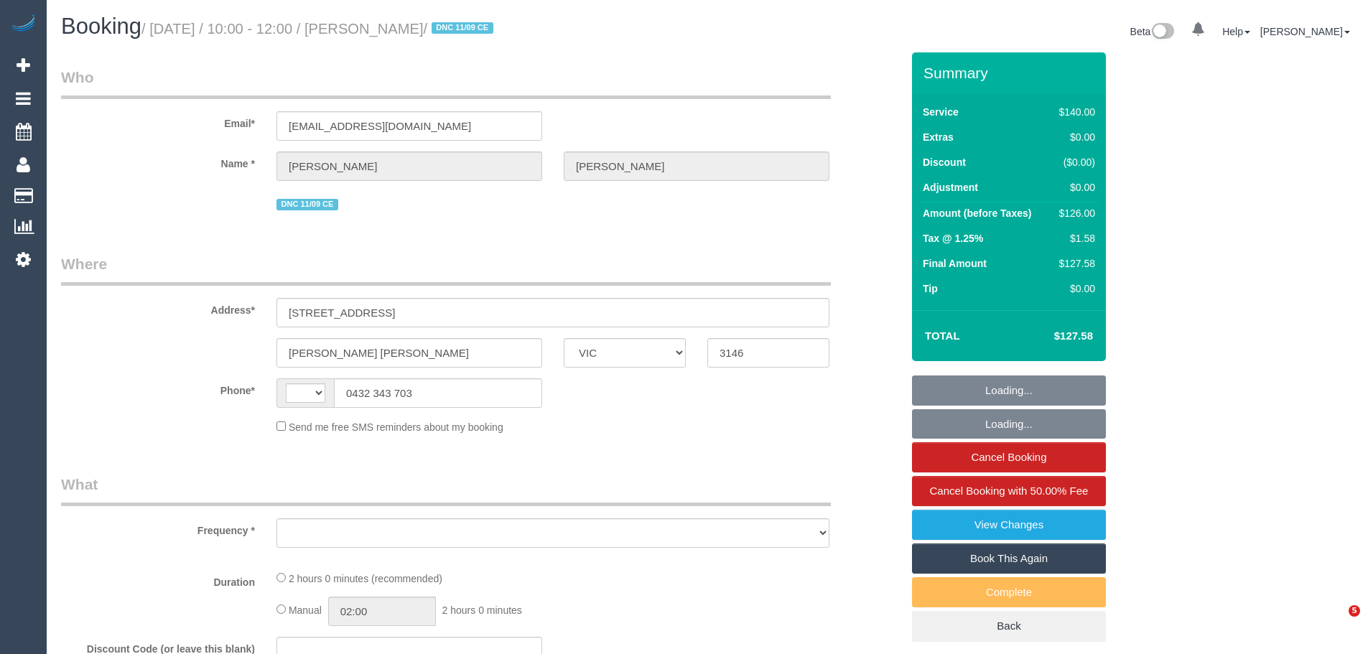
select select "VIC"
select select "string:AU"
select select "object:543"
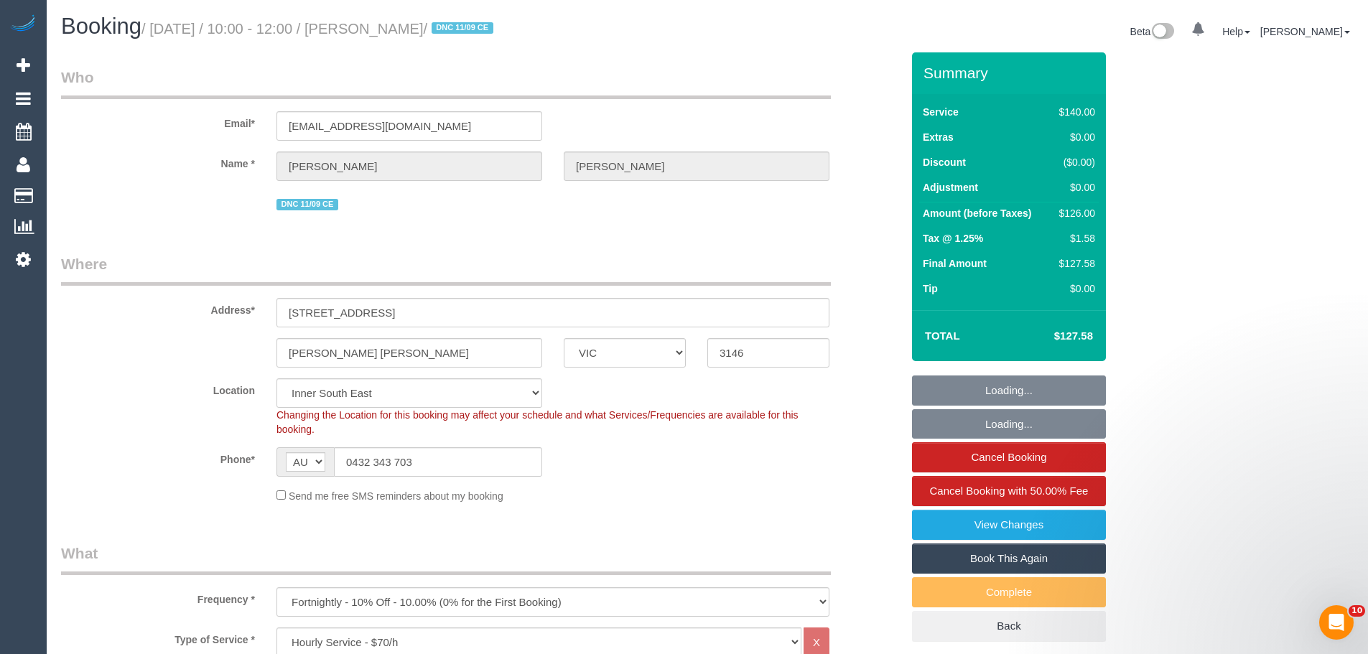
select select "string:stripe-pm_1Mlpvq2GScqysDRV2oXtTaw3"
select select "object:733"
select select "spot1"
select select "number:28"
select select "number:15"
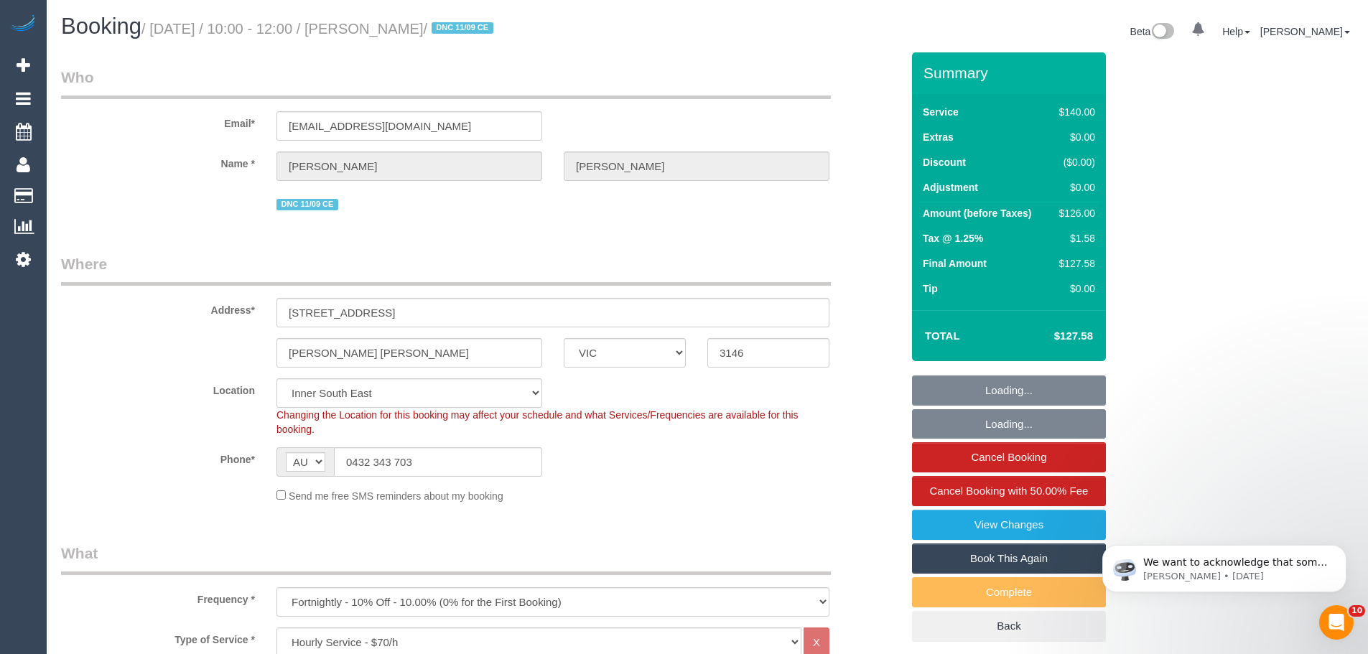
select select "number:19"
select select "number:22"
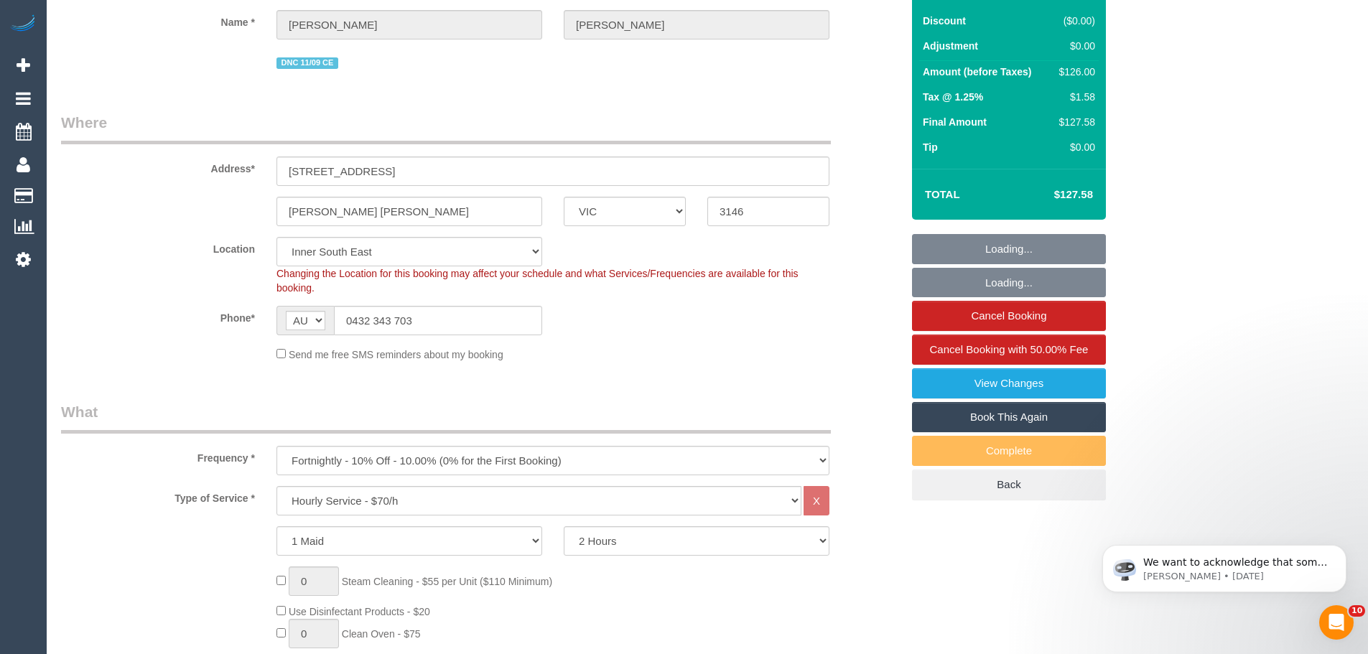
scroll to position [72, 0]
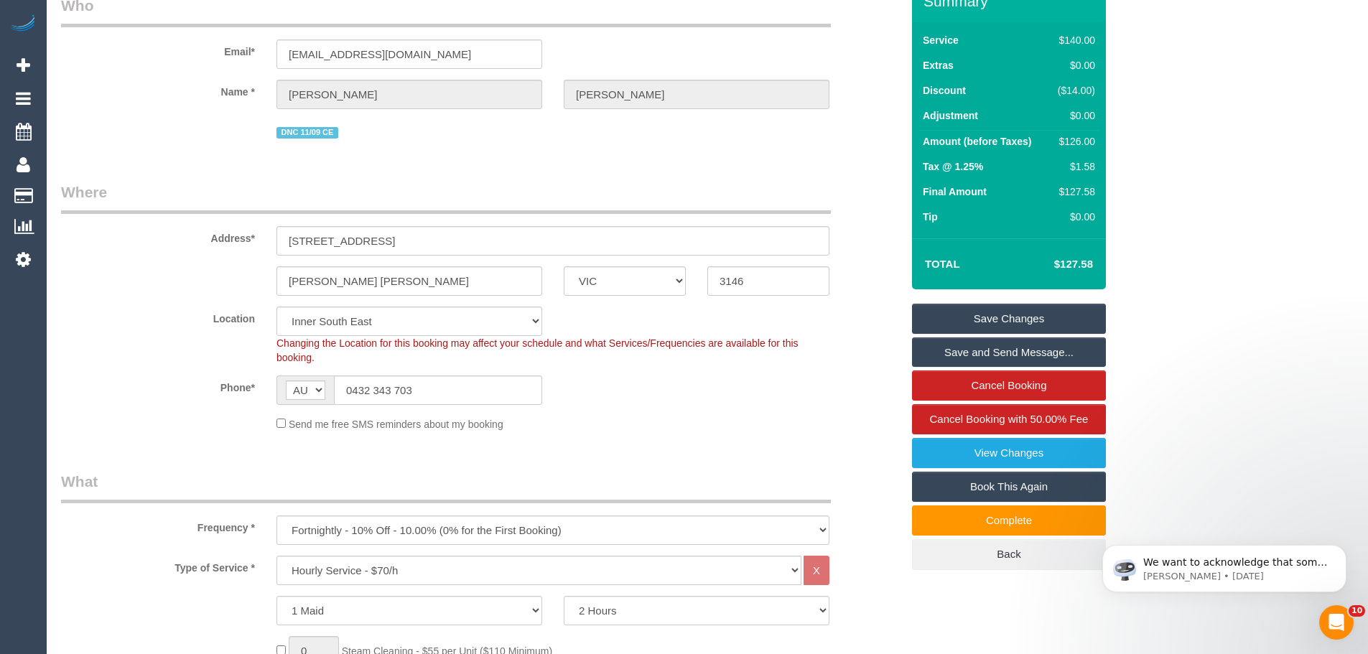
click at [1075, 139] on div "$126.00" at bounding box center [1073, 141] width 43 height 14
copy div "126.00"
drag, startPoint x: 236, startPoint y: 461, endPoint x: 243, endPoint y: 471, distance: 12.4
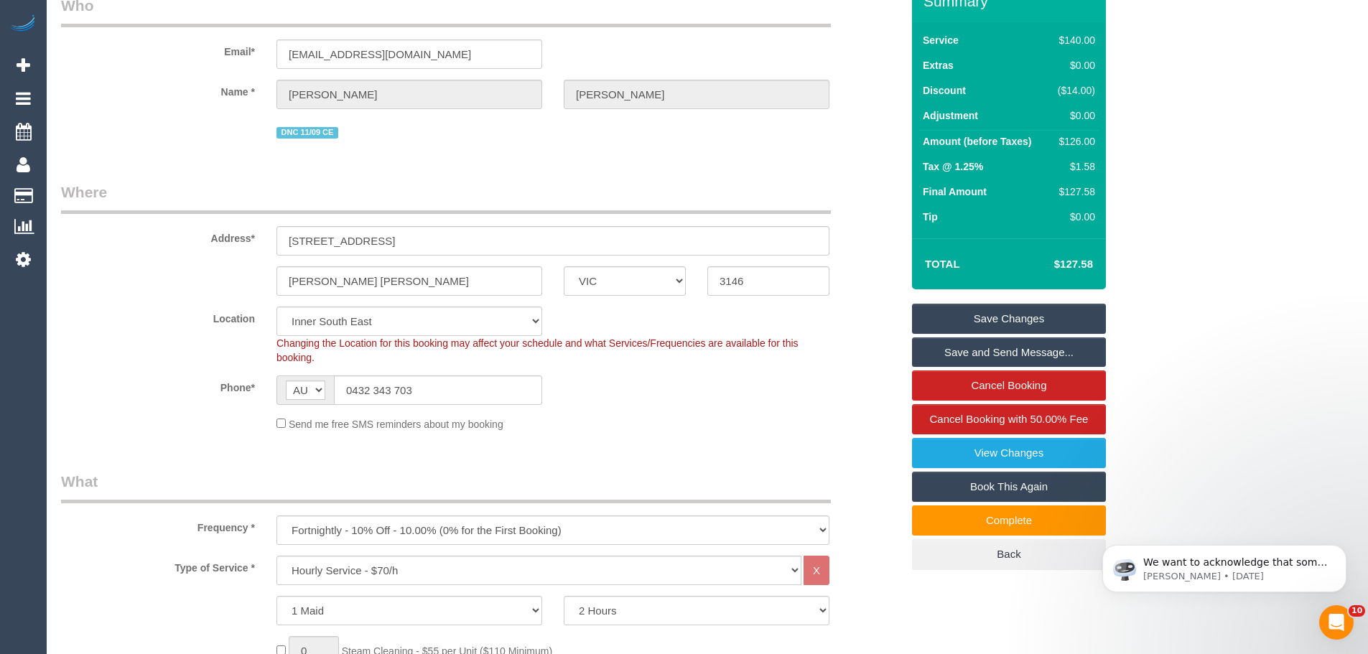
scroll to position [0, 0]
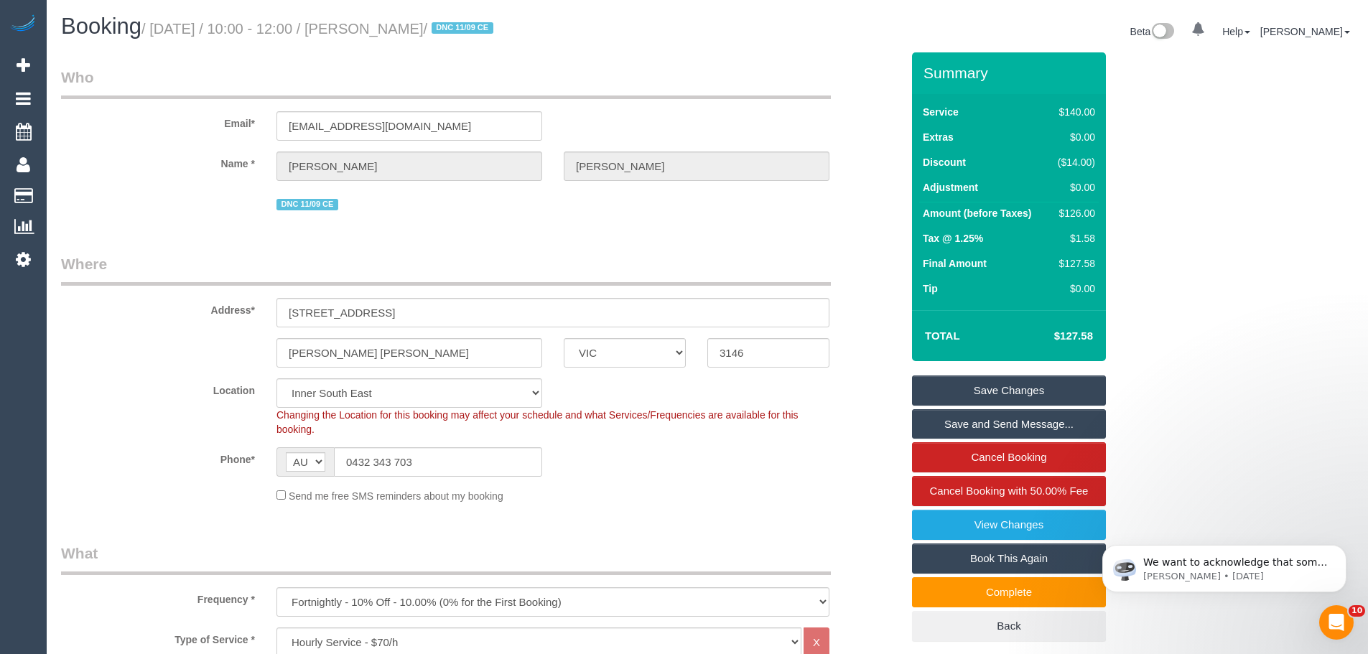
click at [1073, 214] on div "$126.00" at bounding box center [1073, 213] width 43 height 14
copy div "126.00"
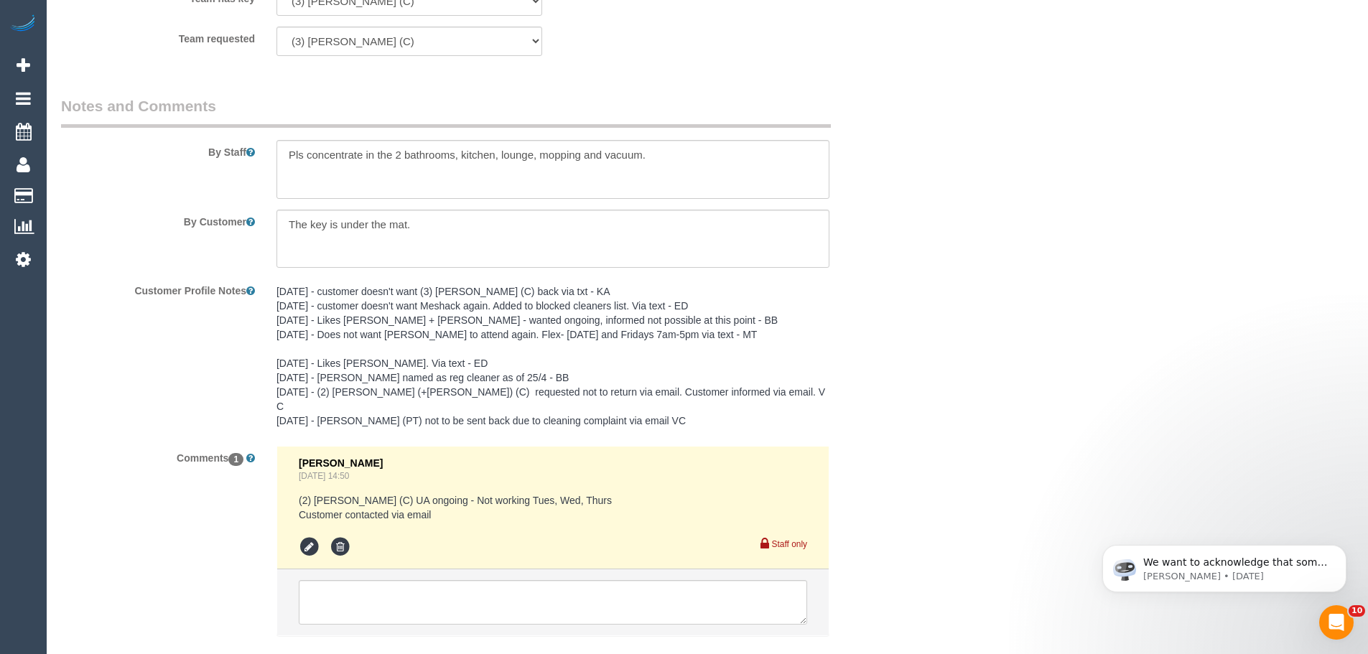
scroll to position [2185, 0]
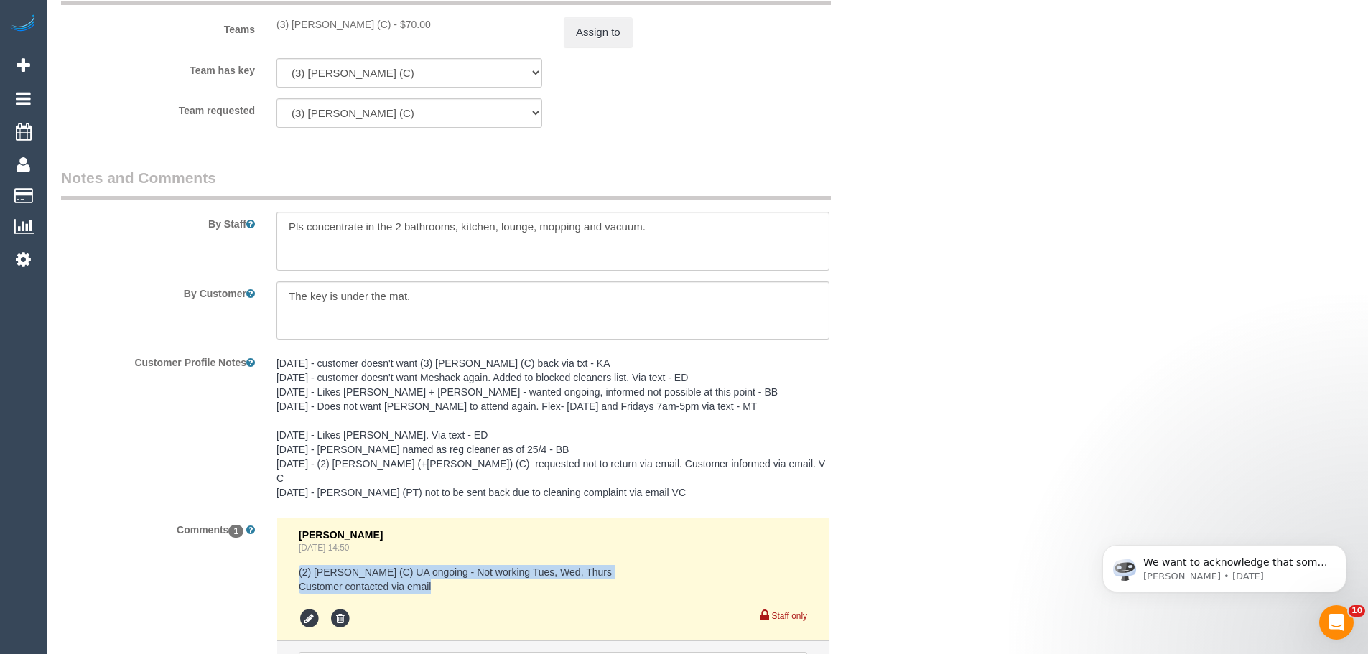
drag, startPoint x: 299, startPoint y: 557, endPoint x: 492, endPoint y: 573, distance: 193.8
click at [492, 573] on pre "(2) [PERSON_NAME] (C) UA ongoing - Not working Tues, Wed, Thurs Customer contac…" at bounding box center [553, 579] width 508 height 29
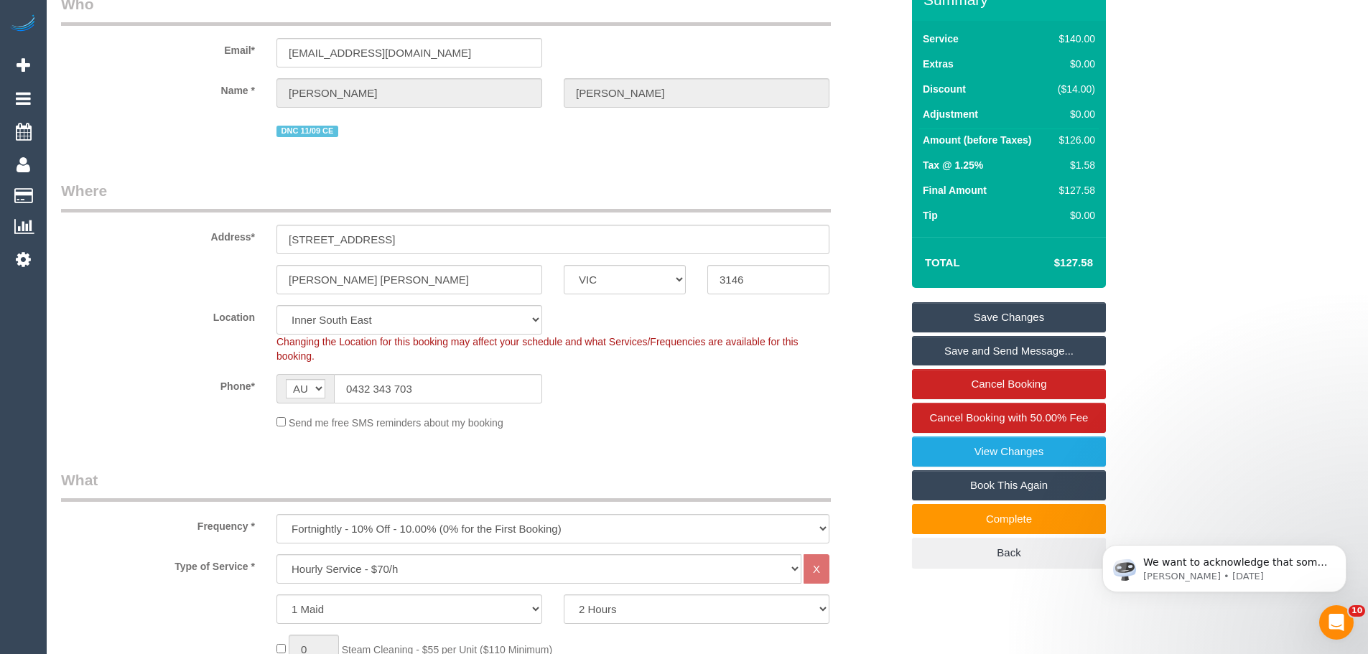
scroll to position [0, 0]
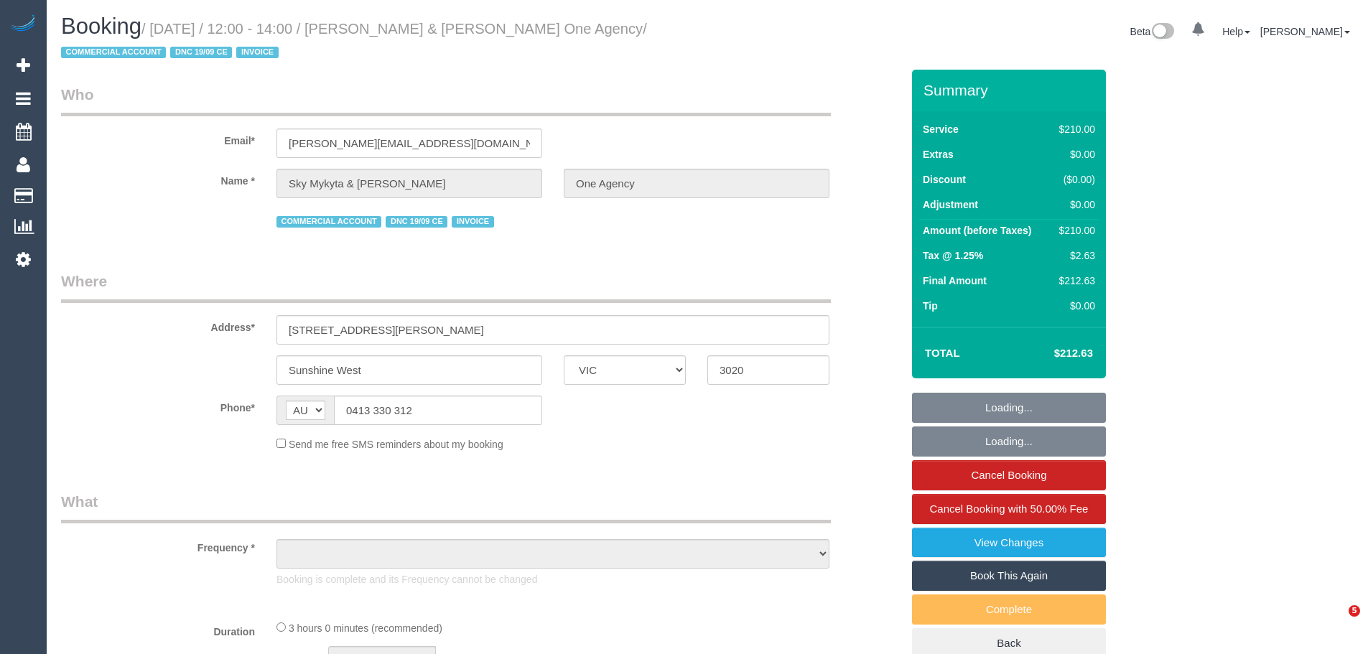
select select "VIC"
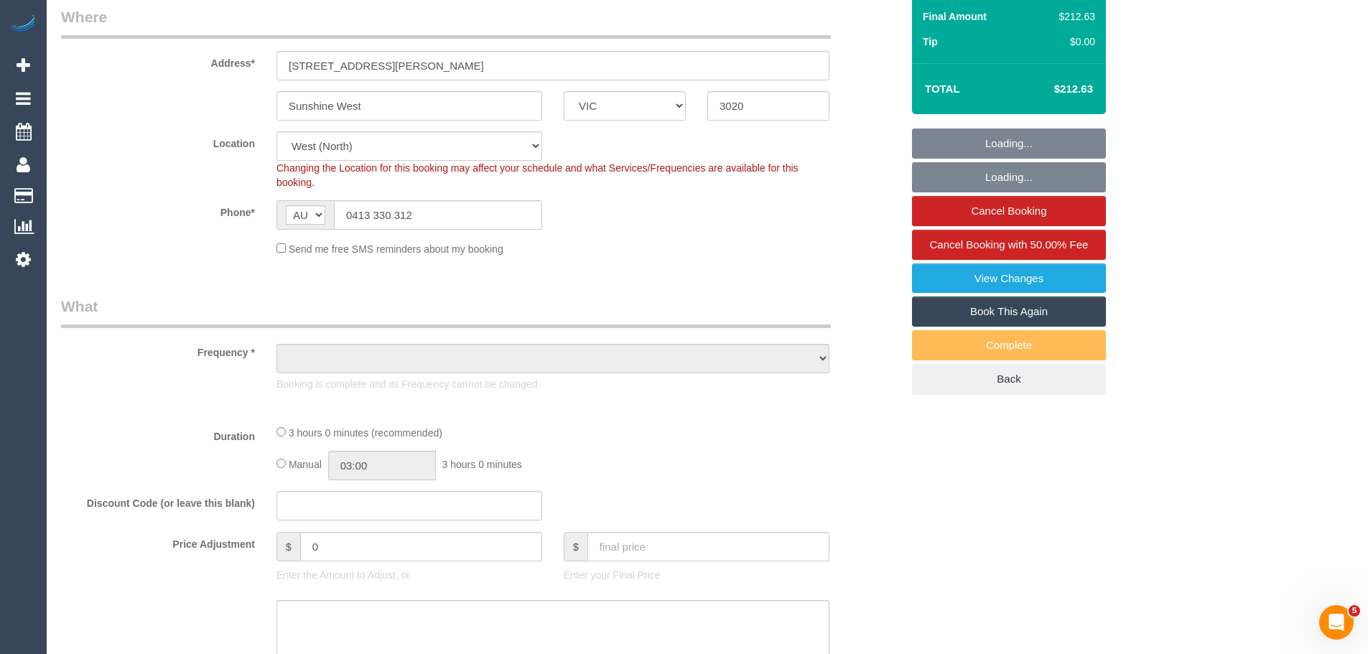
select select "object:914"
select select "180"
select select "number:28"
select select "number:14"
select select "number:19"
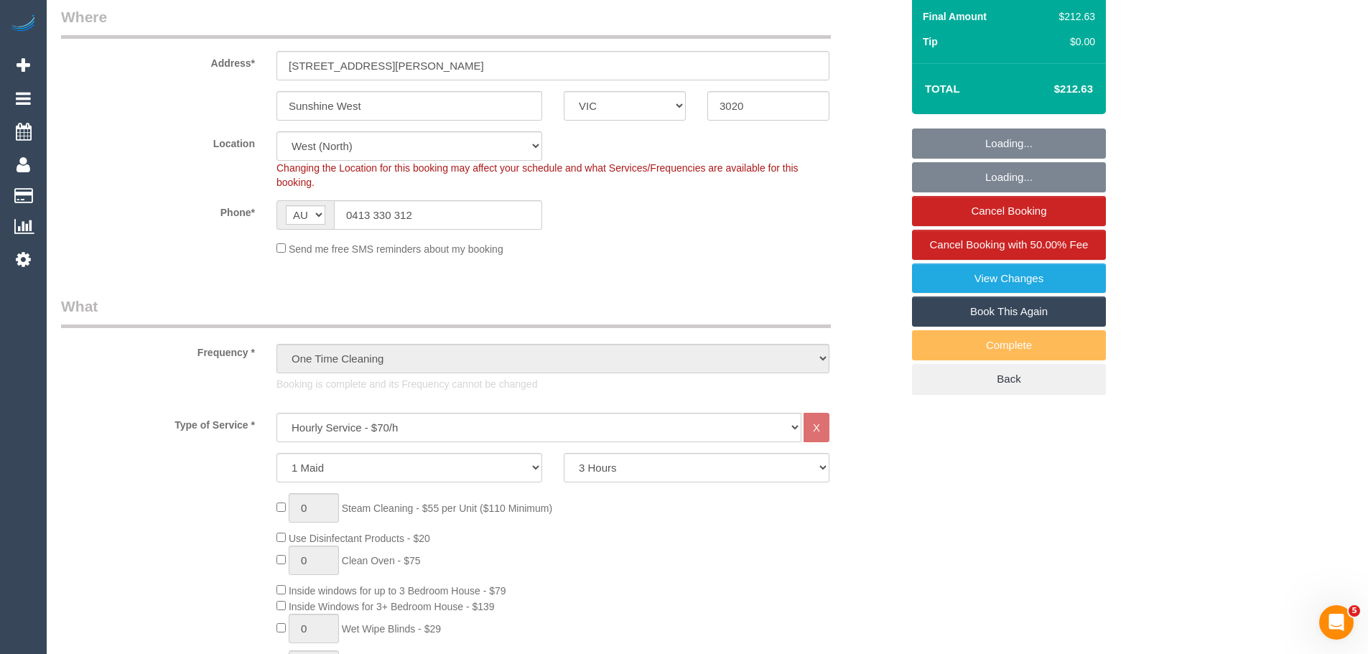
scroll to position [359, 0]
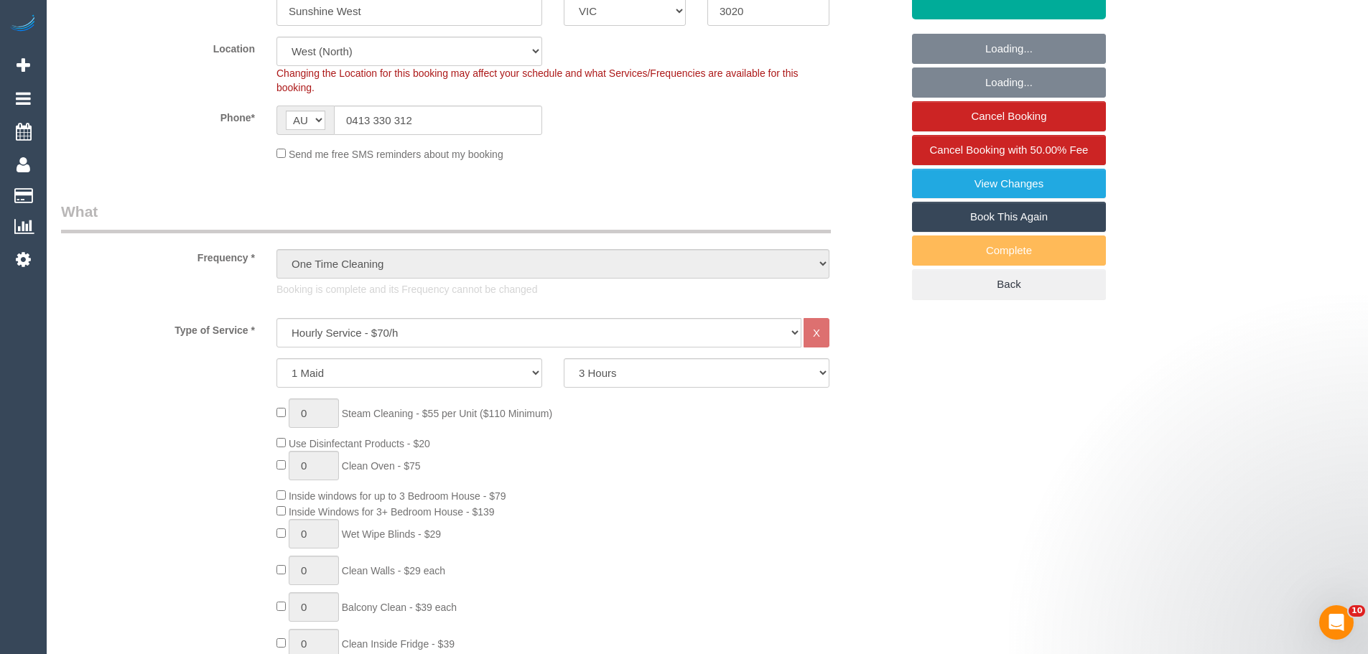
select select "object:1480"
select select "spot1"
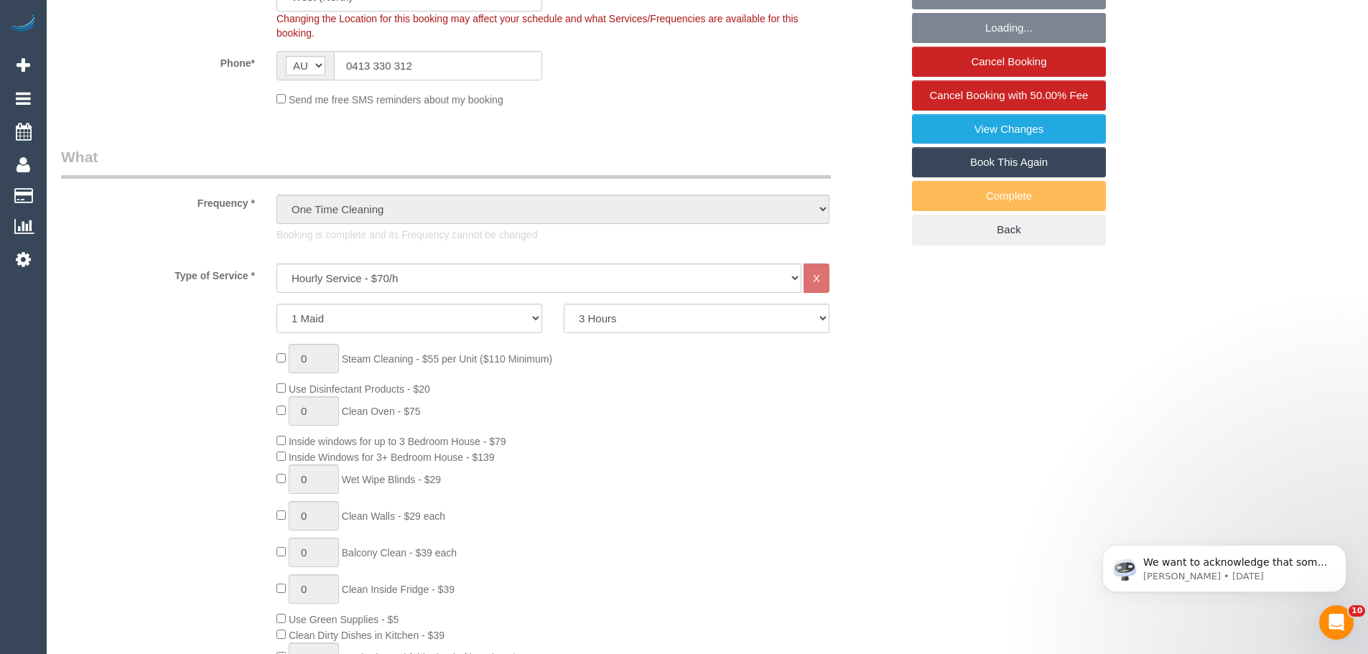
scroll to position [503, 0]
